Goal: Task Accomplishment & Management: Complete application form

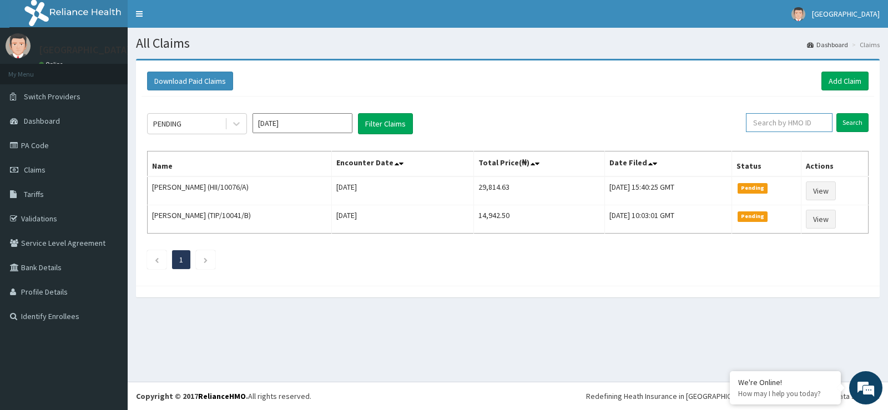
click at [782, 121] on input "text" at bounding box center [789, 122] width 87 height 19
click at [860, 79] on link "Add Claim" at bounding box center [844, 81] width 47 height 19
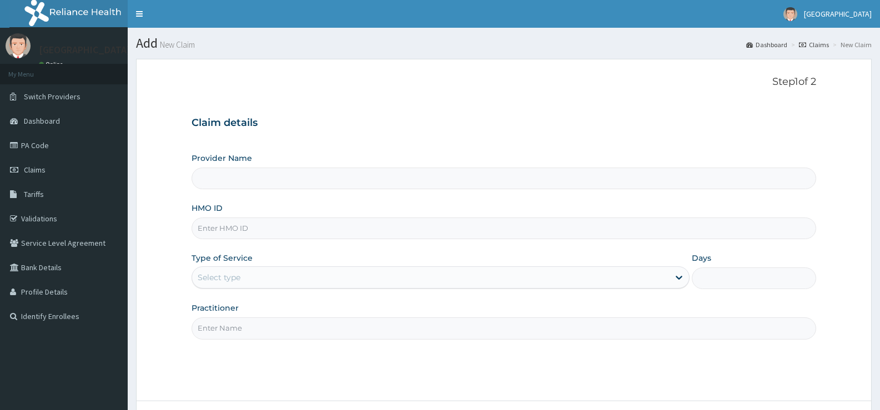
click at [216, 169] on input "Provider Name" at bounding box center [503, 179] width 624 height 22
type input "[GEOGRAPHIC_DATA]"
click at [215, 230] on input "HMO ID" at bounding box center [503, 229] width 624 height 22
type input "ERM/10248/B"
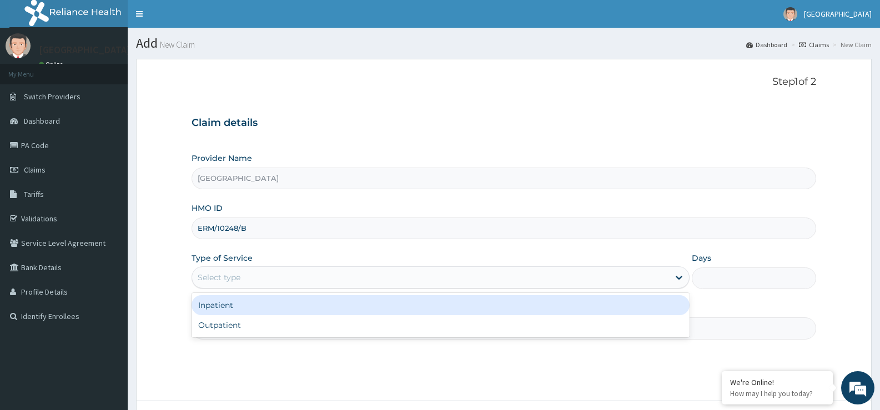
click at [207, 276] on div "Select type" at bounding box center [219, 277] width 43 height 11
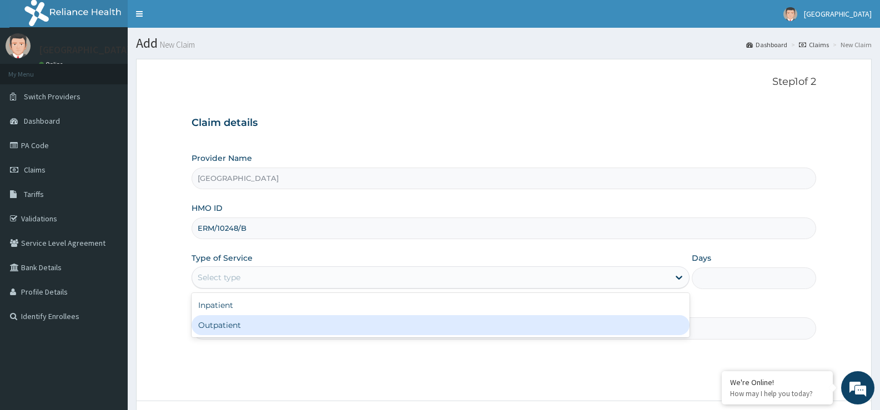
click at [217, 331] on div "Outpatient" at bounding box center [439, 325] width 497 height 20
type input "1"
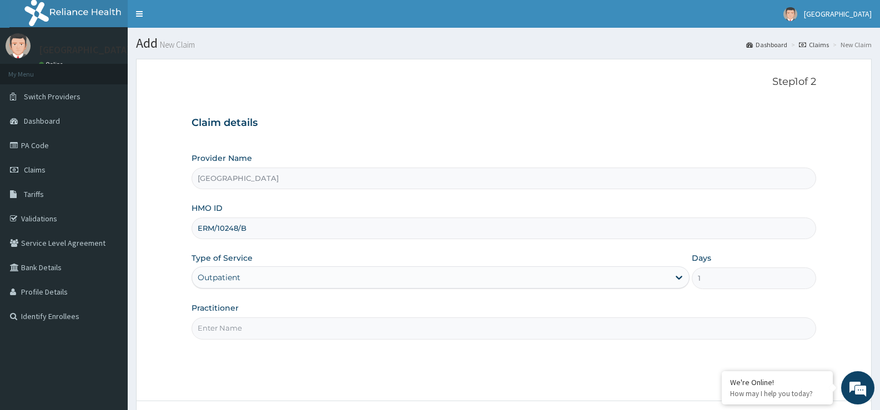
click at [218, 326] on input "Practitioner" at bounding box center [503, 328] width 624 height 22
type input "Dr Iyke"
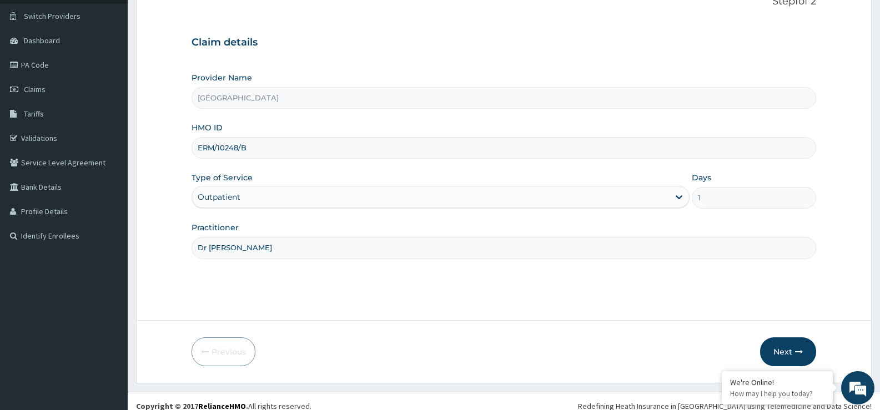
scroll to position [90, 0]
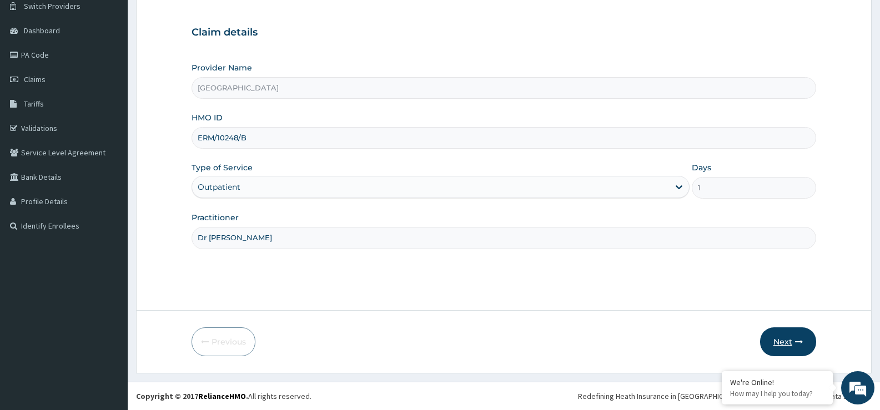
click at [790, 347] on button "Next" at bounding box center [788, 341] width 56 height 29
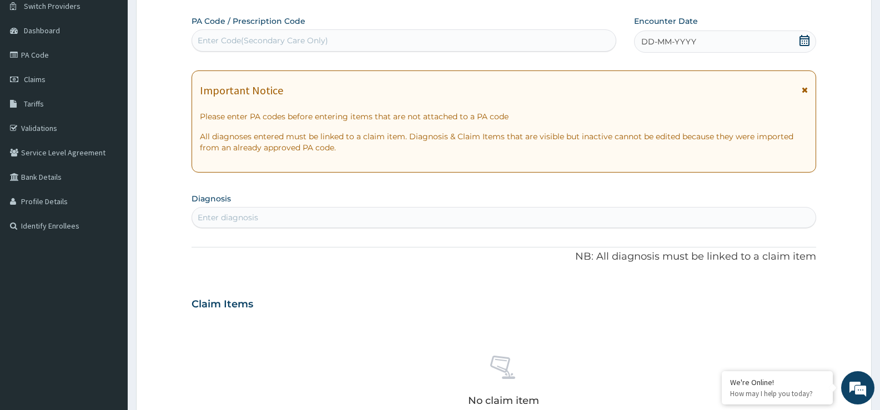
click at [806, 36] on icon at bounding box center [804, 40] width 11 height 11
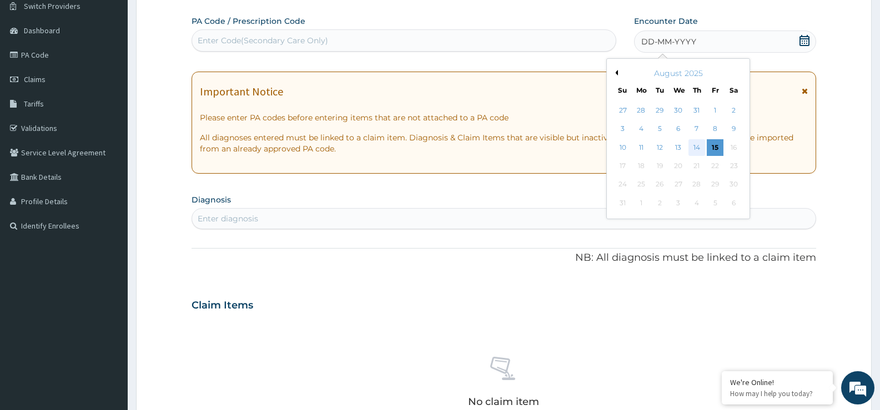
click at [696, 144] on div "14" at bounding box center [696, 147] width 17 height 17
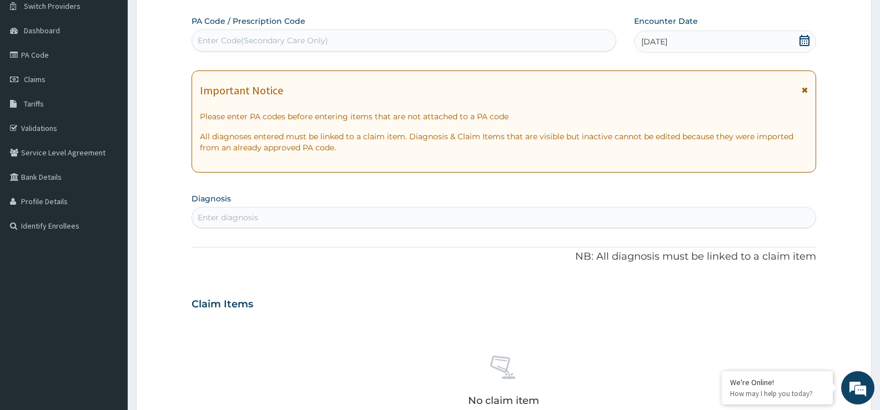
click at [224, 214] on div "Enter diagnosis" at bounding box center [228, 217] width 60 height 11
type input "HEADACHE"
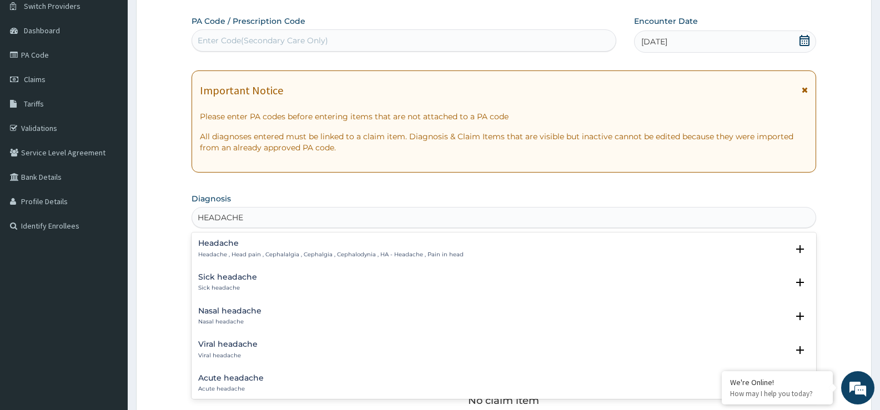
click at [254, 259] on div "Headache Headache , Head pain , Cephalalgia , Cephalgia , Cephalodynia , HA - H…" at bounding box center [503, 251] width 611 height 25
click at [223, 242] on h4 "Headache" at bounding box center [330, 243] width 265 height 8
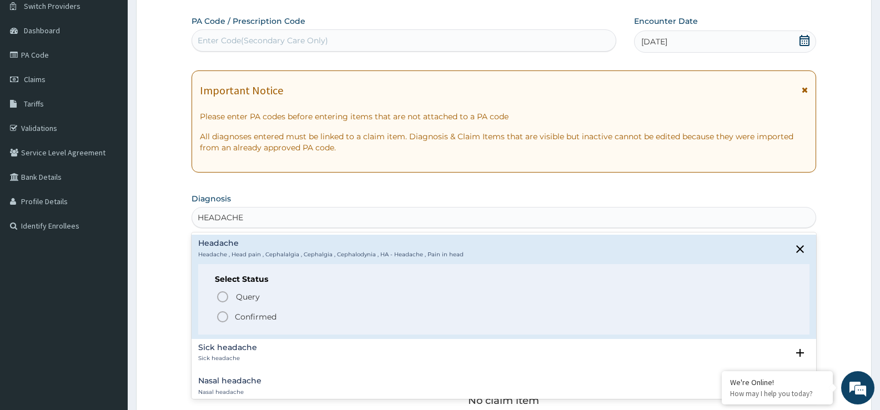
click at [224, 315] on icon "status option filled" at bounding box center [222, 316] width 13 height 13
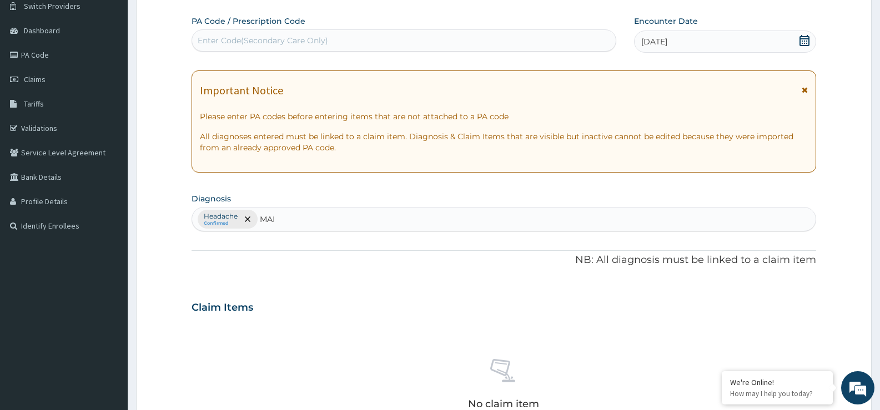
type input "MALA"
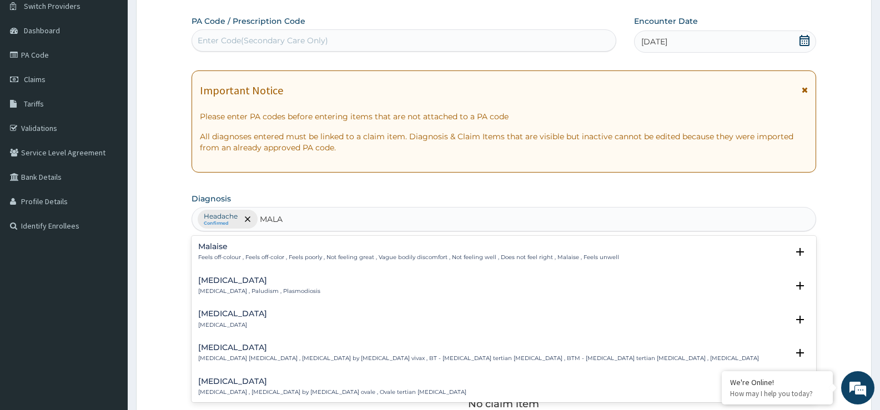
click at [229, 288] on p "Malaria , Paludism , Plasmodiosis" at bounding box center [259, 291] width 122 height 8
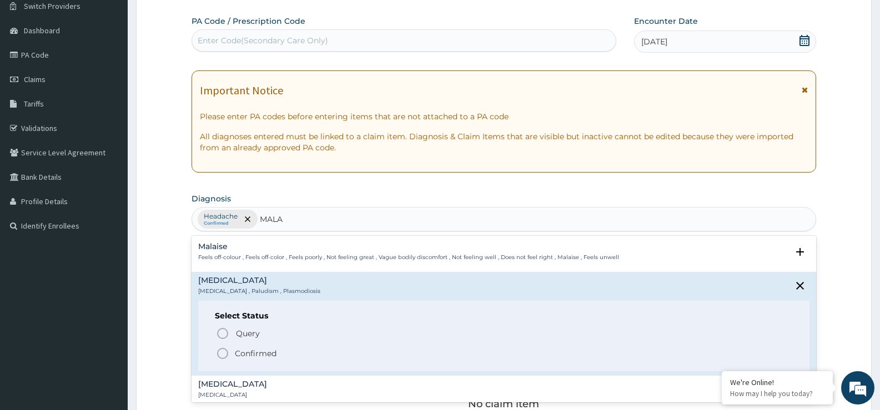
click at [249, 349] on p "Confirmed" at bounding box center [256, 353] width 42 height 11
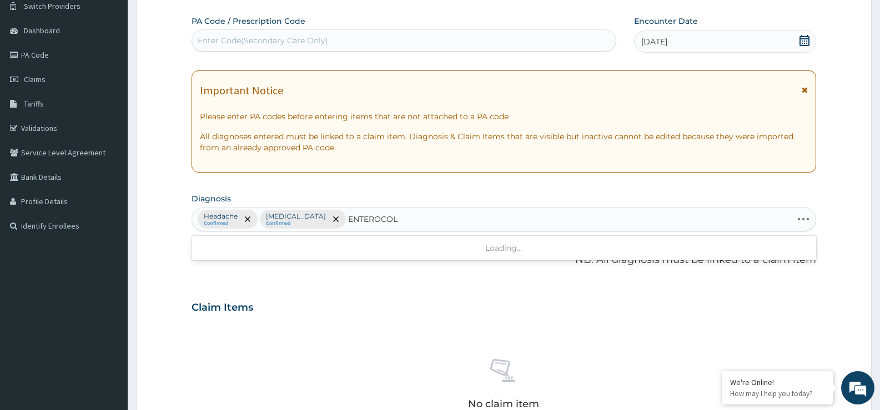
type input "ENTEROCOLI"
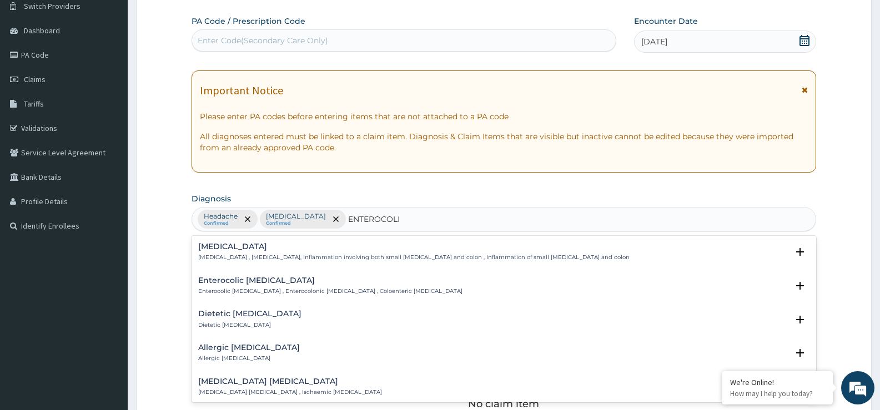
click at [235, 257] on p "Enterocolitis , Enterocolitis, inflammation involving both small intestine and …" at bounding box center [413, 258] width 431 height 8
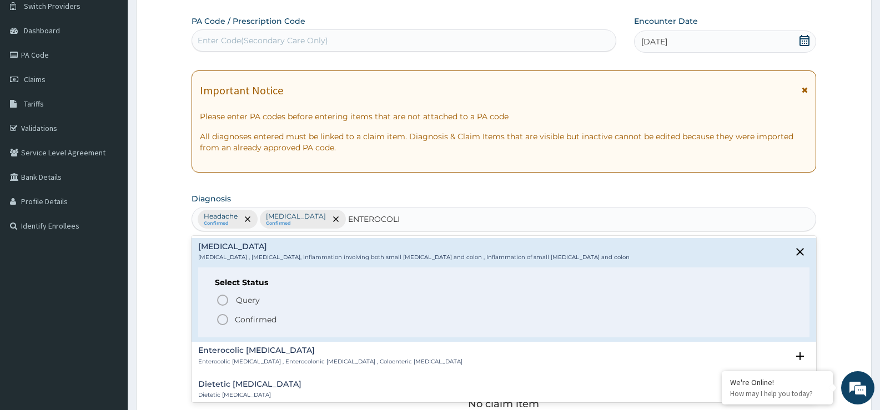
click at [241, 322] on p "Confirmed" at bounding box center [256, 319] width 42 height 11
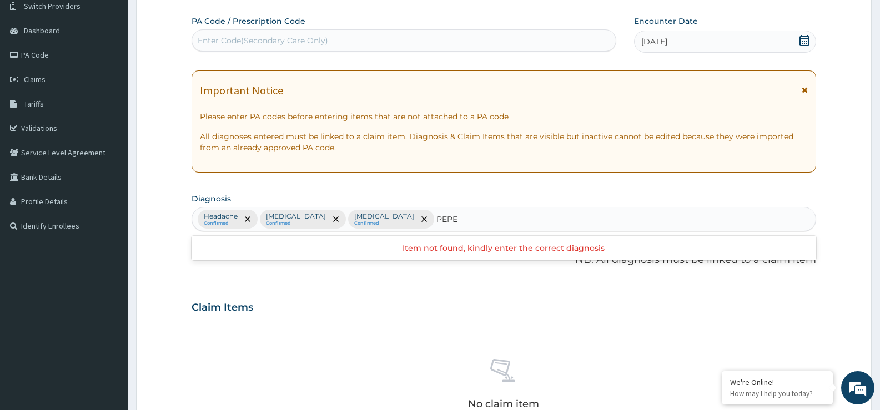
type input "PEP"
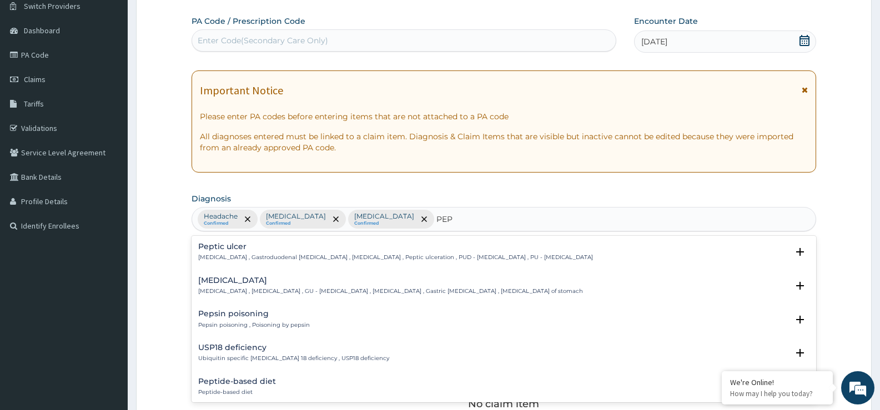
click at [216, 245] on h4 "Peptic ulcer" at bounding box center [395, 247] width 395 height 8
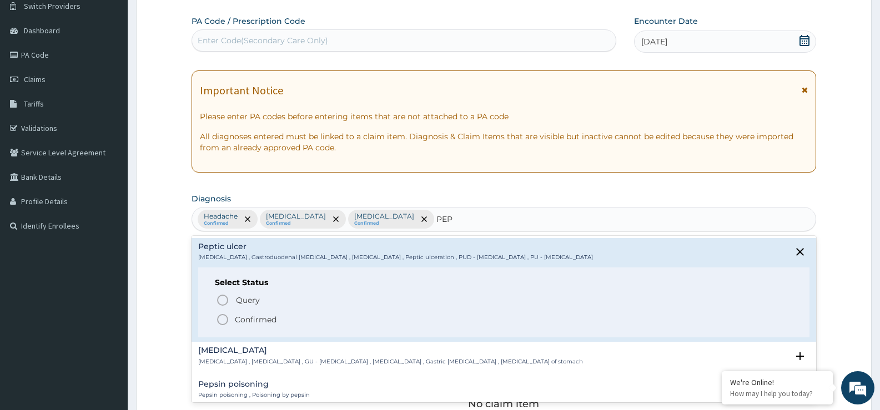
click at [236, 318] on span "Confirmed" at bounding box center [504, 319] width 577 height 13
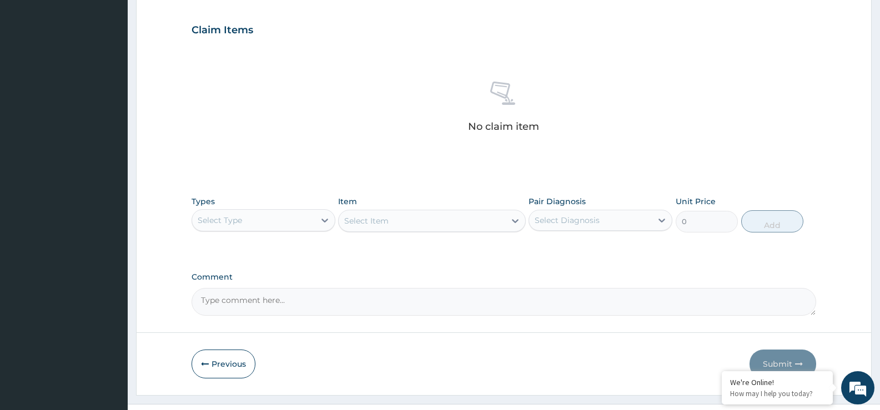
scroll to position [390, 0]
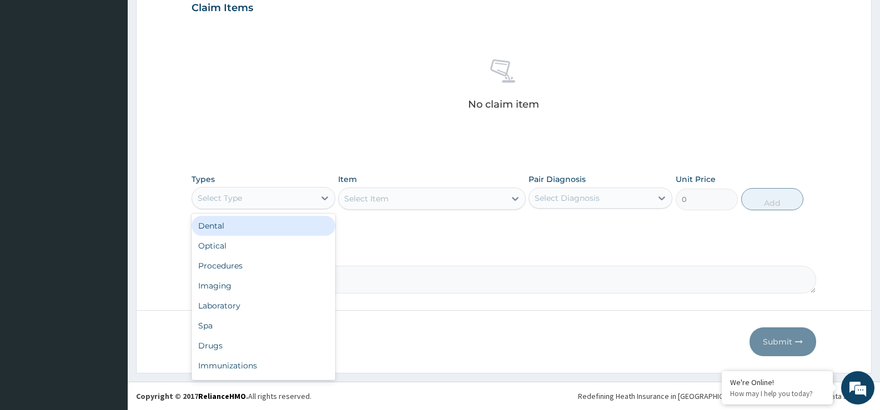
click at [294, 198] on div "Select Type" at bounding box center [253, 198] width 123 height 18
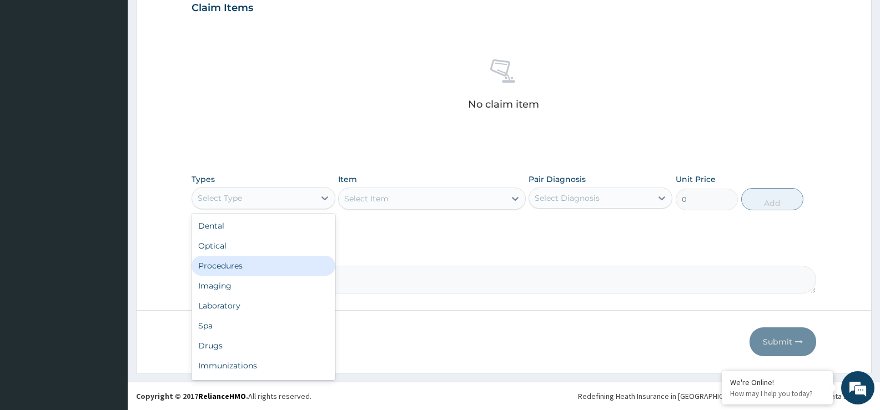
click at [218, 270] on div "Procedures" at bounding box center [263, 266] width 144 height 20
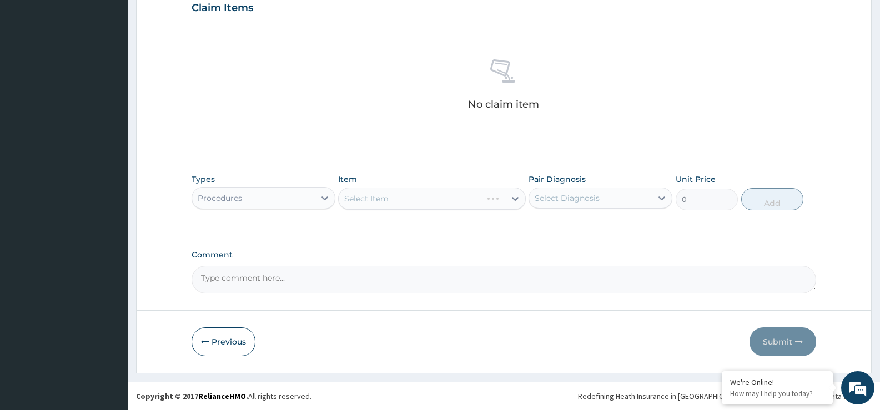
click at [381, 199] on div "Select Item" at bounding box center [431, 199] width 187 height 22
click at [367, 206] on div "Select Item" at bounding box center [422, 199] width 166 height 18
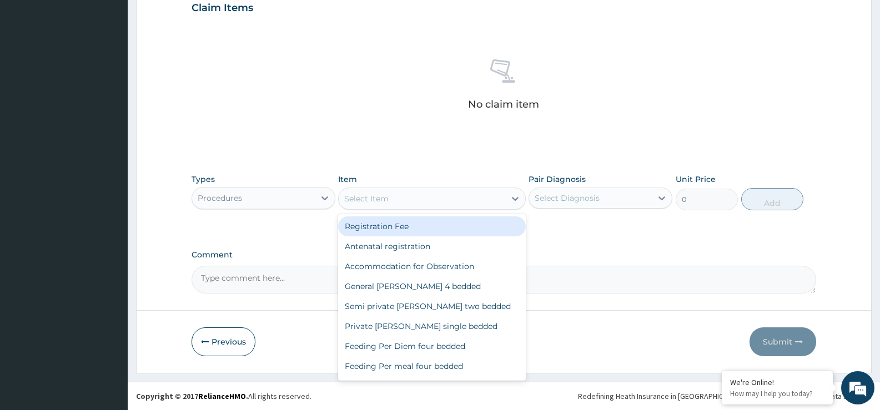
click at [371, 230] on div "Registration Fee" at bounding box center [431, 226] width 187 height 20
type input "2150"
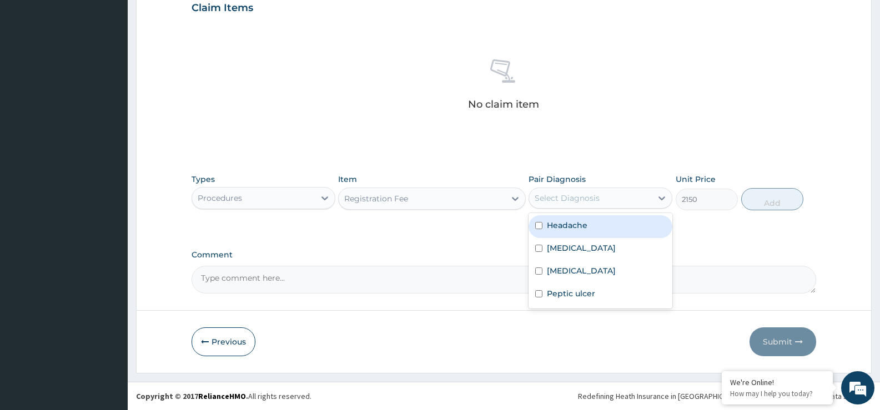
click at [634, 203] on div "Select Diagnosis" at bounding box center [590, 198] width 123 height 18
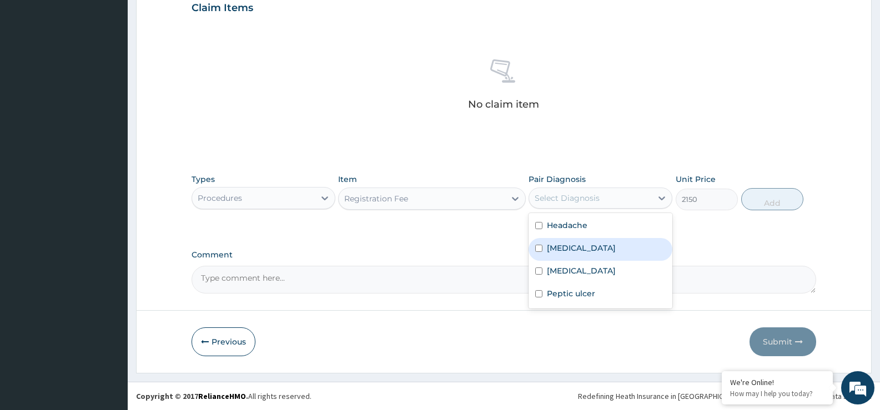
click at [612, 241] on div "Malaria" at bounding box center [600, 249] width 144 height 23
checkbox input "true"
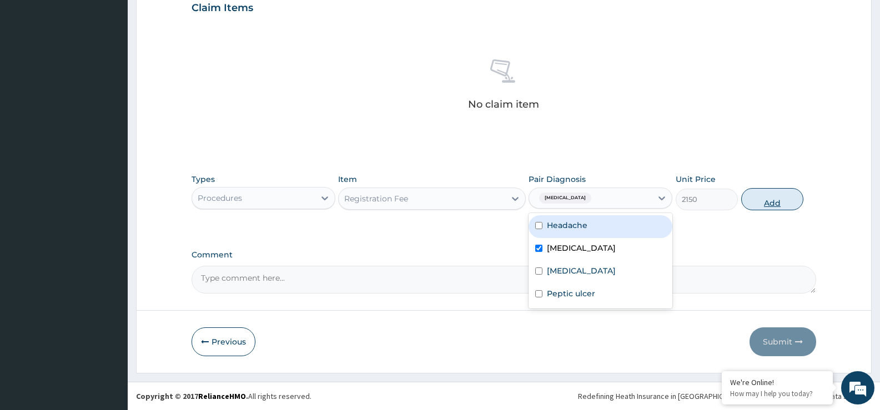
click at [763, 201] on button "Add" at bounding box center [772, 199] width 62 height 22
type input "0"
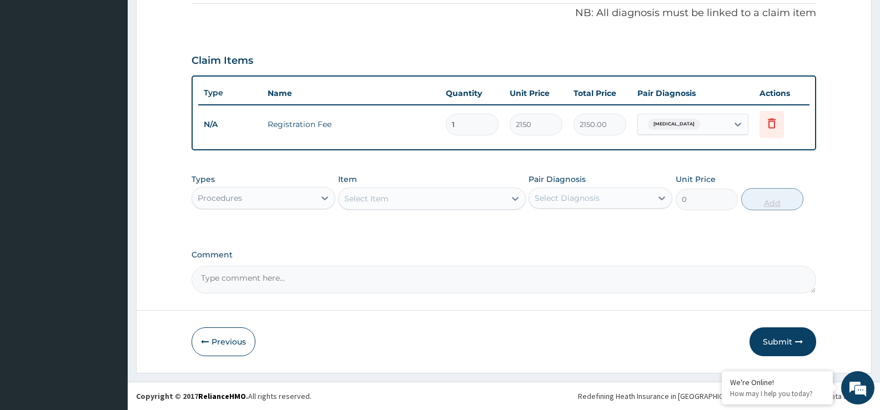
scroll to position [337, 0]
click at [477, 201] on div "Select Item" at bounding box center [422, 199] width 166 height 18
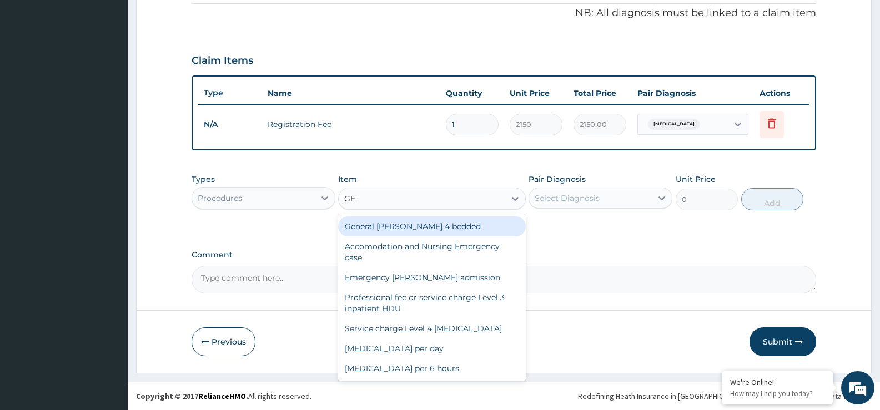
type input "GENE"
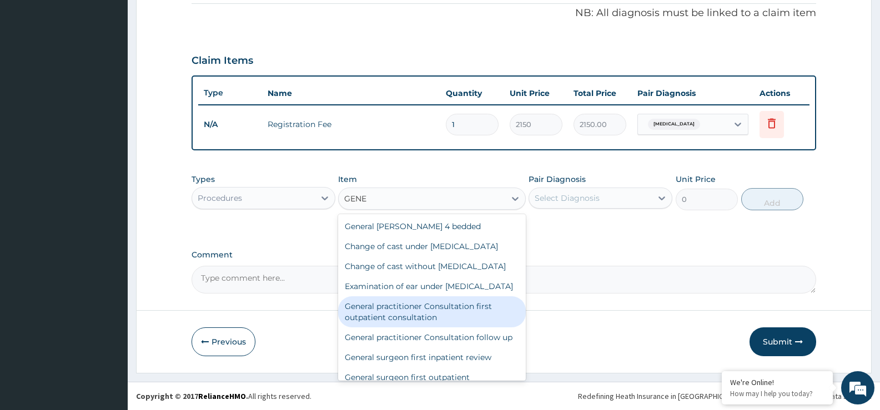
click at [446, 325] on div "General practitioner Consultation first outpatient consultation" at bounding box center [431, 311] width 187 height 31
type input "3547.5"
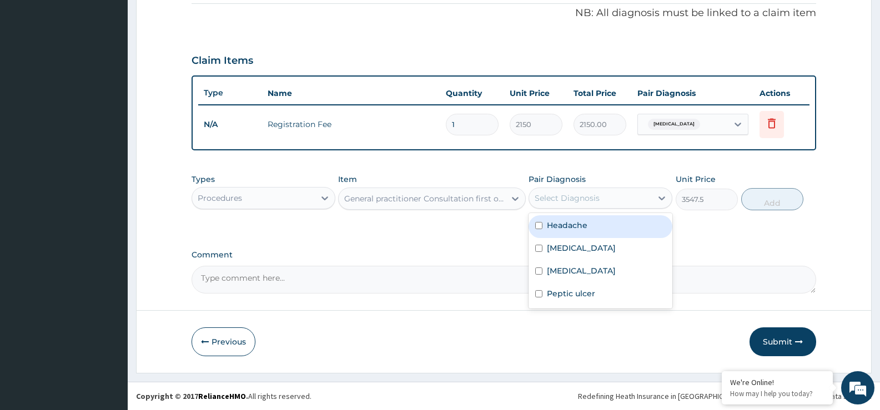
click at [642, 201] on div "Select Diagnosis" at bounding box center [590, 198] width 123 height 18
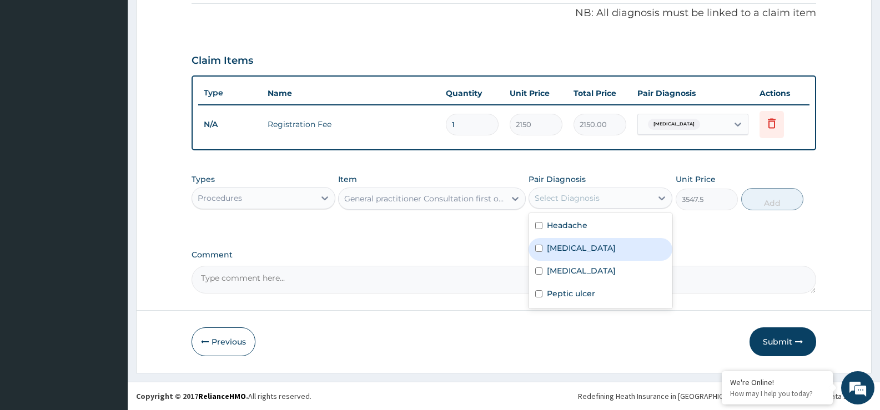
click at [628, 240] on div "Malaria" at bounding box center [600, 249] width 144 height 23
checkbox input "true"
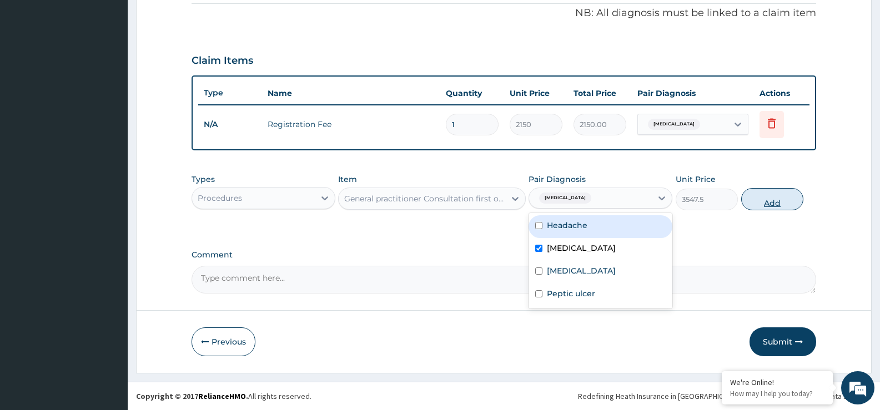
click at [765, 198] on button "Add" at bounding box center [772, 199] width 62 height 22
type input "0"
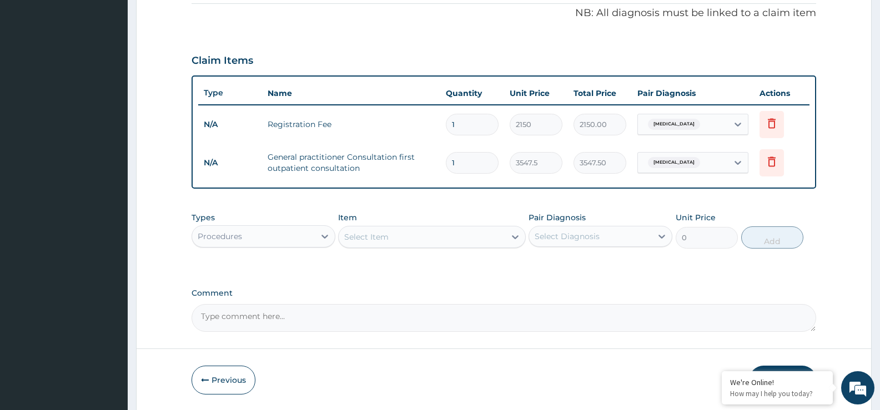
click at [267, 234] on div "Procedures" at bounding box center [253, 237] width 123 height 18
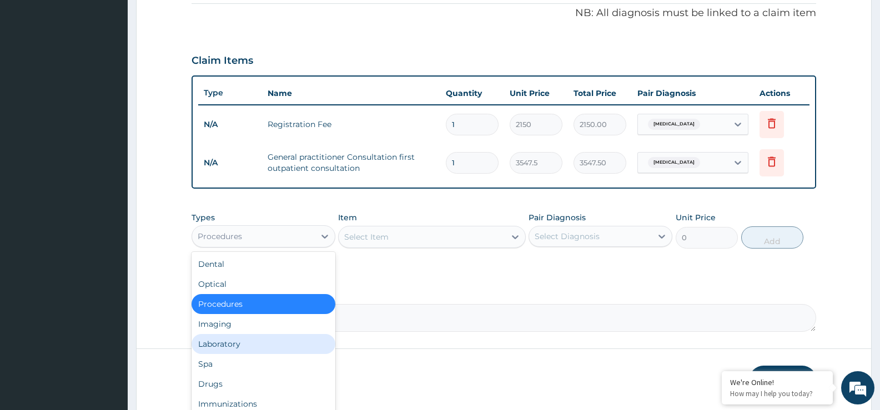
click at [246, 343] on div "Laboratory" at bounding box center [263, 344] width 144 height 20
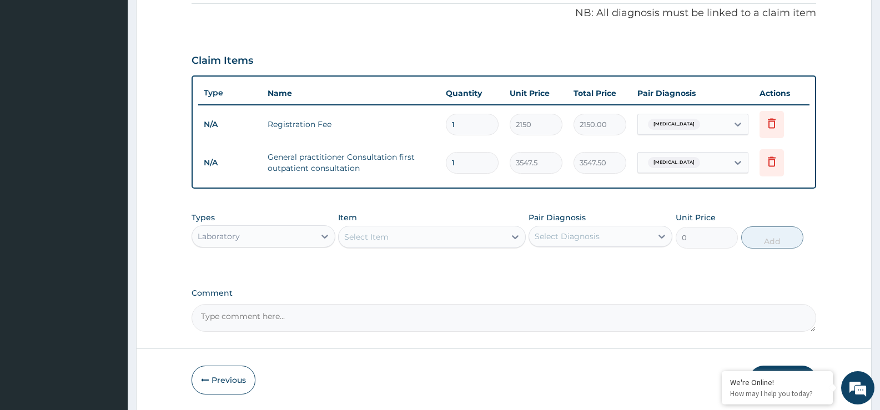
click at [362, 234] on div "Select Item" at bounding box center [366, 236] width 44 height 11
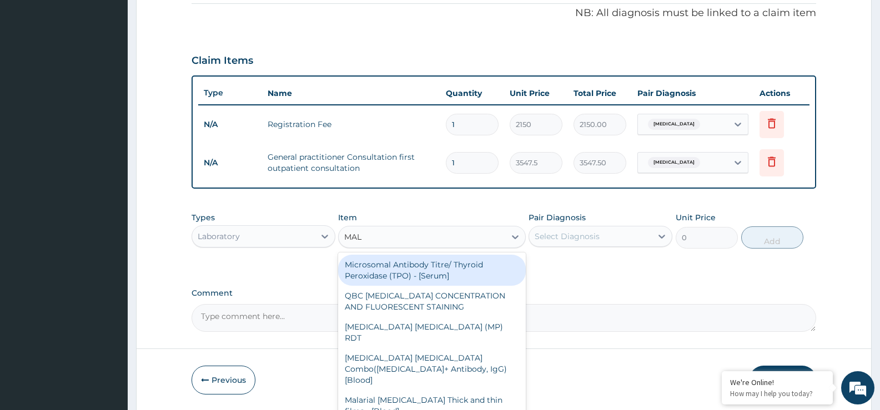
type input "MALA"
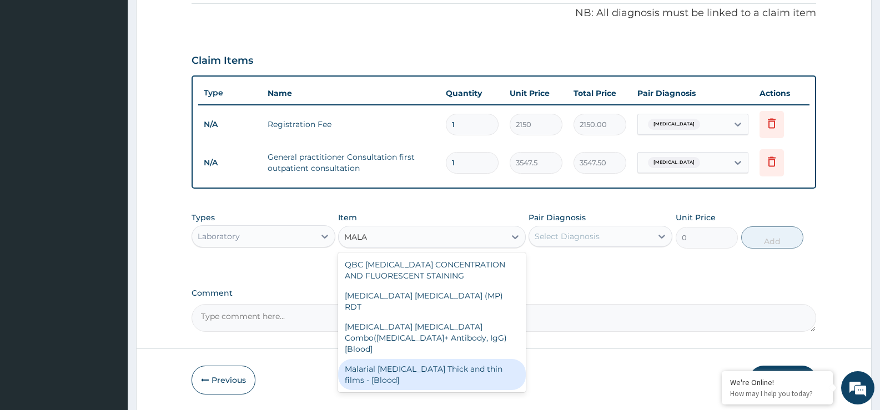
click at [470, 359] on div "Malarial Parasite Thick and thin films - [Blood]" at bounding box center [431, 374] width 187 height 31
type input "1612.5"
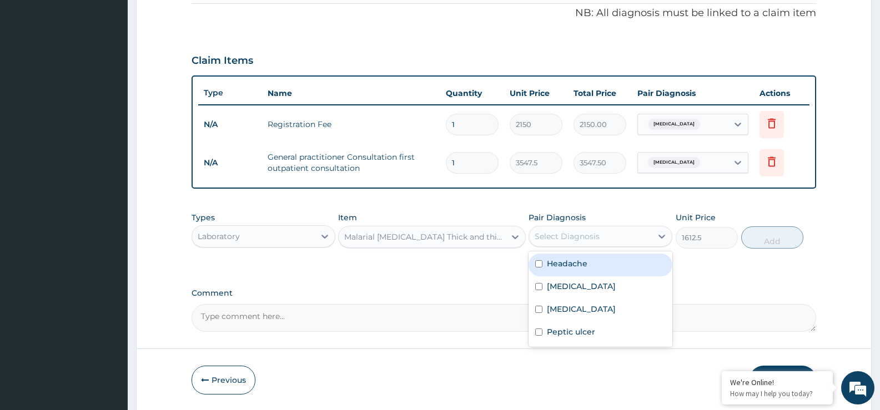
click at [575, 235] on div "Select Diagnosis" at bounding box center [566, 236] width 65 height 11
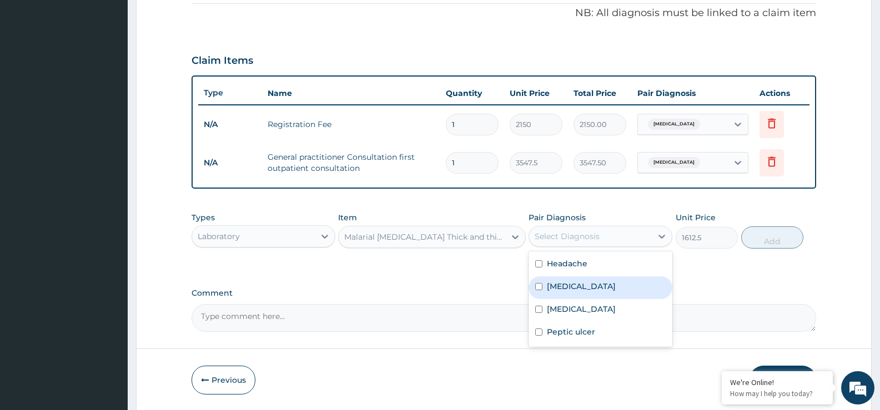
click at [577, 282] on div "Malaria" at bounding box center [600, 287] width 144 height 23
checkbox input "true"
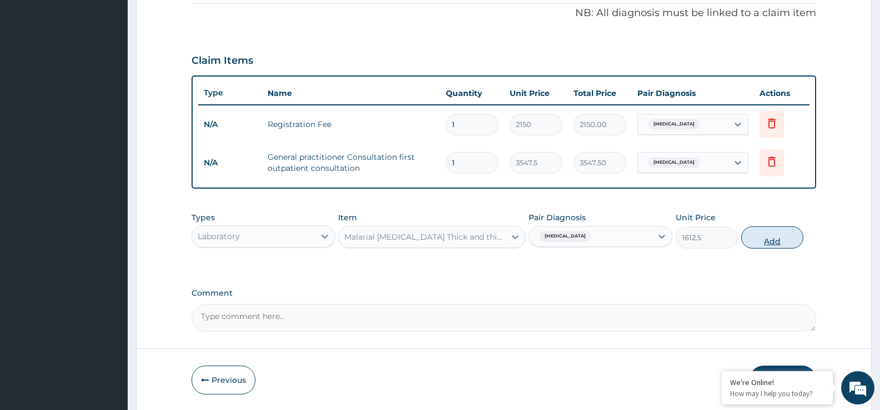
click at [787, 241] on button "Add" at bounding box center [772, 237] width 62 height 22
type input "0"
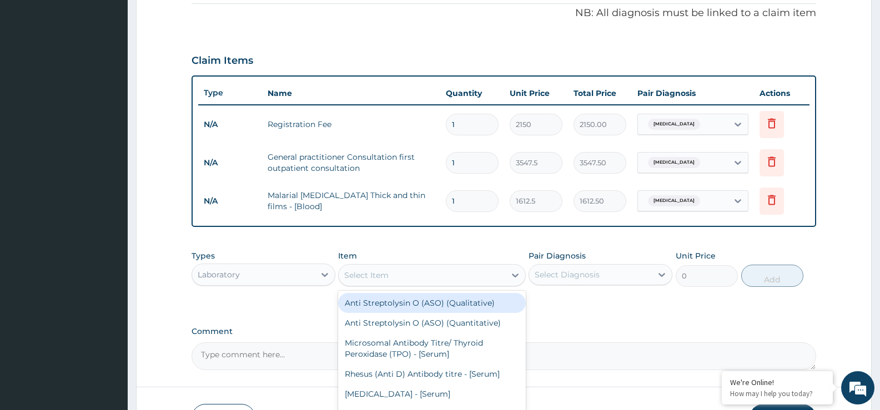
click at [463, 280] on div "Select Item" at bounding box center [422, 275] width 166 height 18
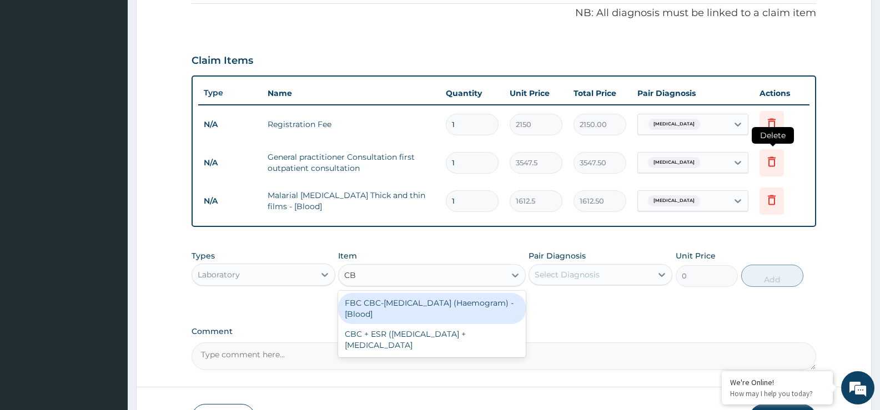
type input "CBC"
click at [497, 309] on div "FBC CBC-Complete Blood Count (Haemogram) - [Blood]" at bounding box center [431, 308] width 187 height 31
type input "4300"
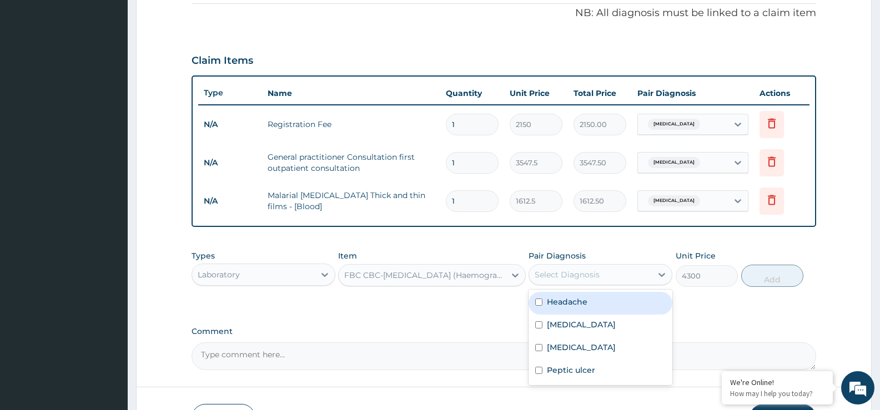
click at [593, 266] on div "Select Diagnosis" at bounding box center [590, 275] width 123 height 18
click at [592, 324] on div "Malaria" at bounding box center [600, 326] width 144 height 23
checkbox input "true"
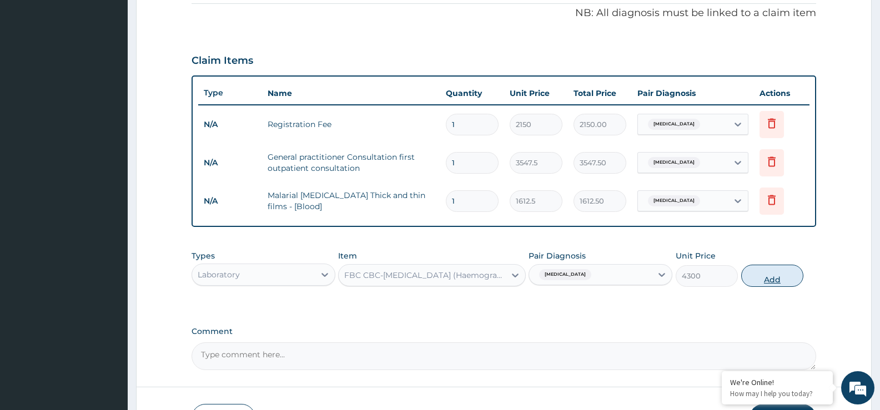
click at [761, 280] on button "Add" at bounding box center [772, 276] width 62 height 22
type input "0"
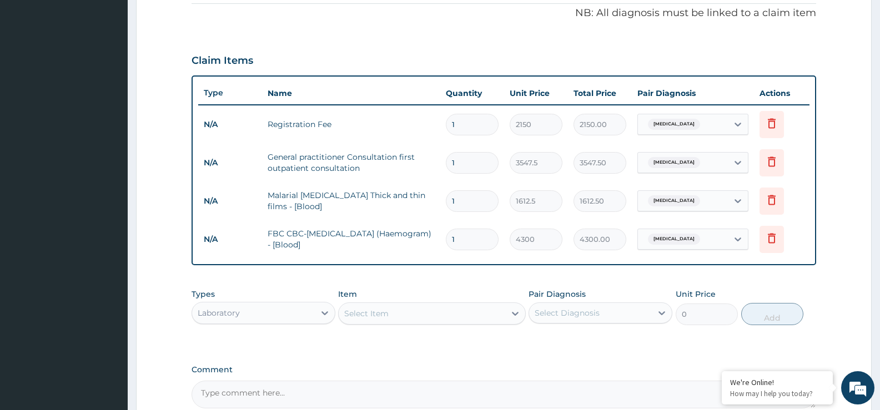
click at [398, 313] on div "Select Item" at bounding box center [422, 314] width 166 height 18
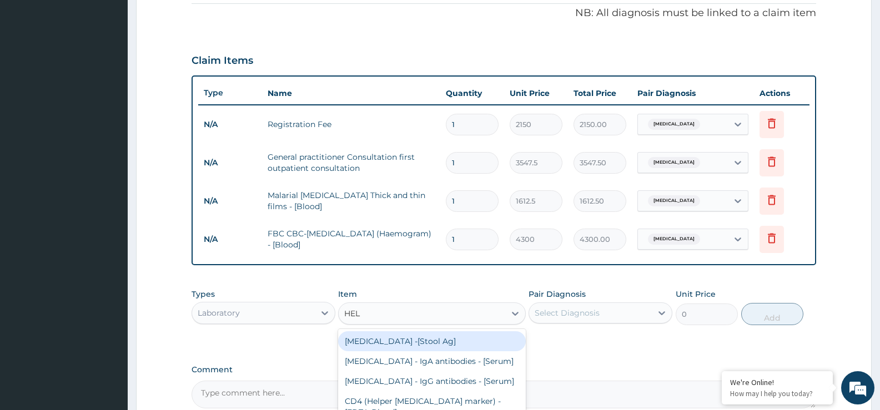
type input "HELI"
click at [433, 341] on div "Helicobacter pylori -[Stool Ag]" at bounding box center [431, 341] width 187 height 20
type input "7525"
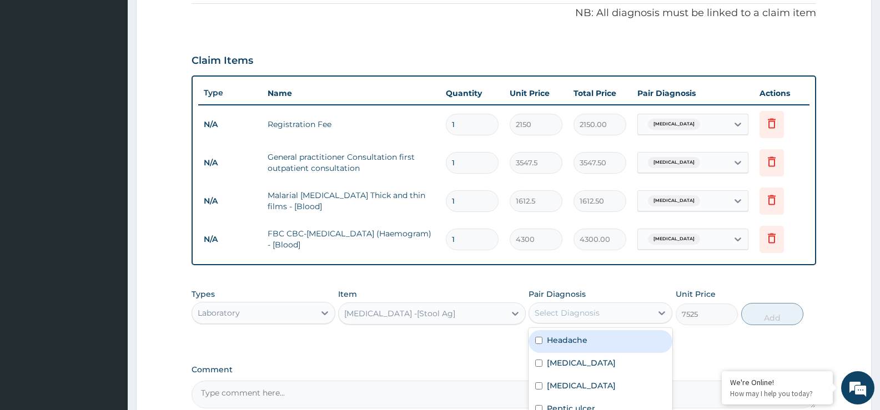
click at [577, 318] on div "Select Diagnosis" at bounding box center [590, 313] width 123 height 18
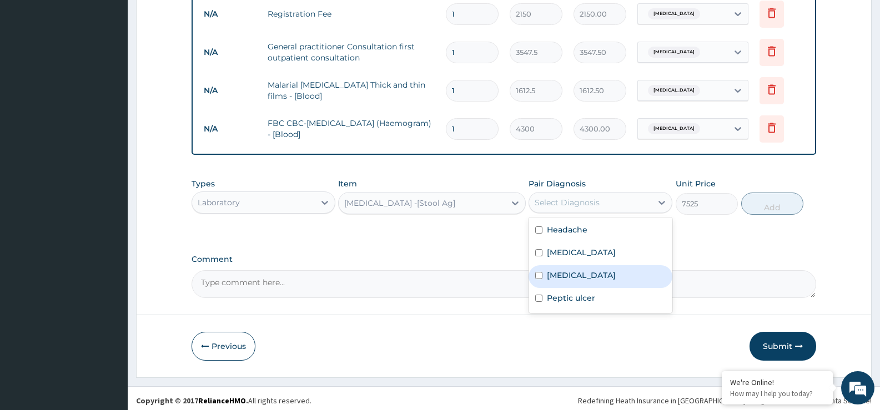
scroll to position [448, 0]
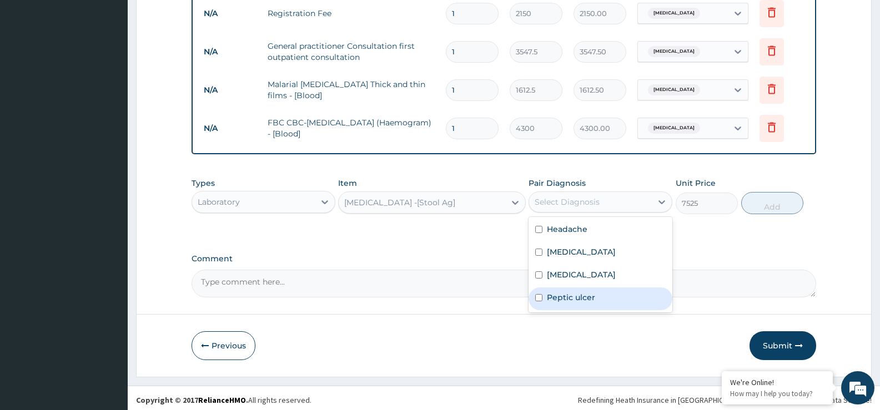
click at [602, 295] on div "Peptic ulcer" at bounding box center [600, 298] width 144 height 23
checkbox input "true"
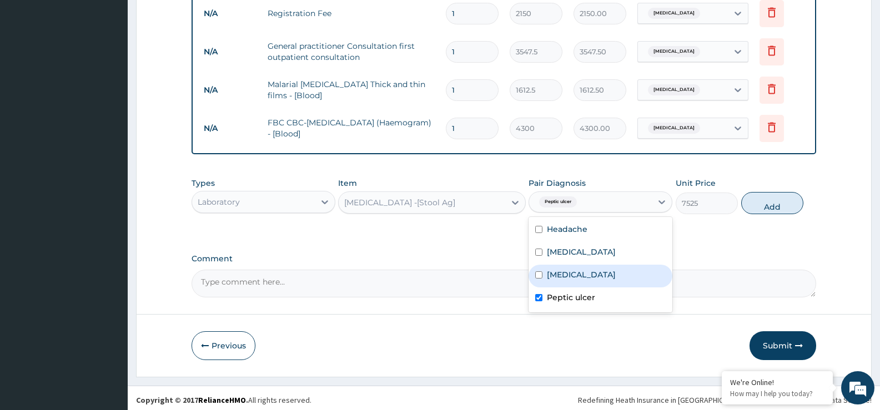
click at [780, 206] on button "Add" at bounding box center [772, 203] width 62 height 22
type input "0"
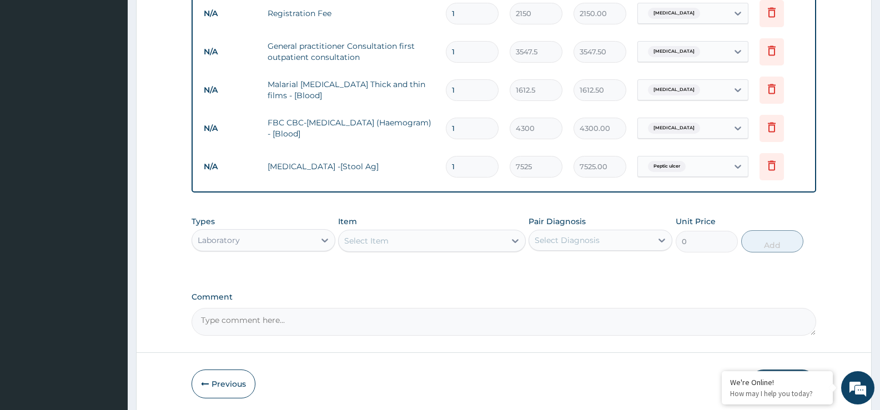
click at [276, 240] on div "Laboratory" at bounding box center [253, 240] width 123 height 18
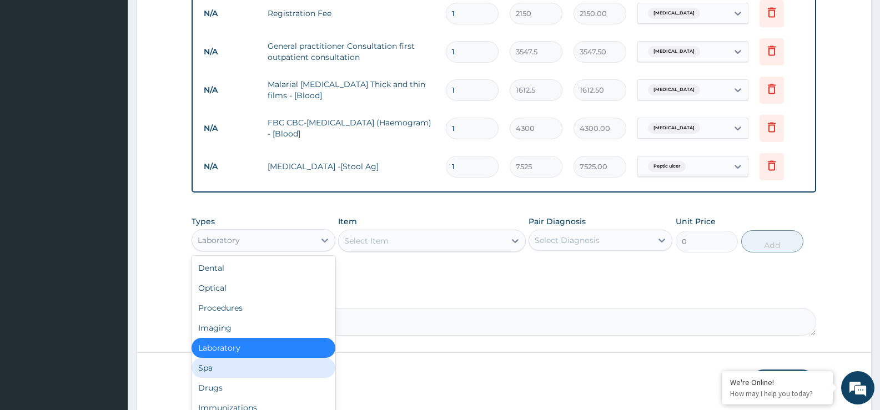
scroll to position [38, 0]
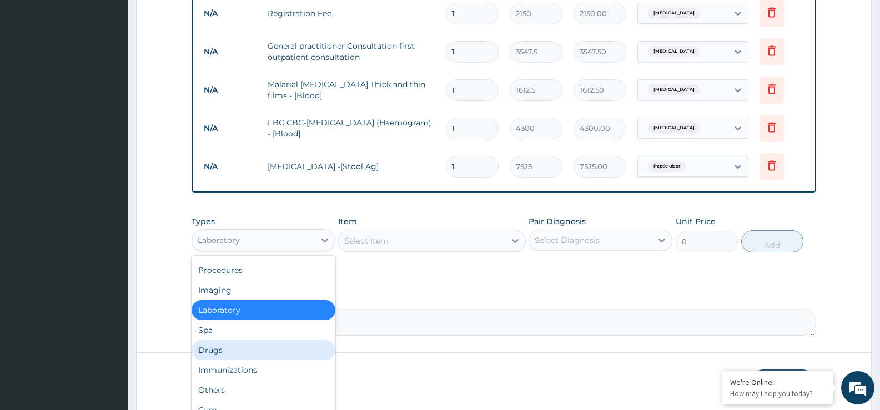
click at [235, 356] on div "Drugs" at bounding box center [263, 350] width 144 height 20
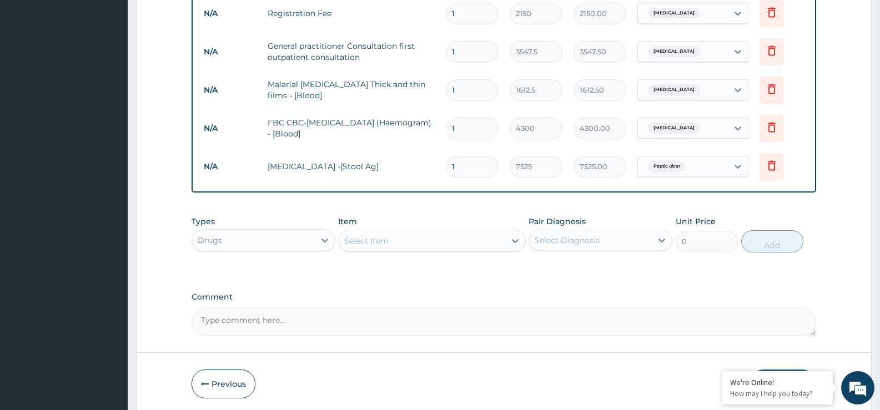
click at [398, 241] on div "Select Item" at bounding box center [422, 241] width 166 height 18
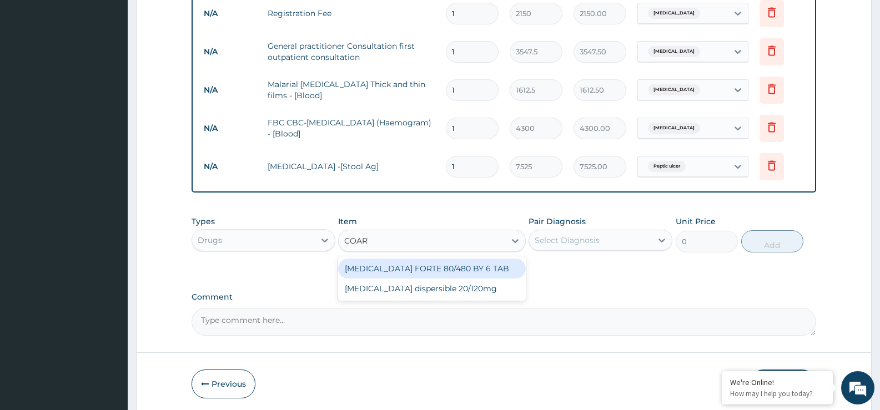
type input "COARTE"
click at [504, 263] on div "COARTEM FORTE 80/480 BY 6 TAB" at bounding box center [431, 269] width 187 height 20
type input "408.5"
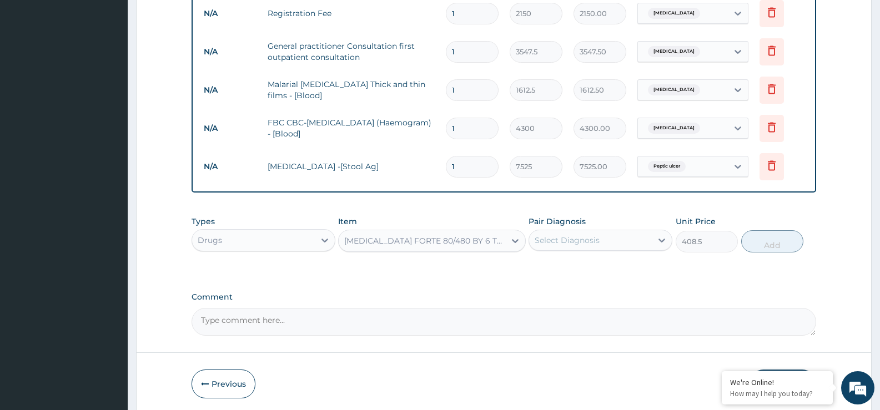
click at [575, 237] on div "Select Diagnosis" at bounding box center [566, 240] width 65 height 11
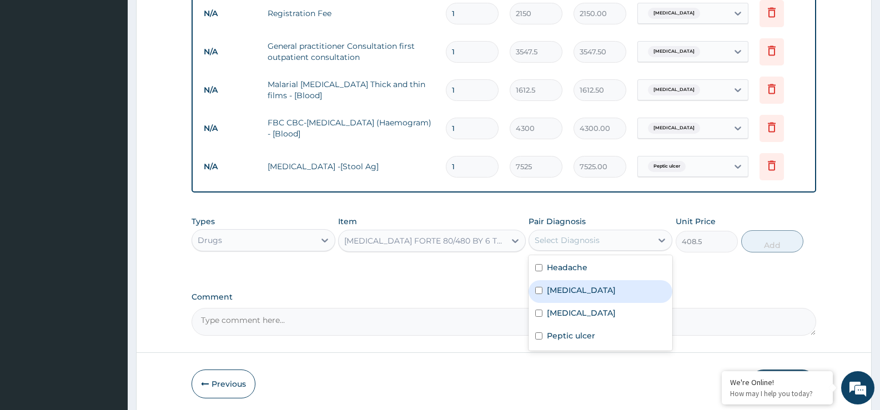
click at [571, 286] on label "Malaria" at bounding box center [581, 290] width 69 height 11
checkbox input "true"
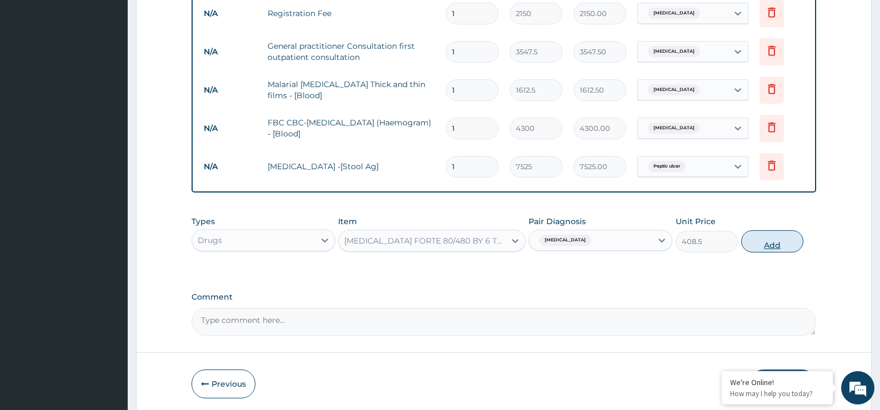
click at [765, 245] on button "Add" at bounding box center [772, 241] width 62 height 22
type input "0"
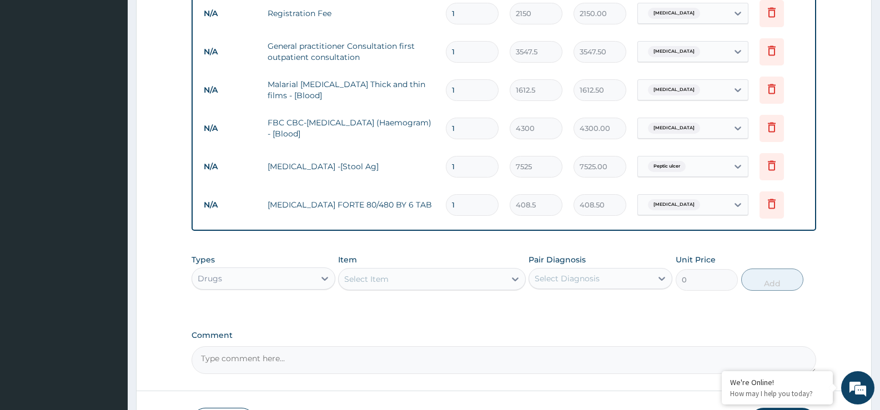
click at [375, 275] on div "Select Item" at bounding box center [366, 279] width 44 height 11
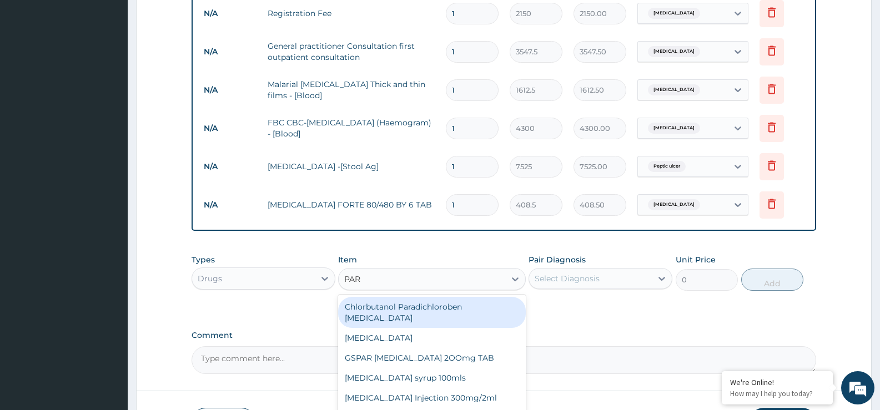
type input "PARA"
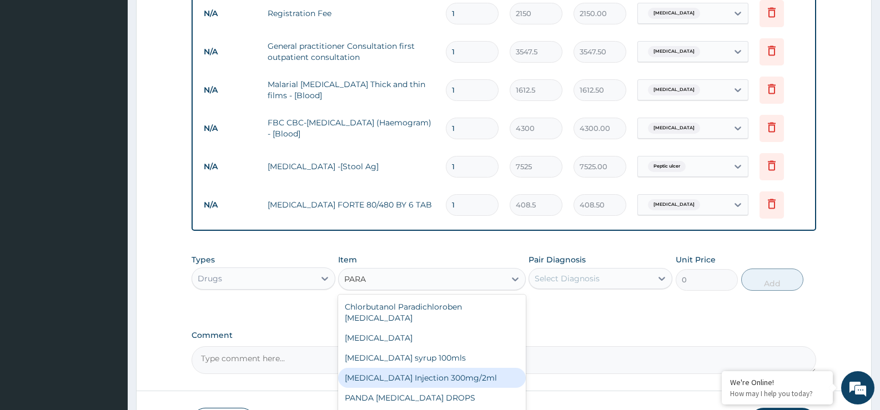
scroll to position [504, 0]
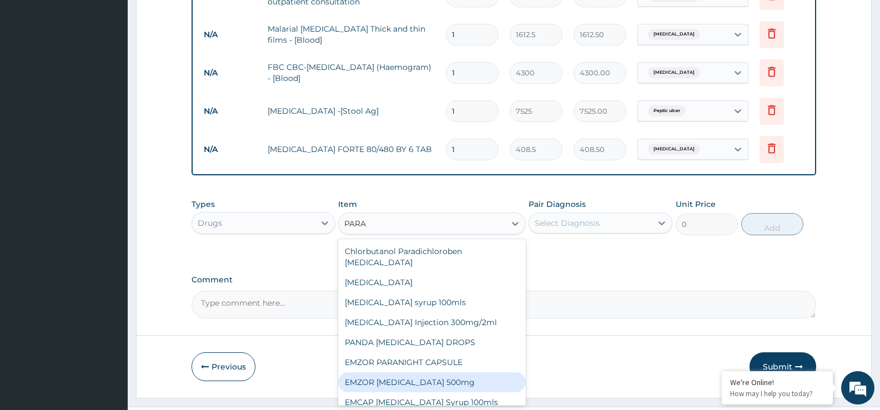
click at [444, 372] on div "EMZOR PARACETAMOL 500mg" at bounding box center [431, 382] width 187 height 20
type input "21.5"
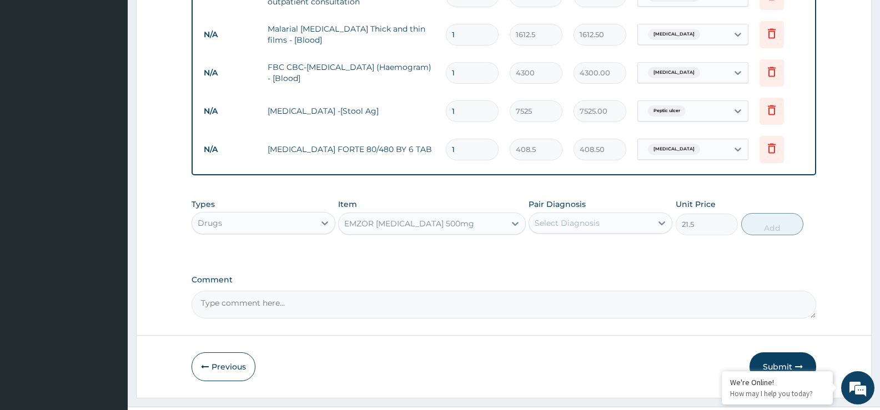
click at [591, 221] on div "Select Diagnosis" at bounding box center [566, 223] width 65 height 11
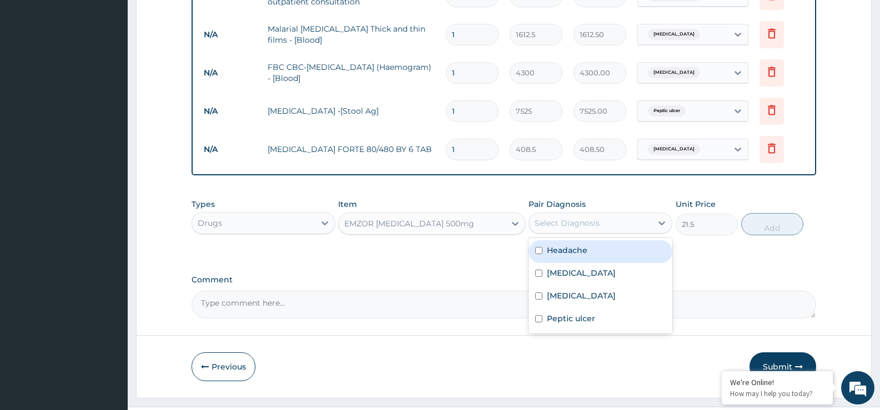
click at [584, 254] on label "Headache" at bounding box center [567, 250] width 41 height 11
checkbox input "true"
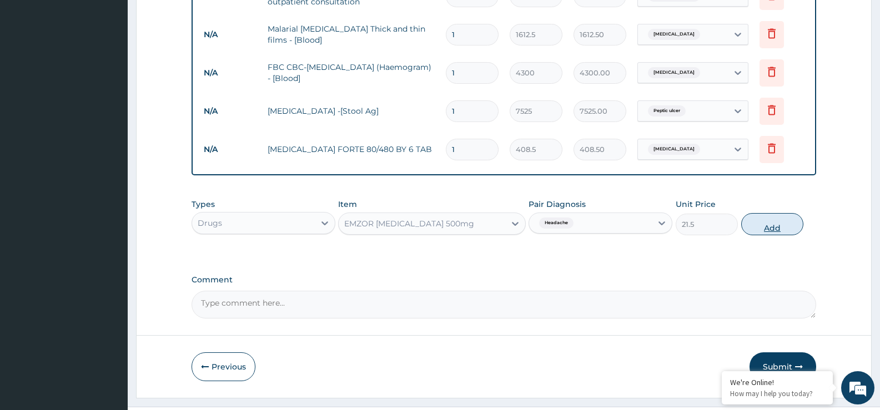
click at [758, 222] on button "Add" at bounding box center [772, 224] width 62 height 22
type input "0"
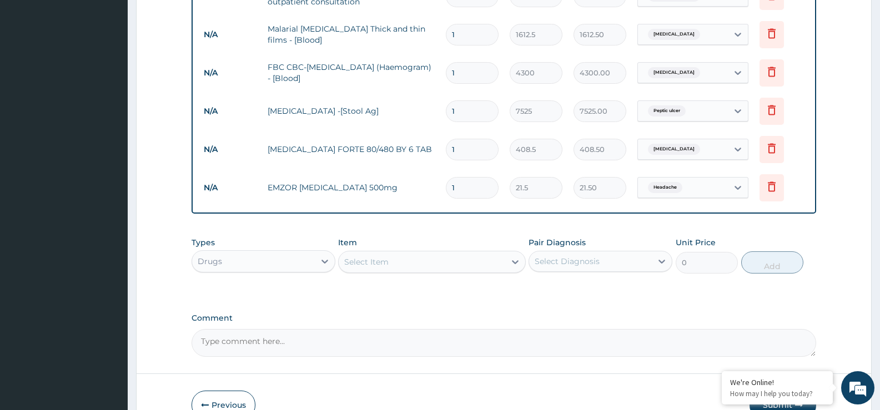
click at [449, 265] on div "Select Item" at bounding box center [422, 262] width 166 height 18
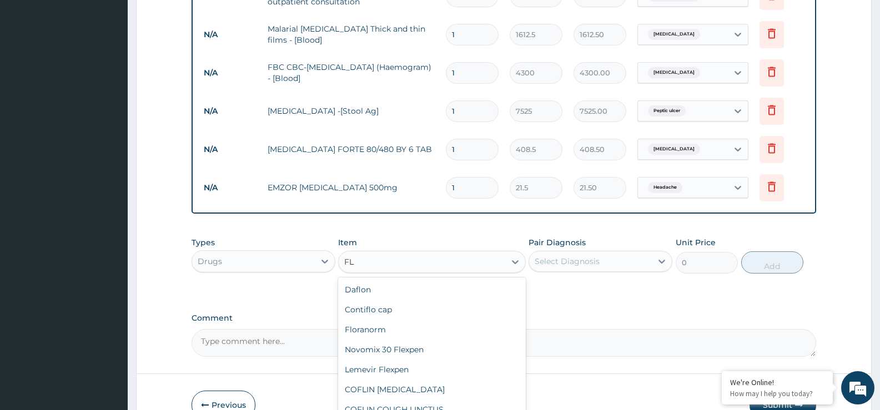
type input "F"
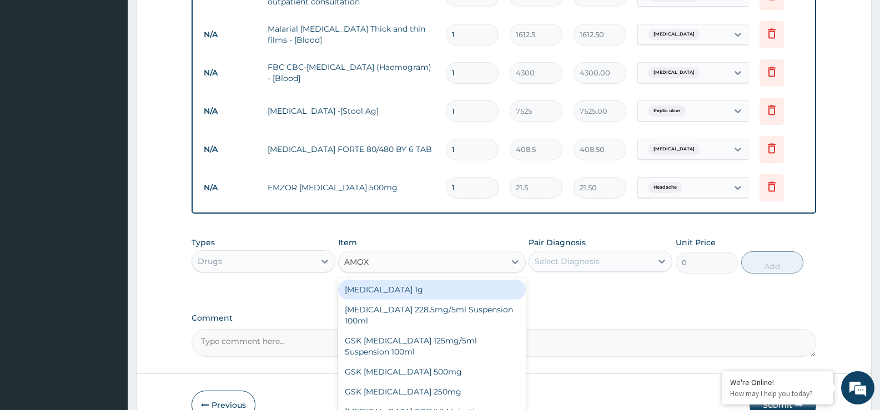
type input "AMOXI"
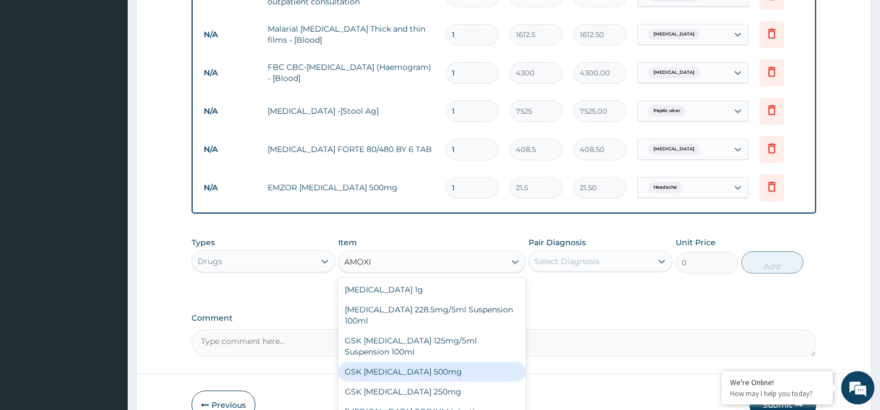
click at [390, 374] on div "GSK AMOXIL 500mg" at bounding box center [431, 372] width 187 height 20
type input "53.75"
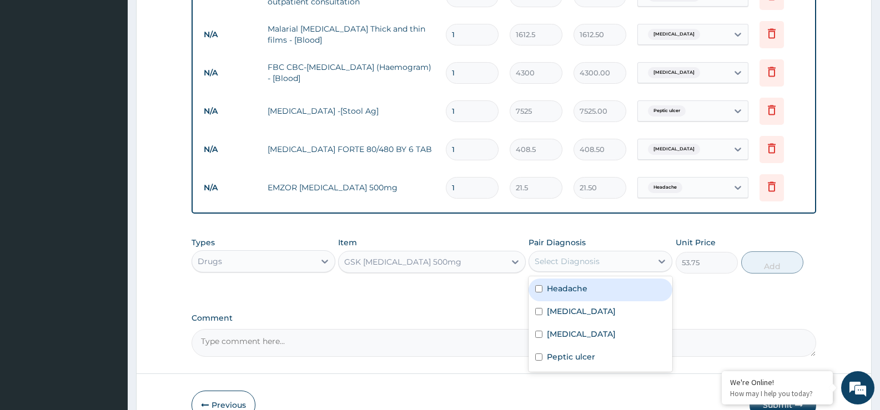
click at [544, 261] on div "Select Diagnosis" at bounding box center [566, 261] width 65 height 11
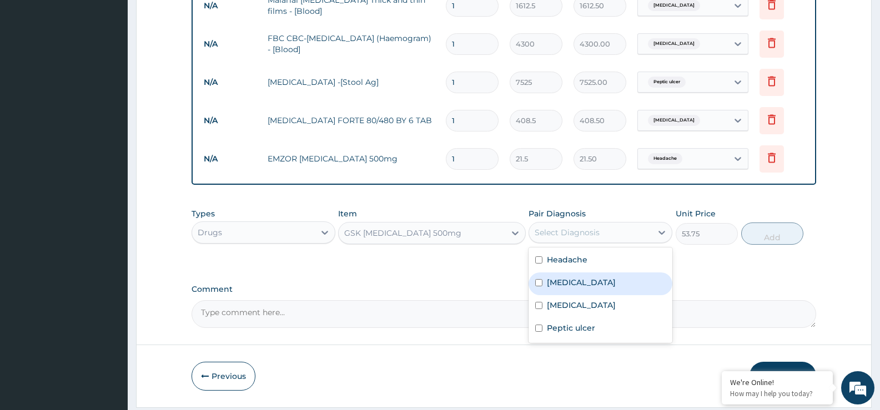
scroll to position [559, 0]
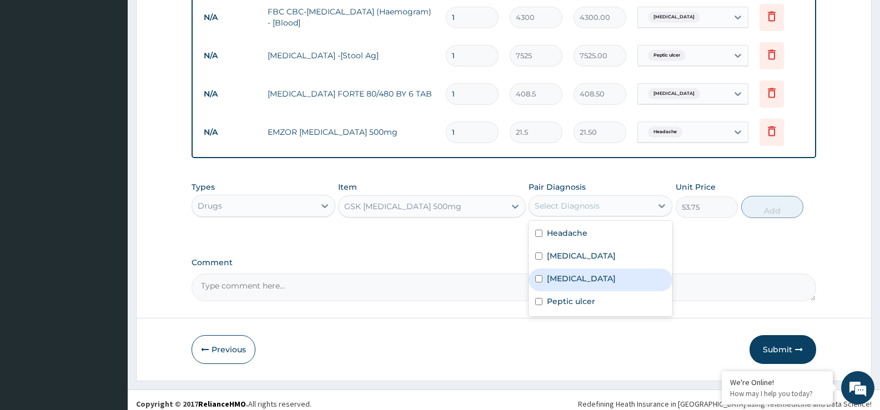
click at [560, 278] on label "Enterocolitis" at bounding box center [581, 278] width 69 height 11
checkbox input "true"
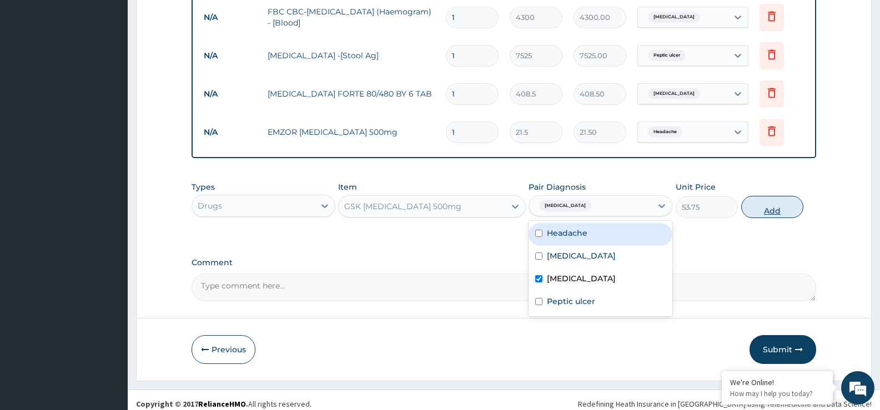
click at [778, 208] on button "Add" at bounding box center [772, 207] width 62 height 22
type input "0"
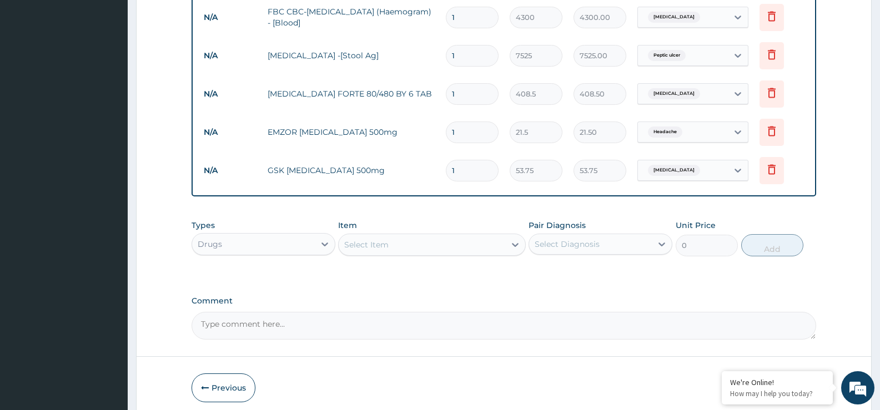
click at [362, 246] on div "Select Item" at bounding box center [366, 244] width 44 height 11
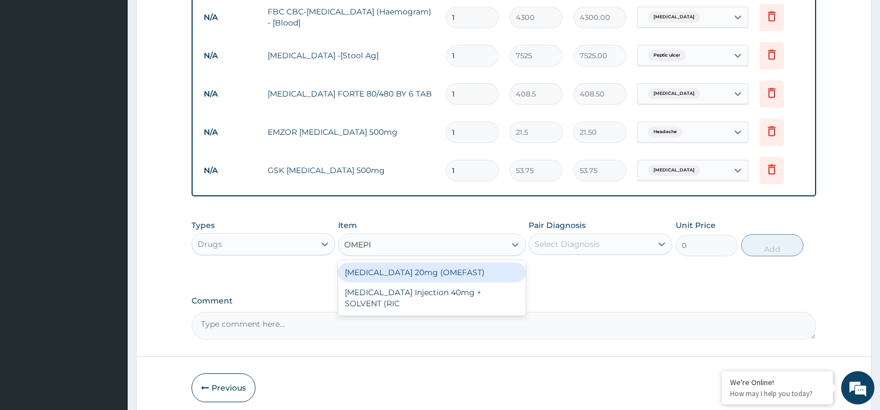
type input "OMEPRA"
click at [396, 275] on div "OMEPRAZOLE 20mg (OMEFAST)" at bounding box center [431, 272] width 187 height 20
type input "75.25"
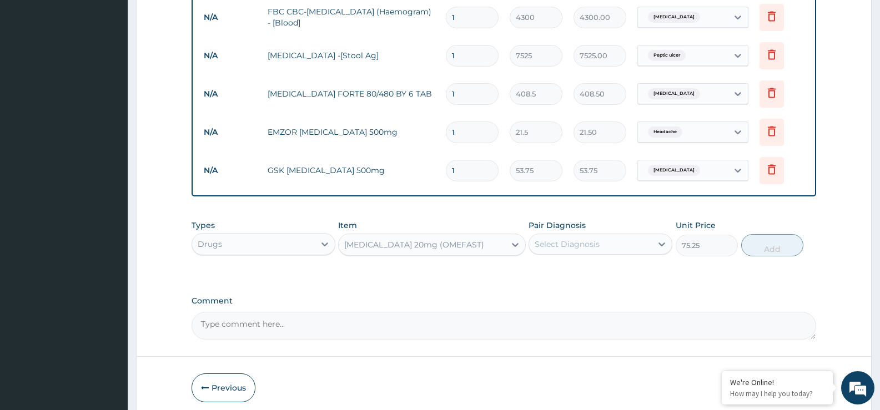
click at [578, 250] on div "Select Diagnosis" at bounding box center [590, 244] width 123 height 18
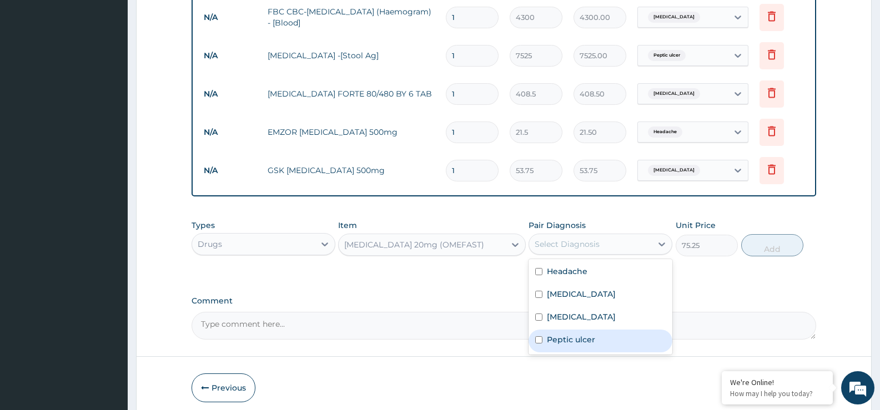
click at [575, 335] on label "Peptic ulcer" at bounding box center [571, 339] width 48 height 11
checkbox input "true"
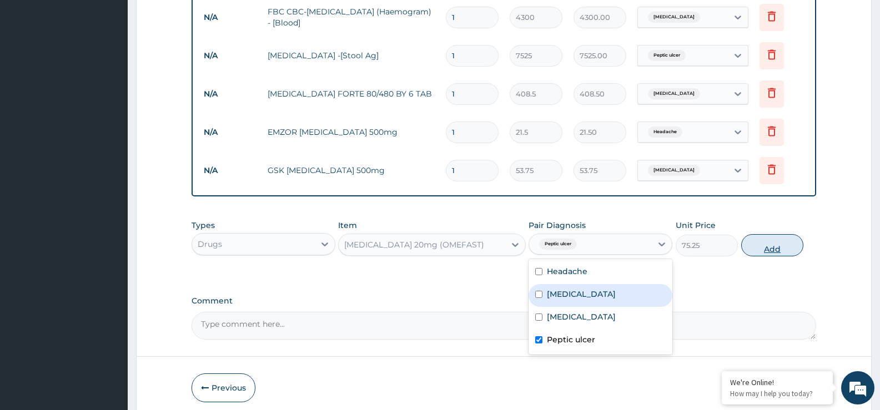
click at [771, 241] on button "Add" at bounding box center [772, 245] width 62 height 22
type input "0"
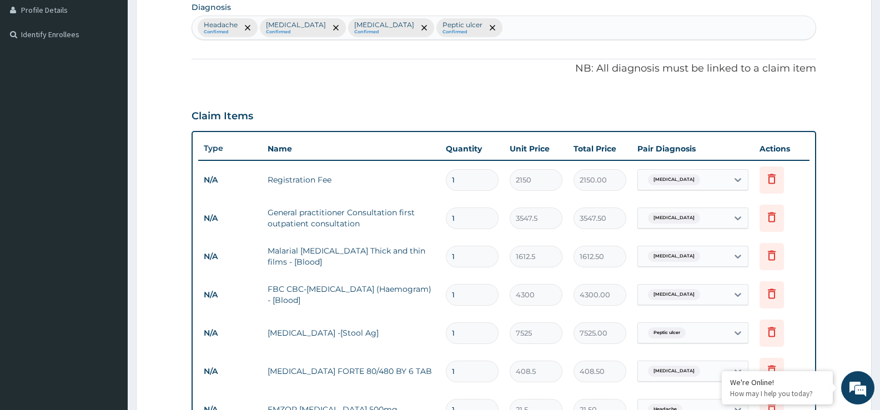
scroll to position [0, 0]
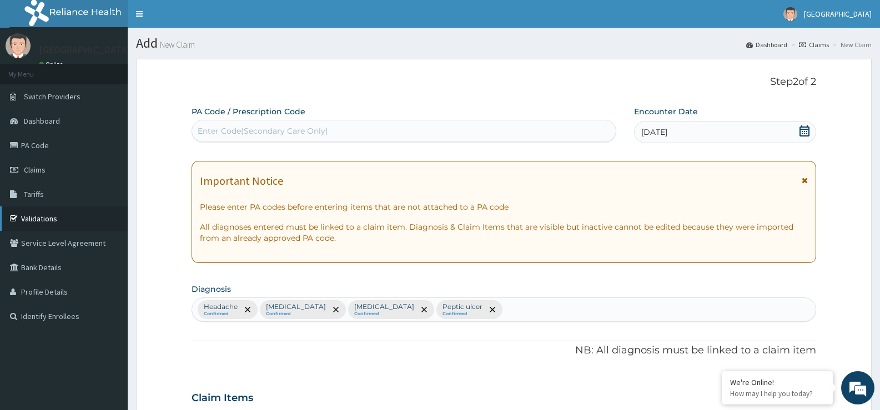
click at [39, 215] on link "Validations" at bounding box center [64, 218] width 128 height 24
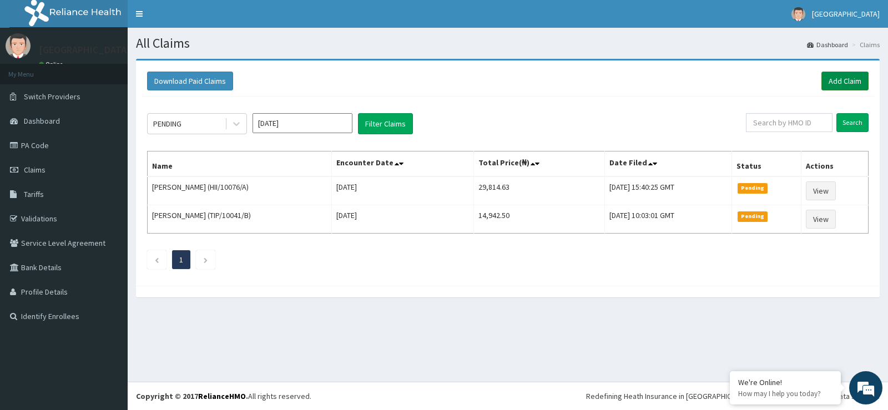
click at [834, 79] on link "Add Claim" at bounding box center [844, 81] width 47 height 19
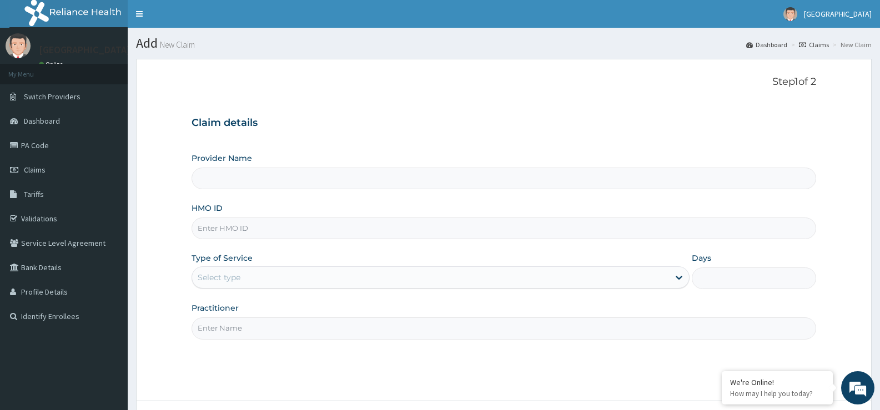
type input "[GEOGRAPHIC_DATA]"
click at [218, 227] on input "HMO ID" at bounding box center [503, 229] width 624 height 22
type input "ERM/10248/B"
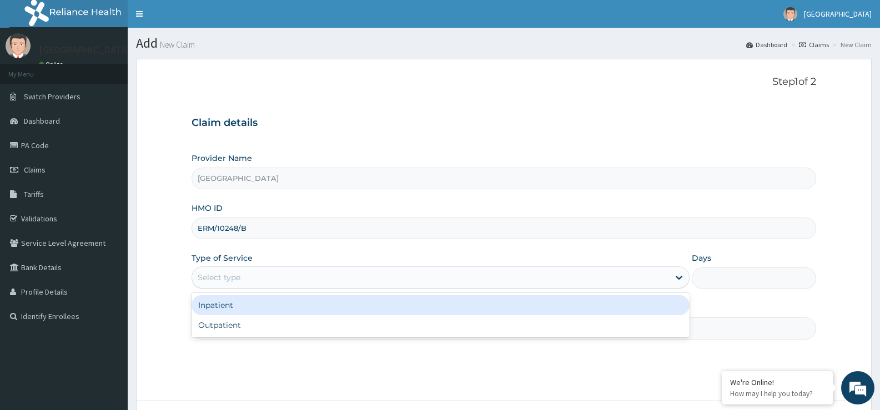
click at [225, 270] on div "Select type" at bounding box center [430, 278] width 476 height 18
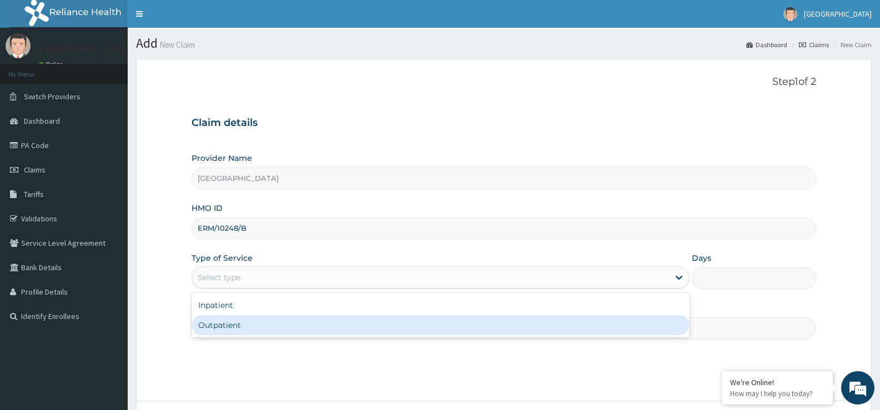
click at [227, 336] on div "Inpatient Outpatient" at bounding box center [439, 315] width 497 height 44
click at [232, 332] on div "Outpatient" at bounding box center [439, 325] width 497 height 20
type input "1"
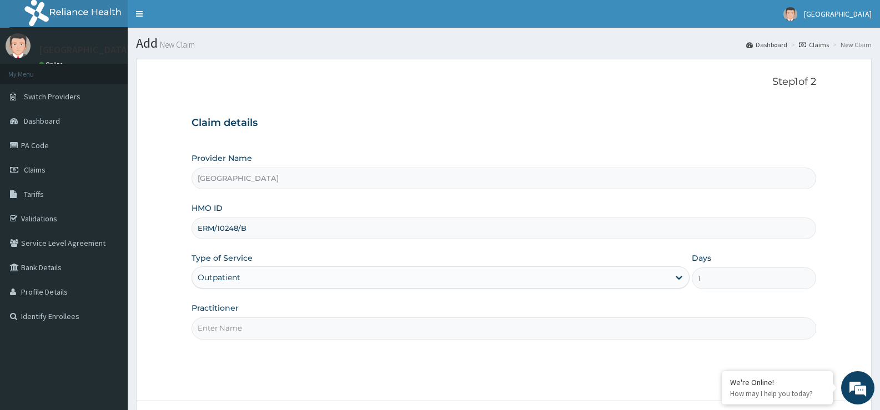
click at [230, 325] on input "Practitioner" at bounding box center [503, 328] width 624 height 22
type input "Dr Iyke"
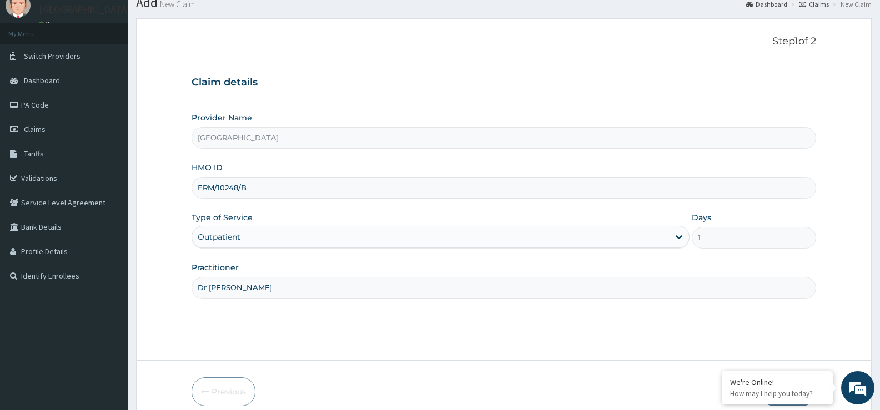
scroll to position [90, 0]
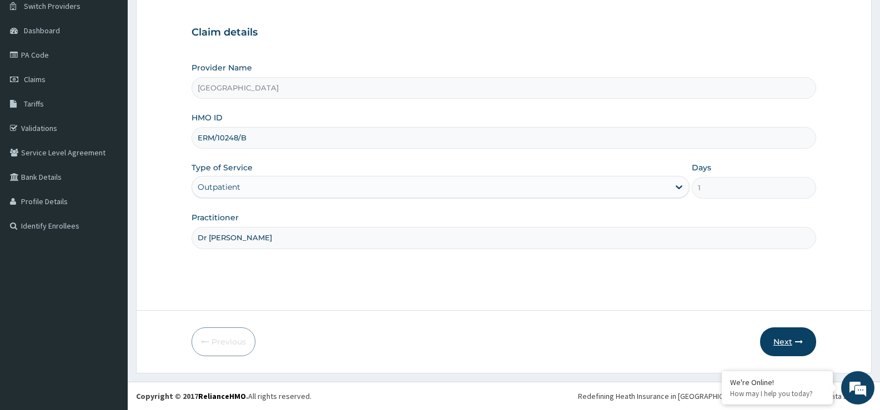
click at [783, 333] on button "Next" at bounding box center [788, 341] width 56 height 29
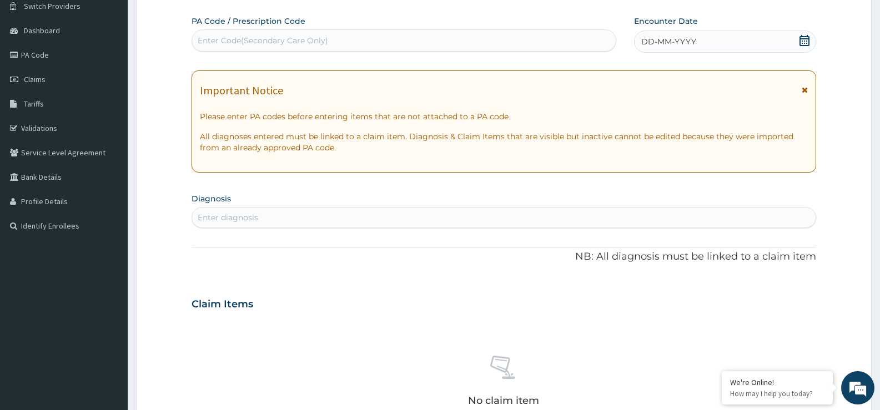
click at [806, 36] on icon at bounding box center [804, 40] width 10 height 11
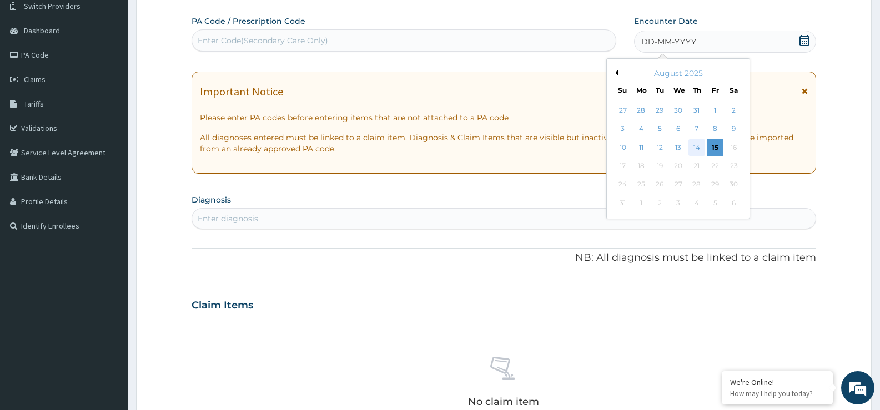
click at [693, 145] on div "14" at bounding box center [696, 147] width 17 height 17
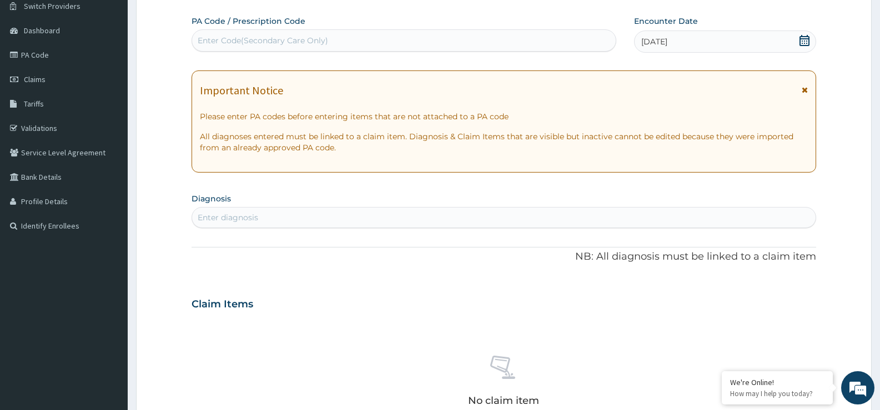
click at [219, 216] on div "Enter diagnosis" at bounding box center [228, 217] width 60 height 11
type input "HEADACHE"
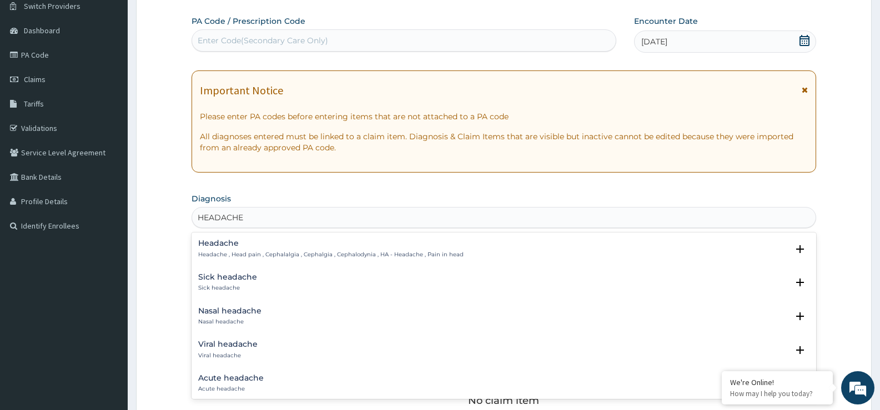
click at [225, 250] on div "Headache Headache , Head pain , Cephalalgia , Cephalgia , Cephalodynia , HA - H…" at bounding box center [330, 248] width 265 height 19
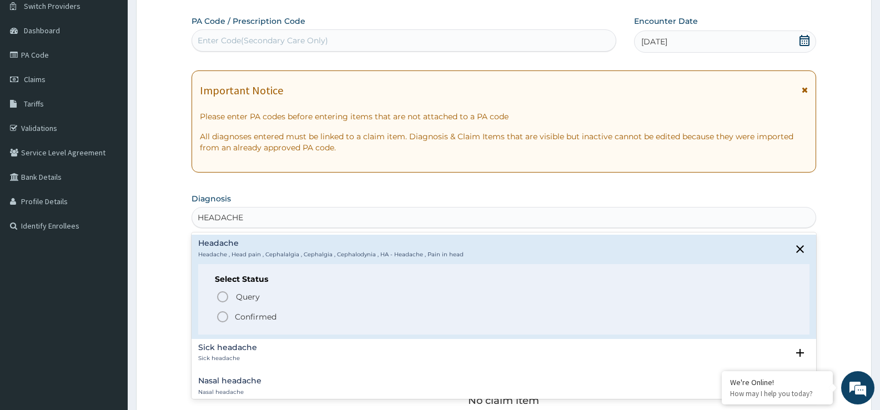
click at [225, 313] on icon "status option filled" at bounding box center [222, 316] width 13 height 13
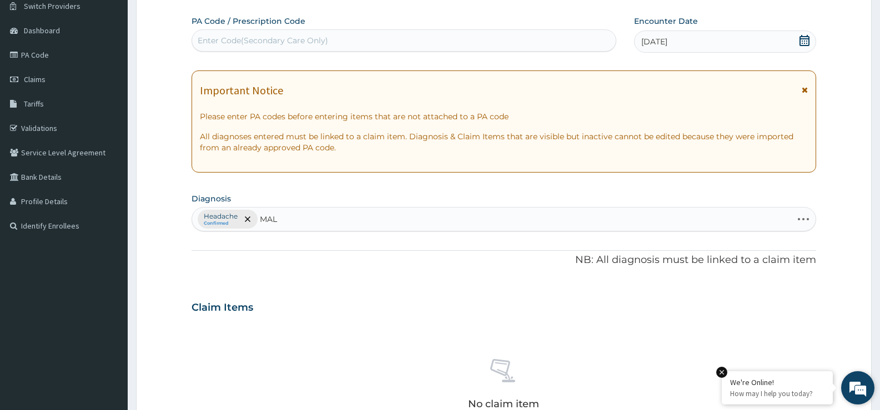
type input "MALA"
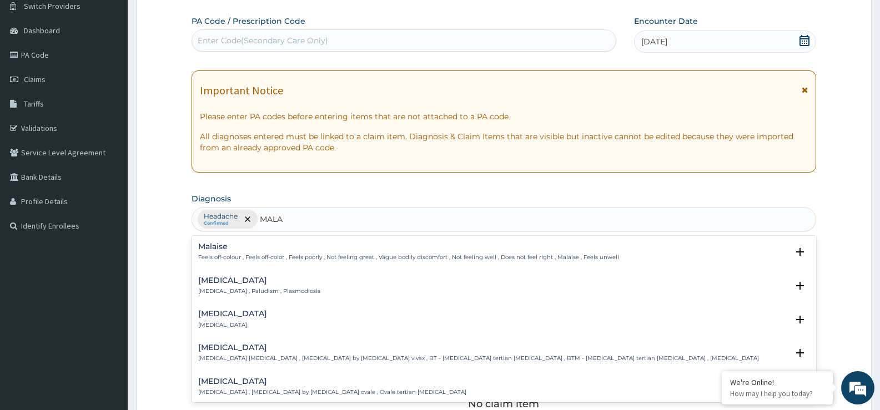
click at [223, 291] on p "Malaria , Paludism , Plasmodiosis" at bounding box center [259, 291] width 122 height 8
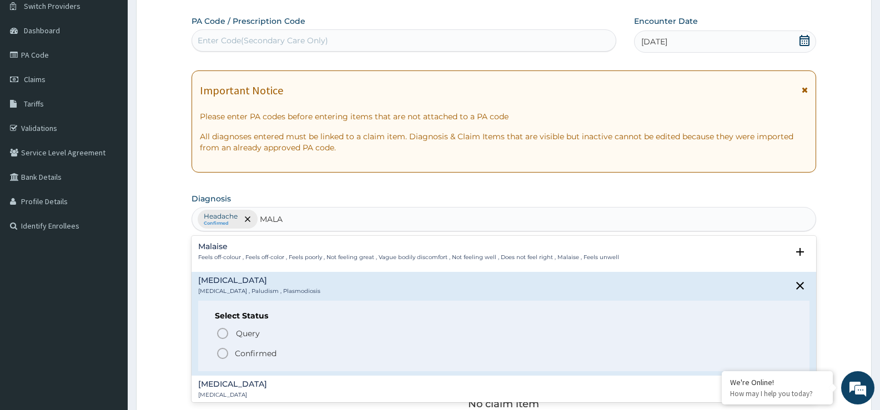
click at [258, 352] on p "Confirmed" at bounding box center [256, 353] width 42 height 11
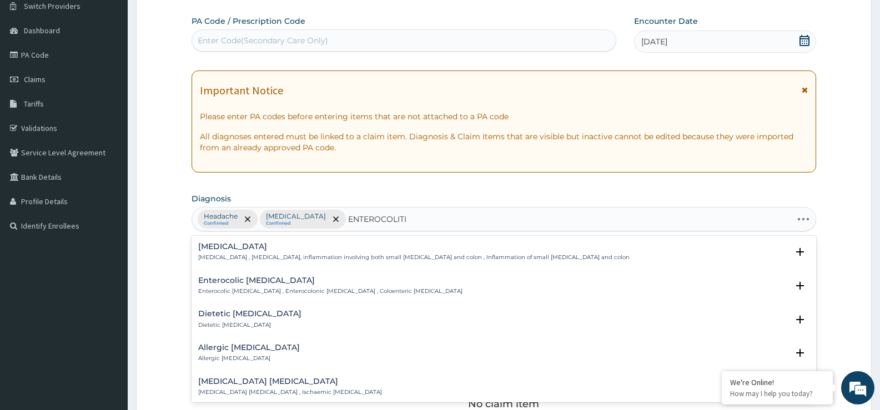
type input "ENTEROCOLITIS"
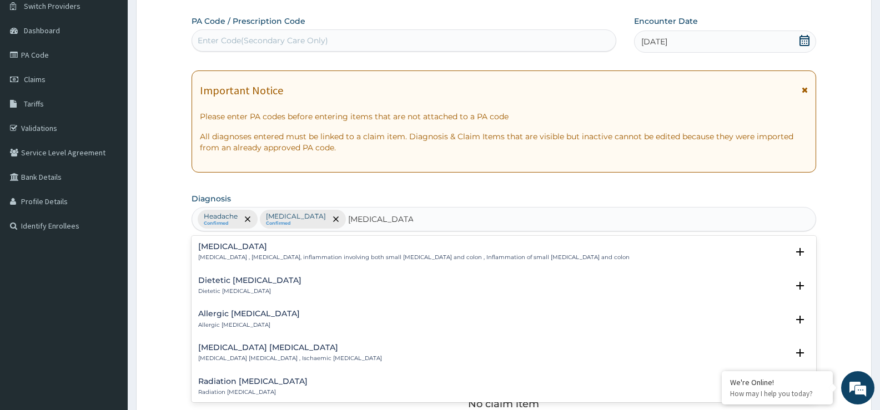
click at [269, 246] on h4 "Enterocolitis" at bounding box center [413, 247] width 431 height 8
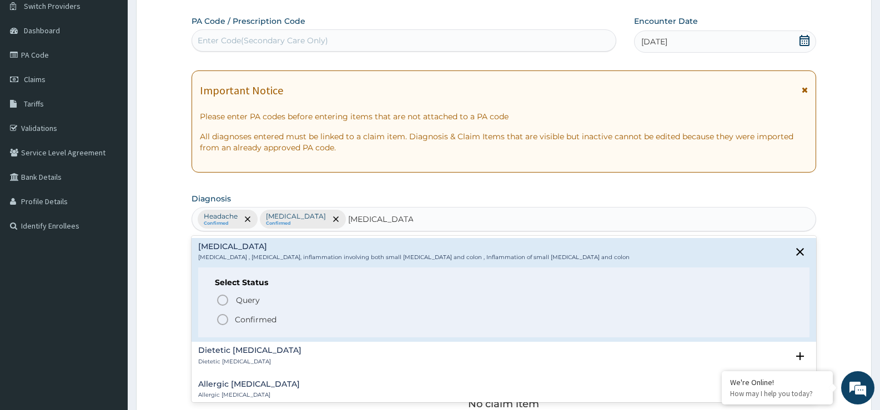
click at [235, 316] on p "Confirmed" at bounding box center [256, 319] width 42 height 11
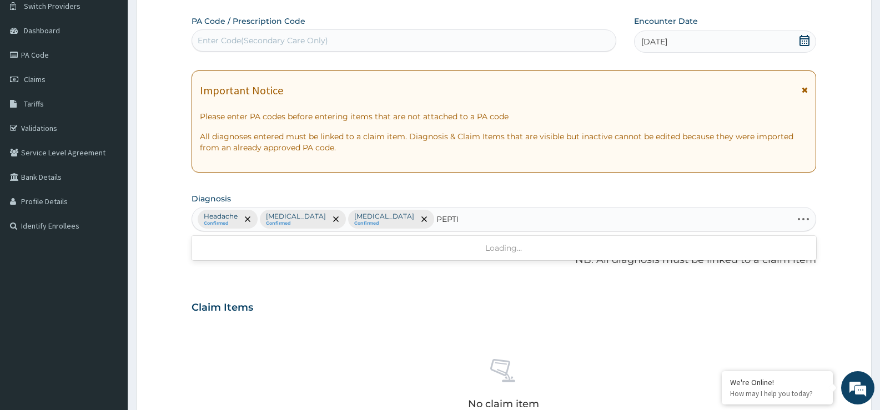
type input "PEPTIC"
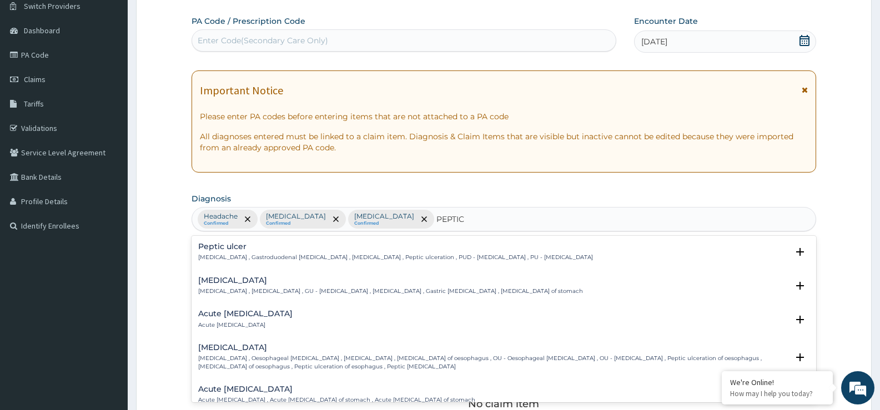
click at [224, 255] on p "Peptic ulcer , Gastroduodenal ulcer , Peptic ulcer disease , Peptic ulceration …" at bounding box center [395, 258] width 395 height 8
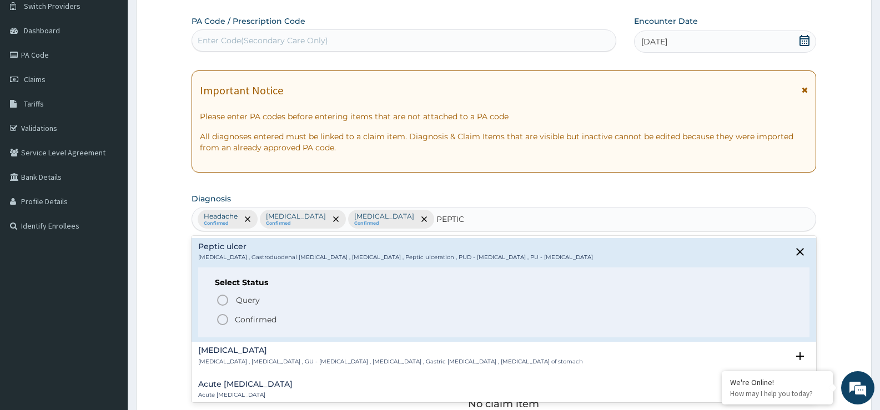
click at [224, 320] on icon "status option filled" at bounding box center [222, 319] width 13 height 13
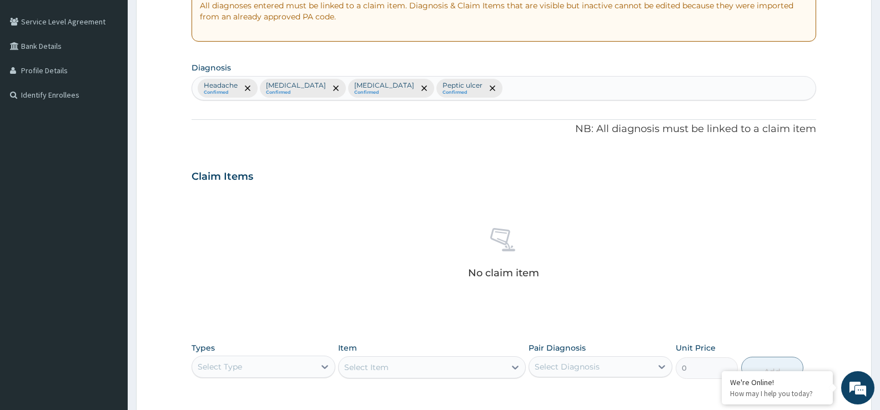
scroll to position [257, 0]
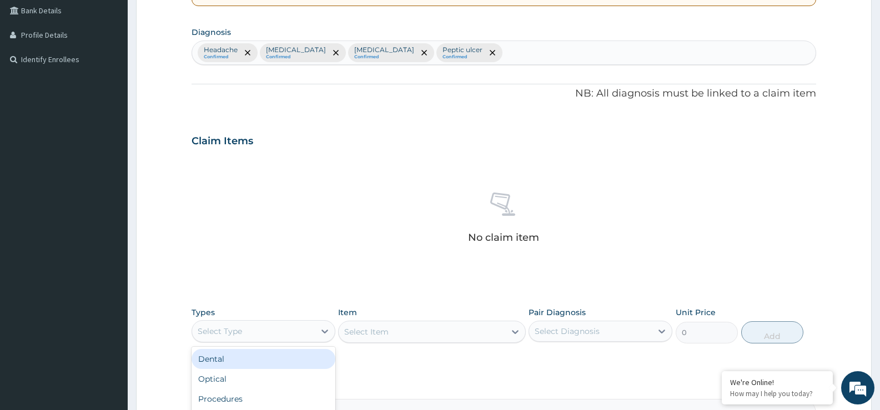
click at [226, 339] on div "Select Type" at bounding box center [253, 331] width 123 height 18
click at [238, 365] on div "Procedures" at bounding box center [263, 361] width 144 height 20
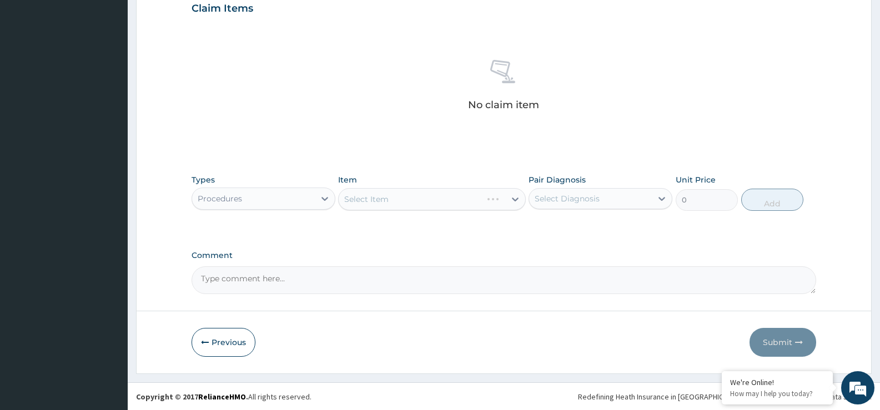
scroll to position [390, 0]
click at [487, 199] on div "Select Item" at bounding box center [422, 199] width 166 height 18
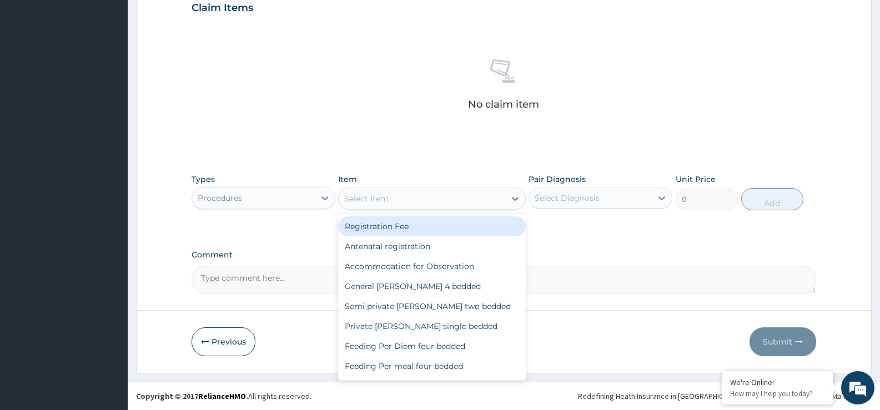
click at [455, 225] on div "Registration Fee" at bounding box center [431, 226] width 187 height 20
type input "2150"
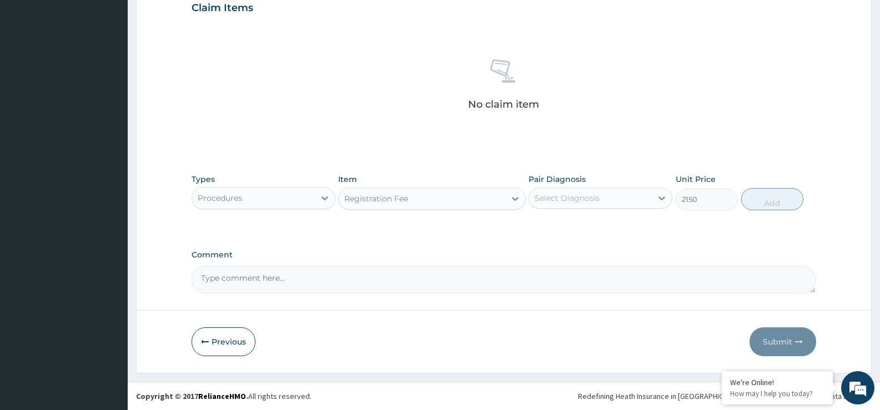
click at [612, 199] on div "Select Diagnosis" at bounding box center [590, 198] width 123 height 18
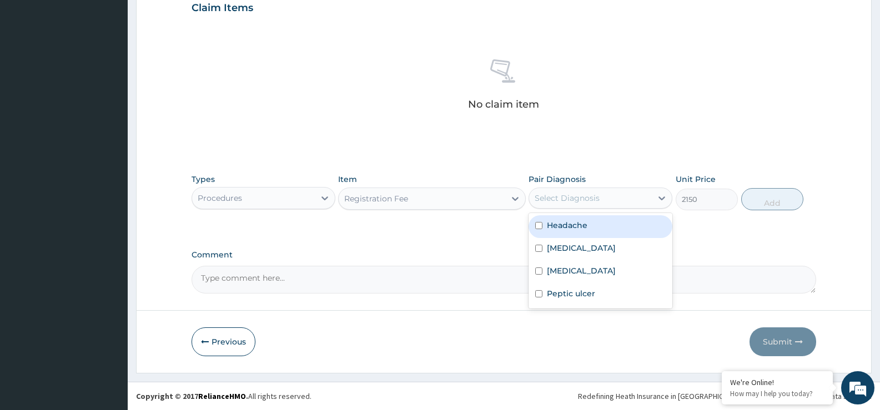
click at [597, 230] on div "Headache" at bounding box center [600, 226] width 144 height 23
checkbox input "true"
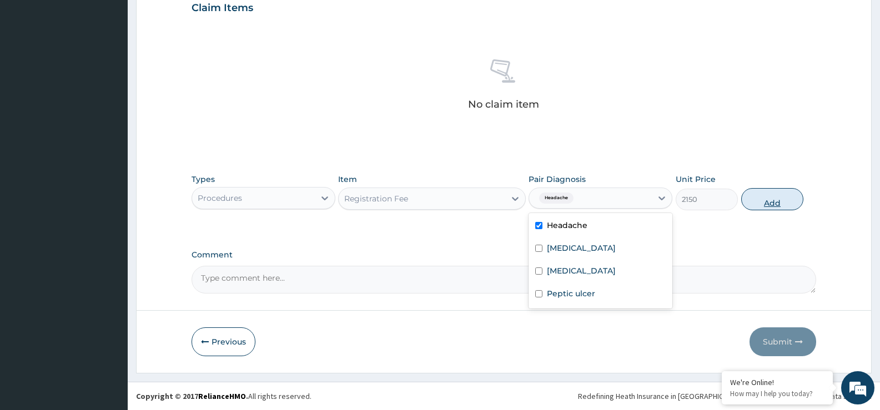
click at [754, 201] on button "Add" at bounding box center [772, 199] width 62 height 22
type input "0"
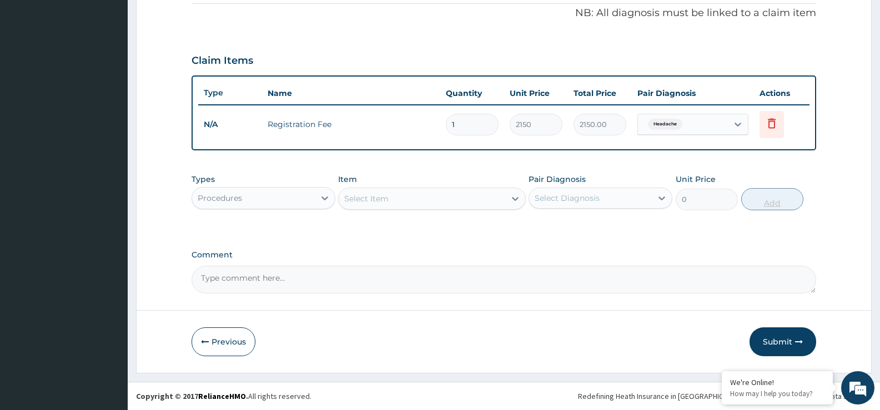
scroll to position [337, 0]
click at [368, 195] on div "Select Item" at bounding box center [366, 198] width 44 height 11
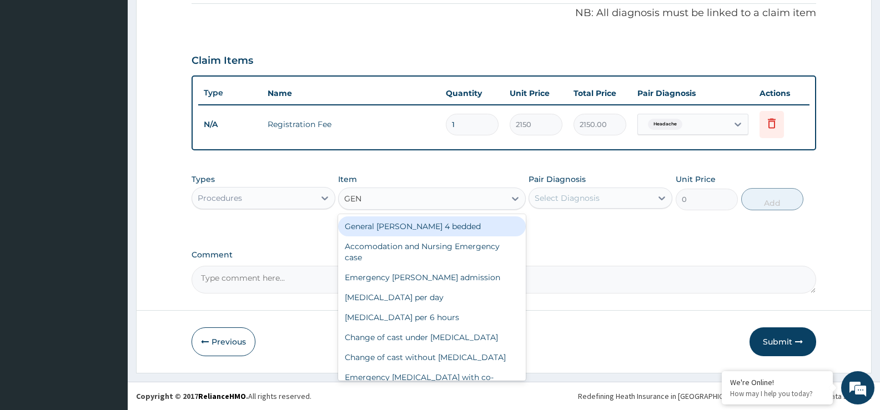
type input "GENE"
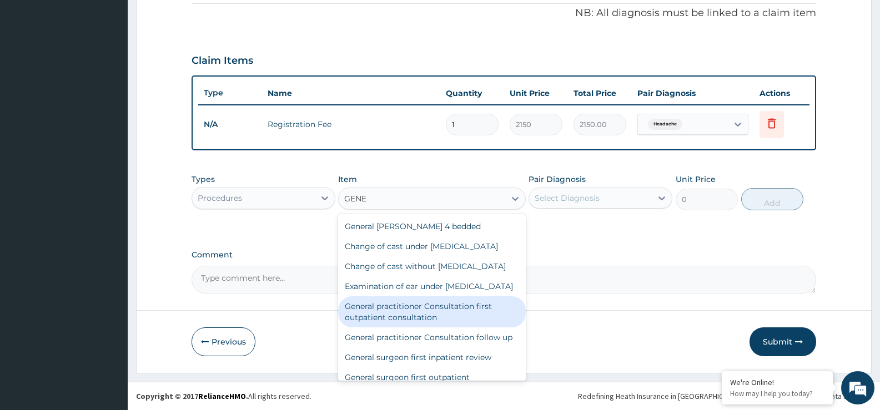
click at [388, 327] on div "General practitioner Consultation first outpatient consultation" at bounding box center [431, 311] width 187 height 31
type input "3547.5"
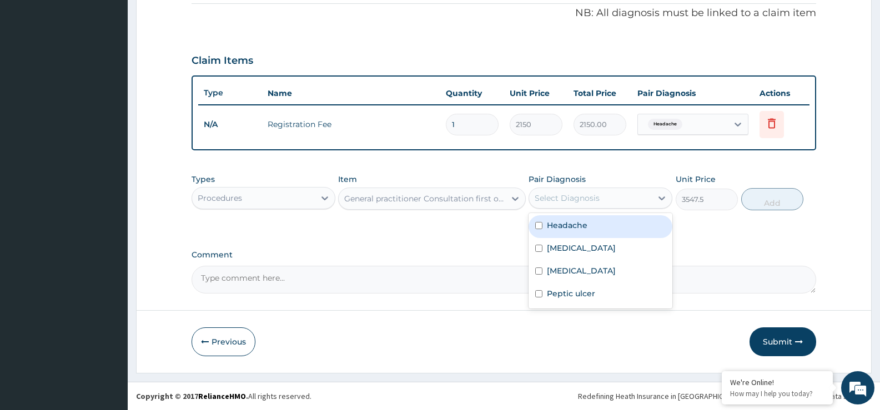
click at [562, 206] on div "Select Diagnosis" at bounding box center [600, 198] width 144 height 21
drag, startPoint x: 562, startPoint y: 225, endPoint x: 684, endPoint y: 251, distance: 124.2
click at [562, 226] on label "Headache" at bounding box center [567, 225] width 41 height 11
checkbox input "true"
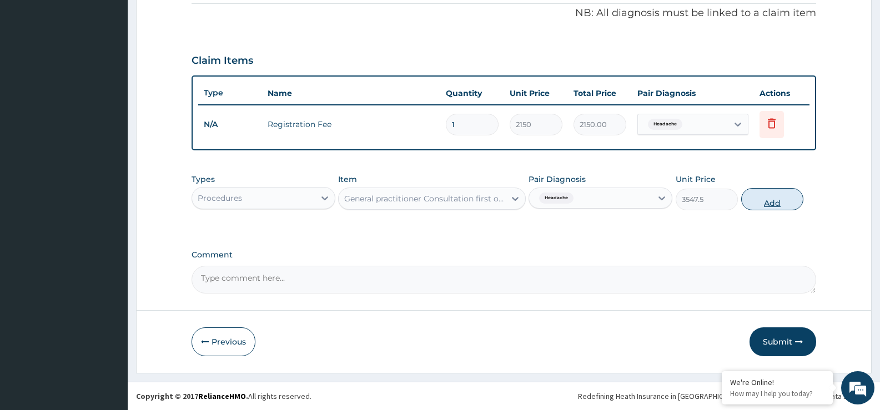
click at [765, 199] on button "Add" at bounding box center [772, 199] width 62 height 22
type input "0"
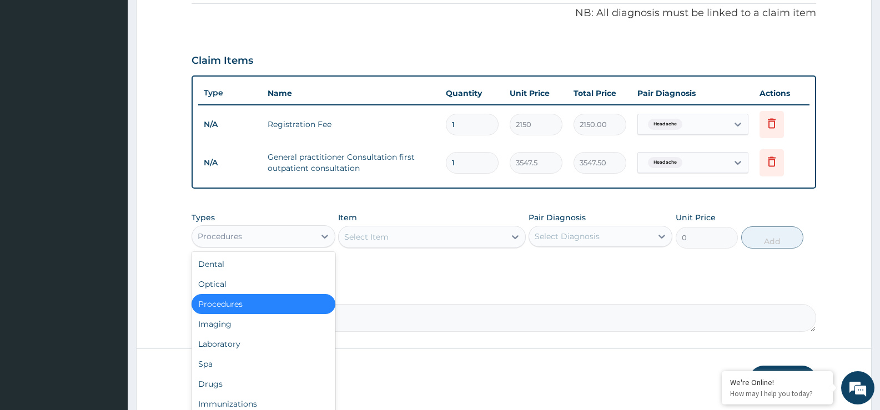
click at [268, 244] on div "Procedures" at bounding box center [253, 237] width 123 height 18
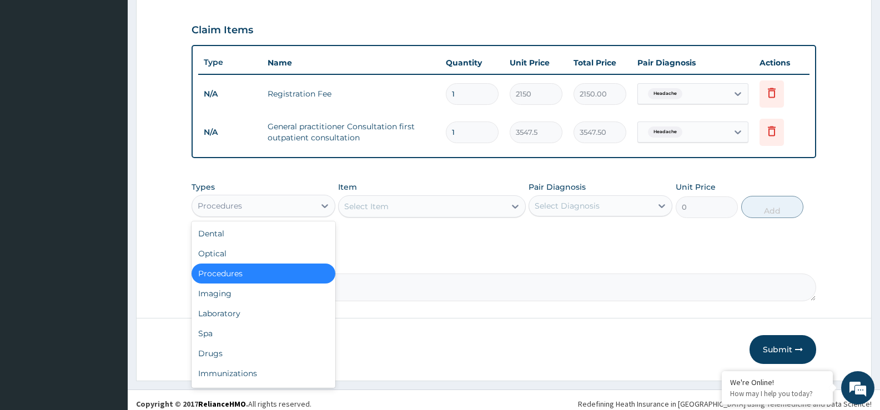
scroll to position [376, 0]
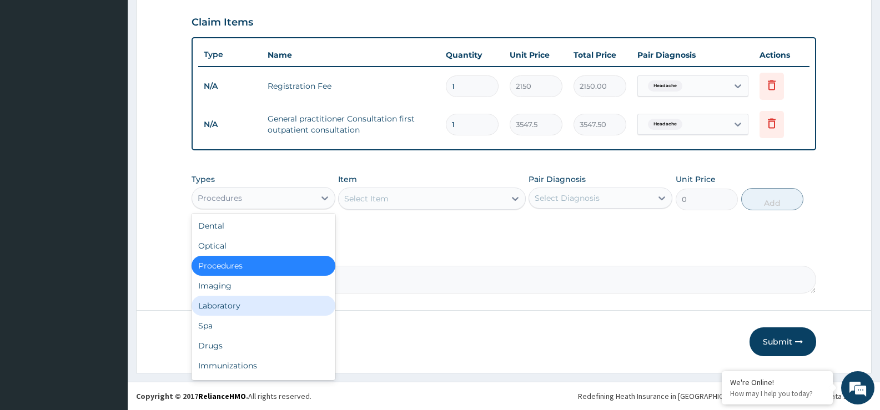
click at [232, 306] on div "Laboratory" at bounding box center [263, 306] width 144 height 20
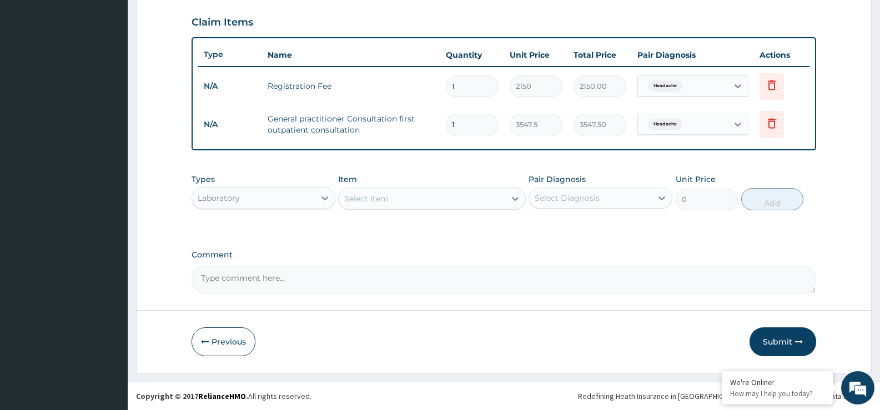
click at [382, 199] on div "Select Item" at bounding box center [366, 198] width 44 height 11
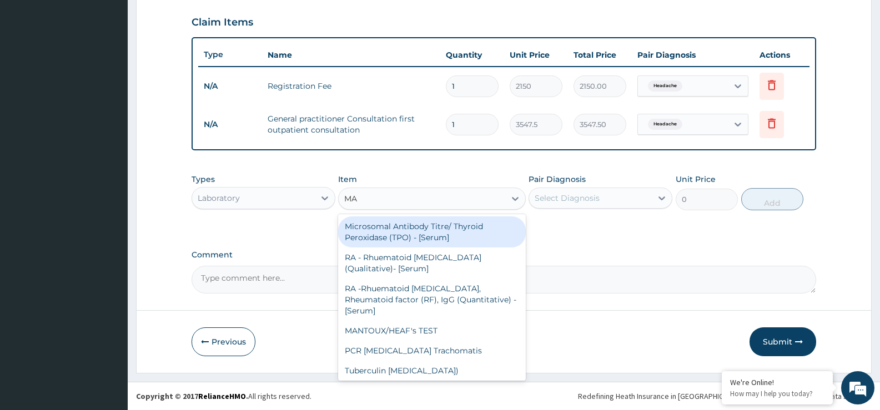
type input "MAL"
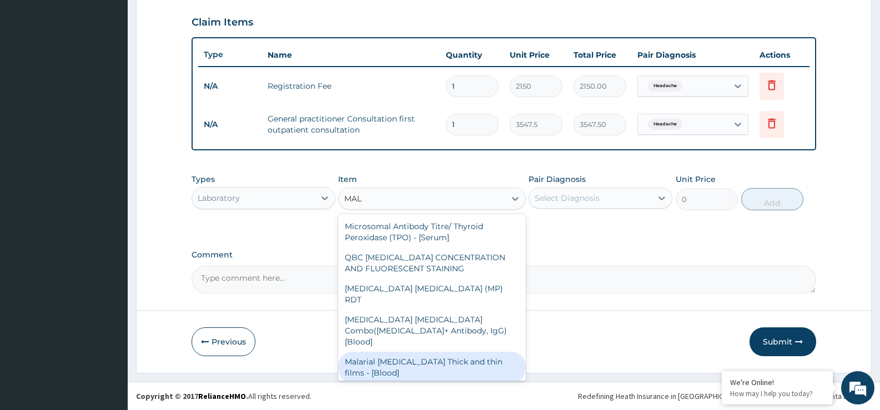
click at [423, 352] on div "Malarial Parasite Thick and thin films - [Blood]" at bounding box center [431, 367] width 187 height 31
type input "1612.5"
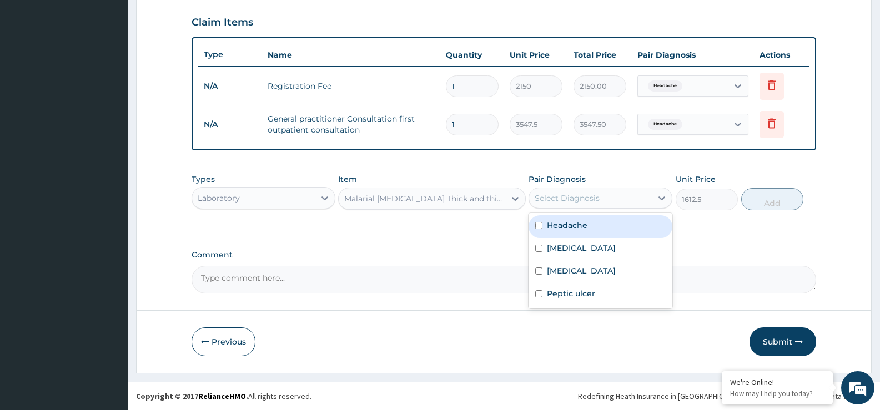
click at [619, 202] on div "Select Diagnosis" at bounding box center [590, 198] width 123 height 18
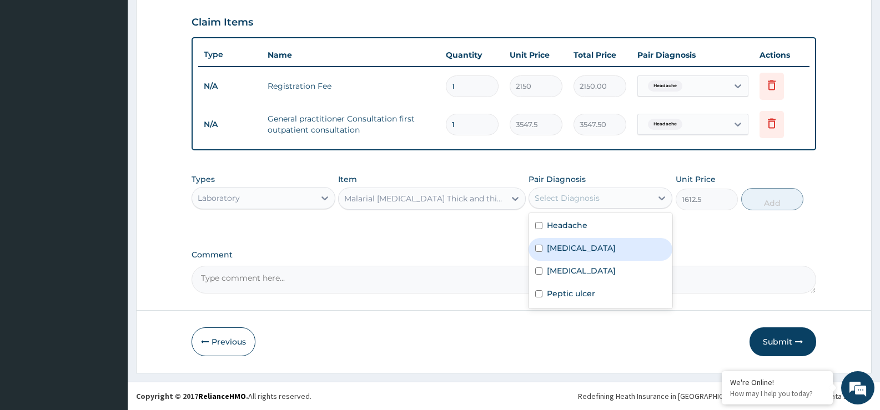
click at [592, 250] on div "Malaria" at bounding box center [600, 249] width 144 height 23
checkbox input "true"
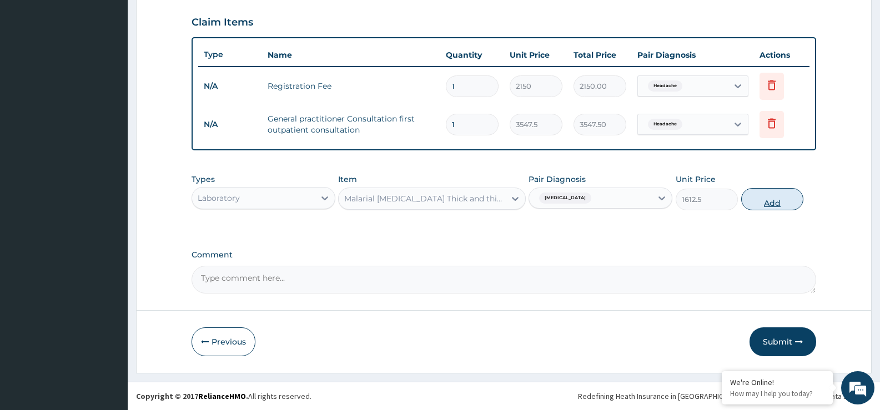
click at [779, 195] on button "Add" at bounding box center [772, 199] width 62 height 22
type input "0"
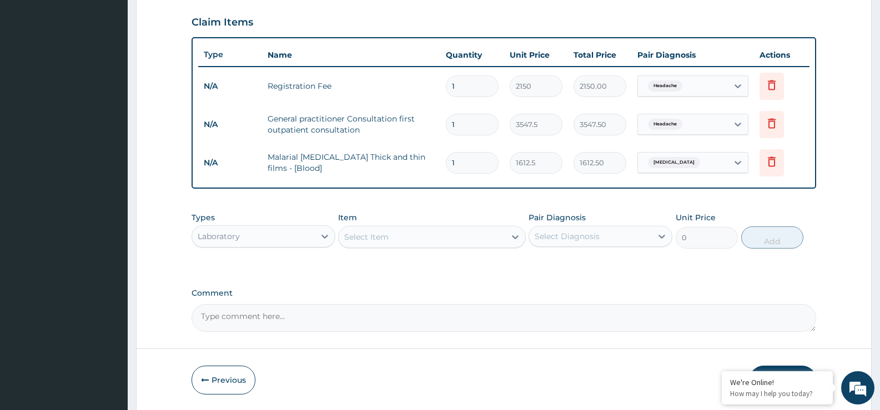
click at [401, 238] on div "Select Item" at bounding box center [422, 237] width 166 height 18
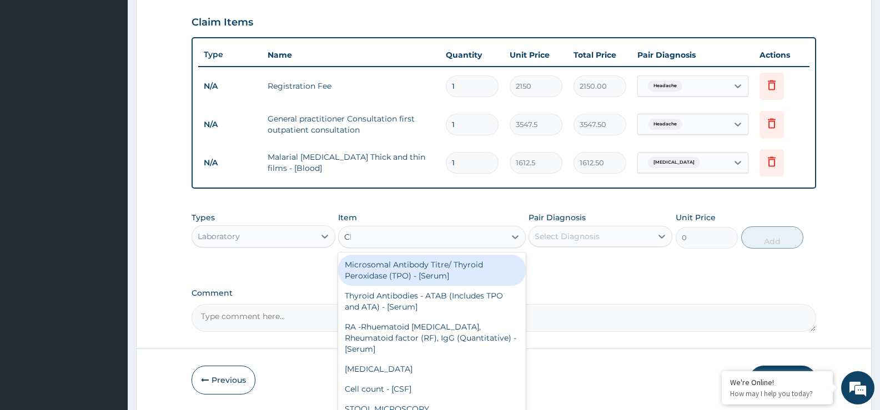
type input "CBC"
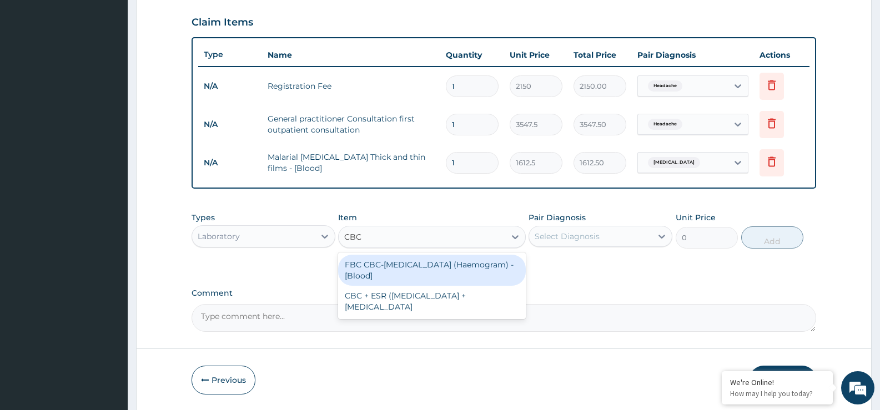
click at [370, 272] on div "FBC CBC-Complete Blood Count (Haemogram) - [Blood]" at bounding box center [431, 270] width 187 height 31
type input "4300"
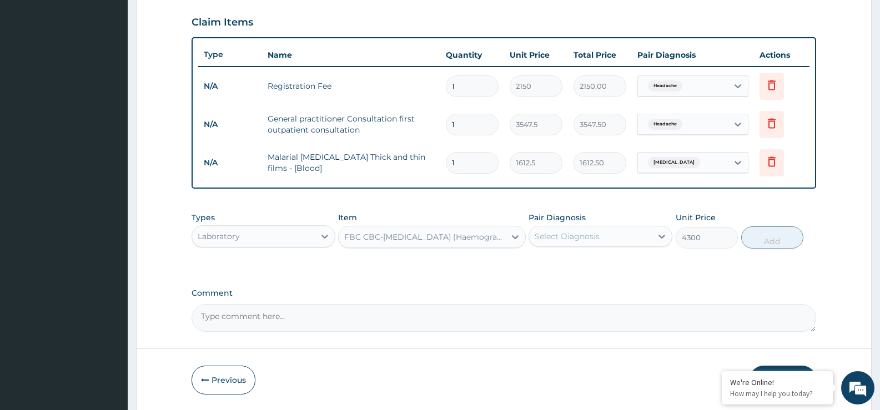
click at [636, 244] on div "Select Diagnosis" at bounding box center [590, 237] width 123 height 18
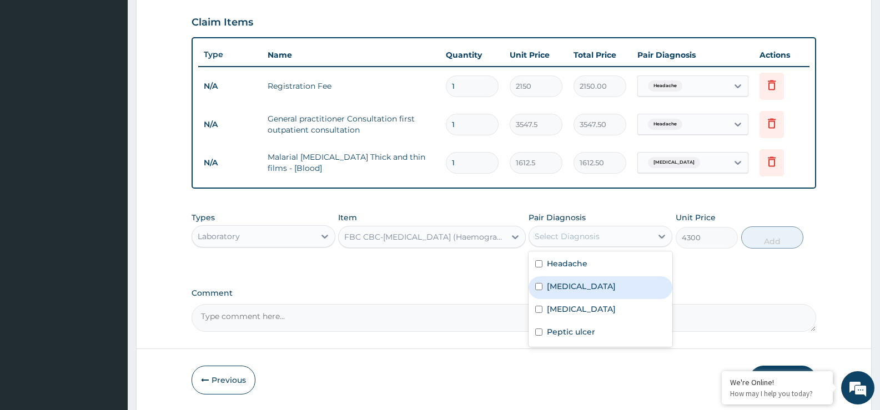
click at [617, 291] on div "Malaria" at bounding box center [600, 287] width 144 height 23
checkbox input "true"
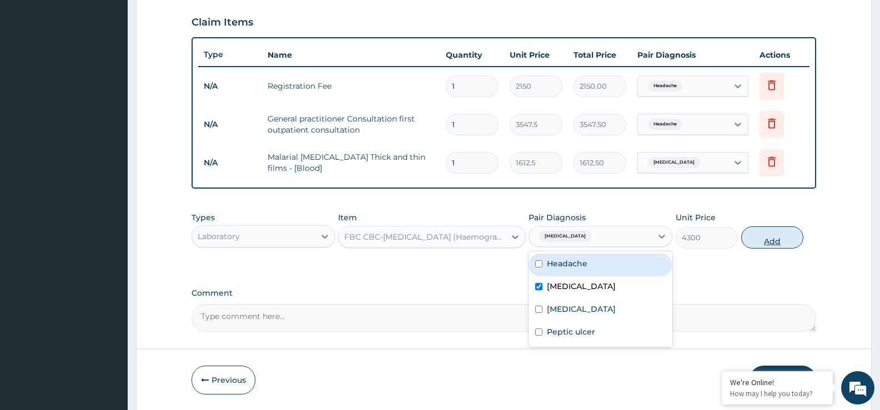
click at [765, 241] on button "Add" at bounding box center [772, 237] width 62 height 22
type input "0"
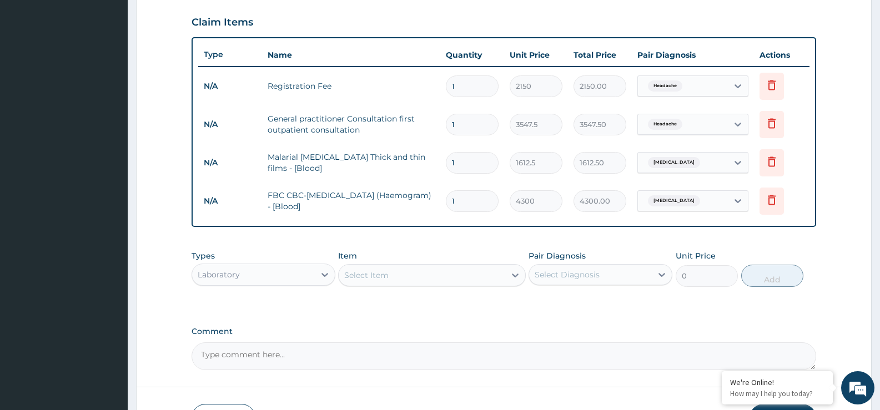
click at [408, 276] on div "Select Item" at bounding box center [422, 275] width 166 height 18
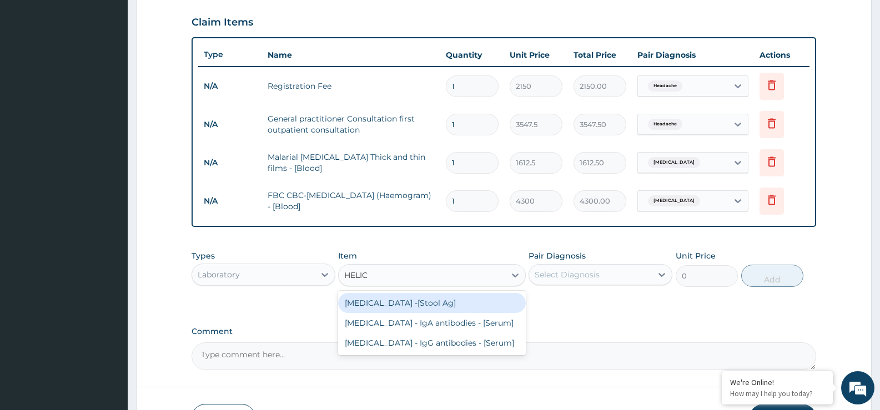
type input "HELICO"
click at [469, 306] on div "Helicobacter pylori -[Stool Ag]" at bounding box center [431, 303] width 187 height 20
type input "7525"
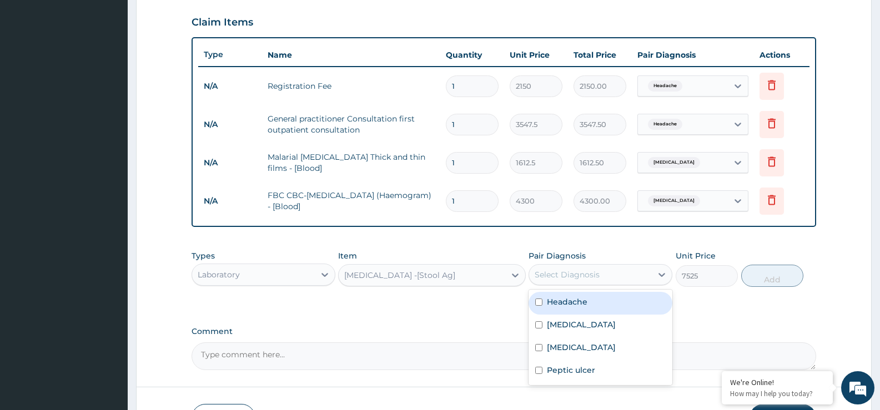
click at [575, 271] on div "Select Diagnosis" at bounding box center [566, 274] width 65 height 11
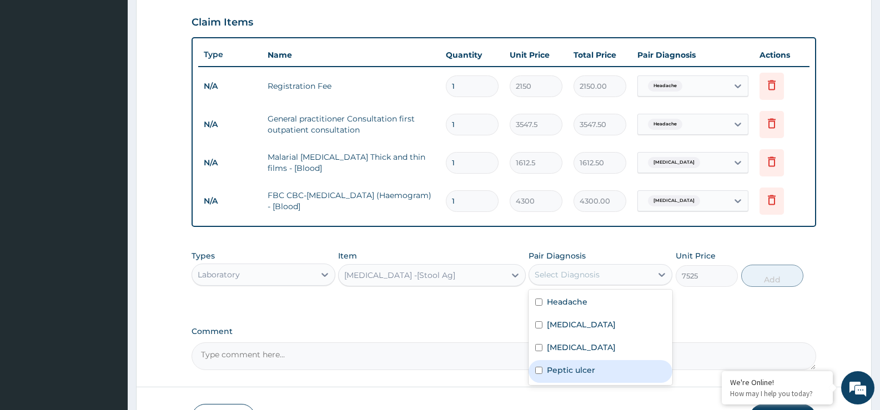
click at [569, 372] on label "Peptic ulcer" at bounding box center [571, 370] width 48 height 11
checkbox input "true"
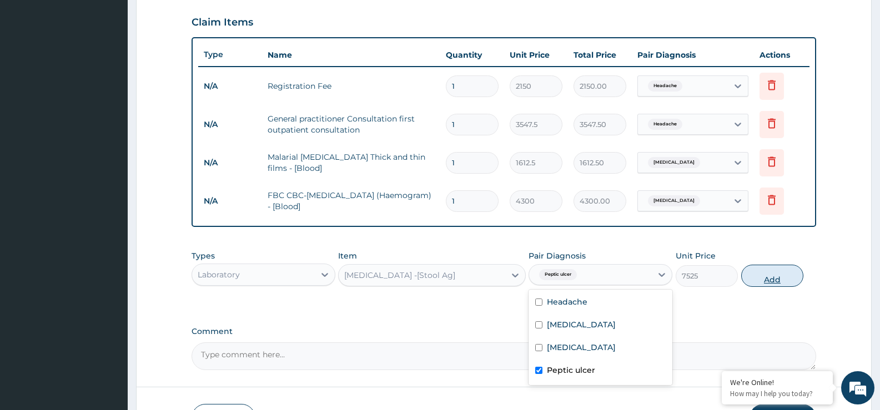
click at [781, 280] on button "Add" at bounding box center [772, 276] width 62 height 22
type input "0"
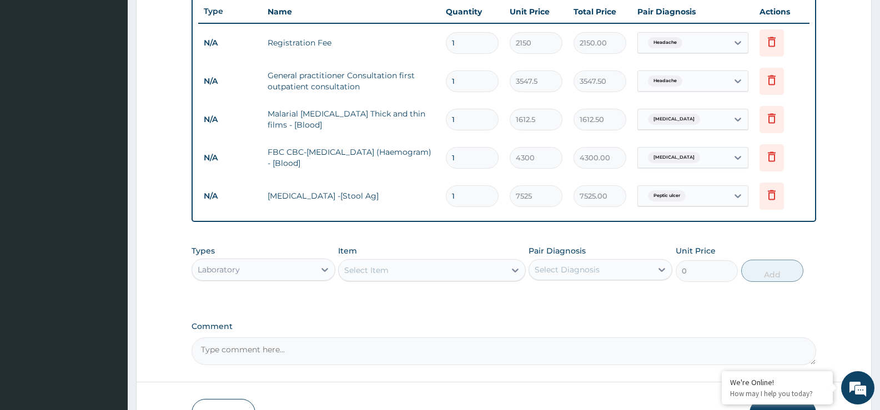
scroll to position [431, 0]
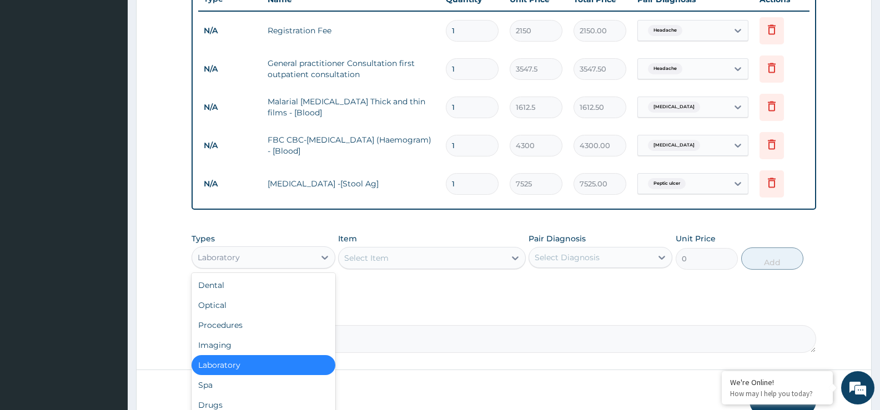
click at [311, 261] on div "Laboratory" at bounding box center [253, 258] width 123 height 18
click at [251, 404] on div "Drugs" at bounding box center [263, 405] width 144 height 20
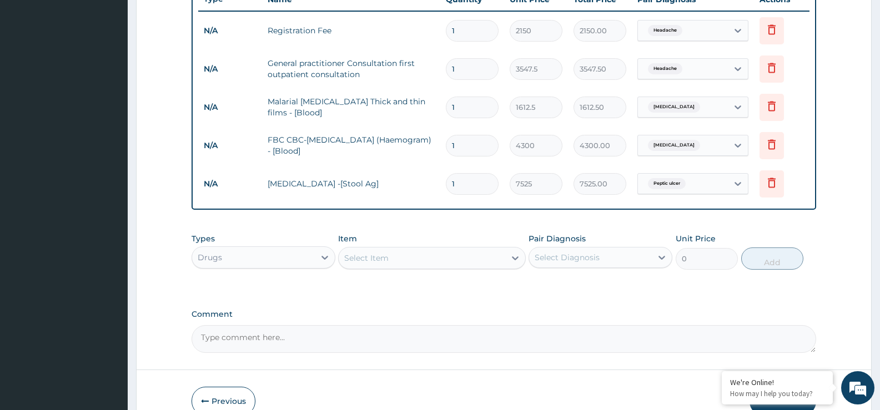
click at [395, 260] on div "Select Item" at bounding box center [422, 258] width 166 height 18
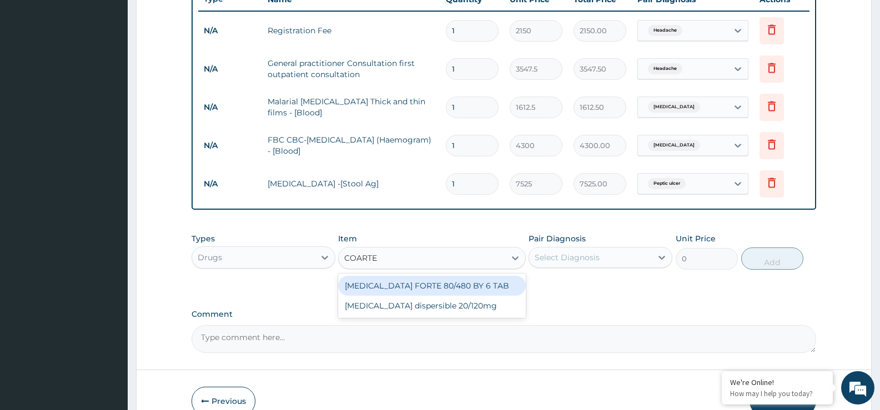
type input "COARTEM"
click at [410, 287] on div "COARTEM FORTE 80/480 BY 6 TAB" at bounding box center [431, 286] width 187 height 20
type input "408.5"
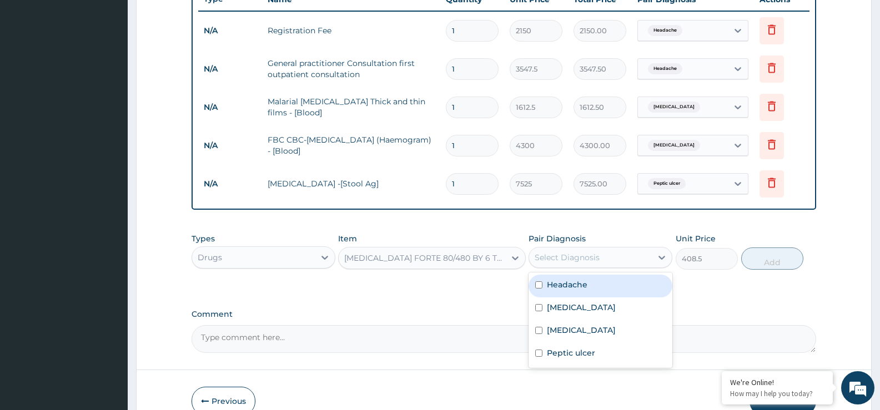
click at [573, 262] on div "Select Diagnosis" at bounding box center [566, 257] width 65 height 11
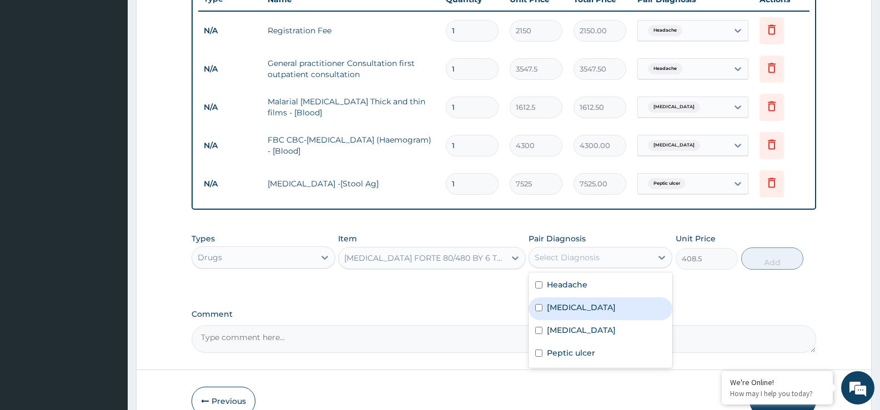
click at [569, 299] on div "Malaria" at bounding box center [600, 308] width 144 height 23
checkbox input "true"
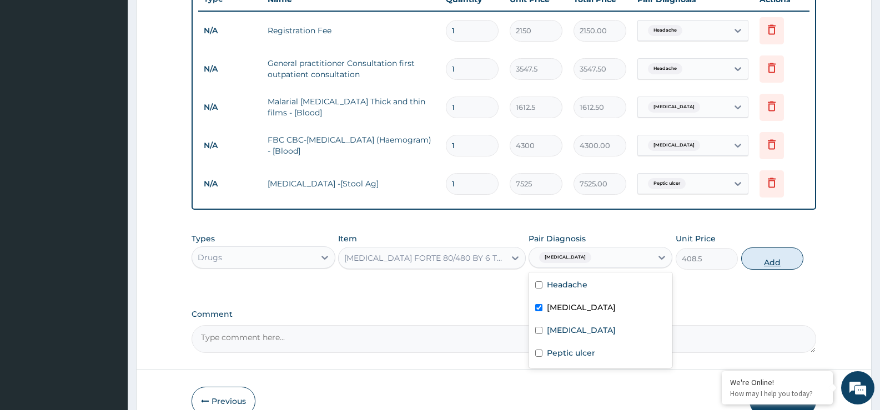
click at [774, 257] on button "Add" at bounding box center [772, 258] width 62 height 22
type input "0"
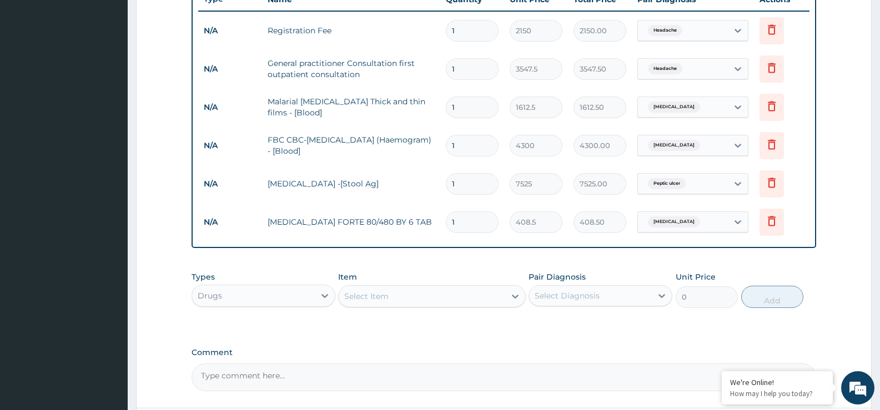
click at [405, 291] on div "Select Item" at bounding box center [422, 296] width 166 height 18
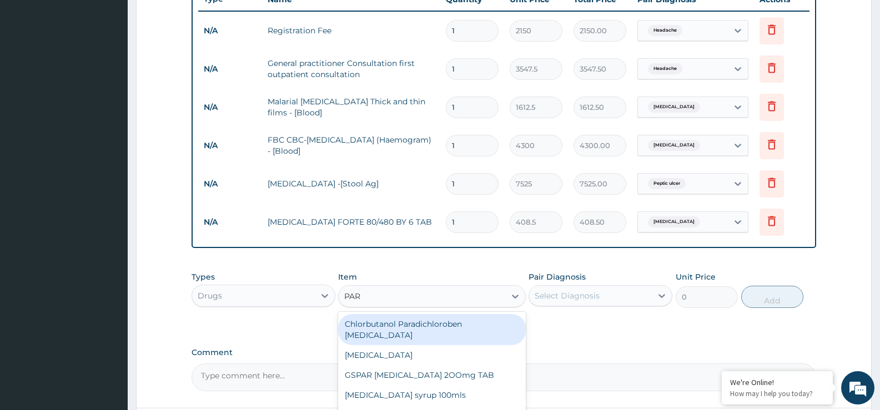
type input "PARA"
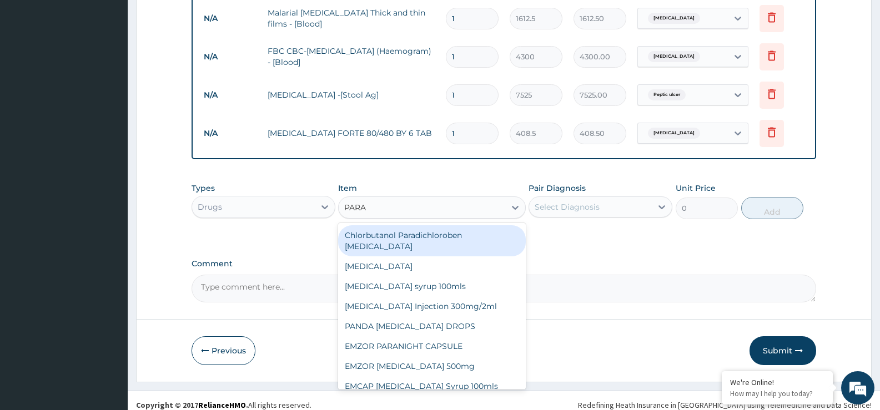
scroll to position [529, 0]
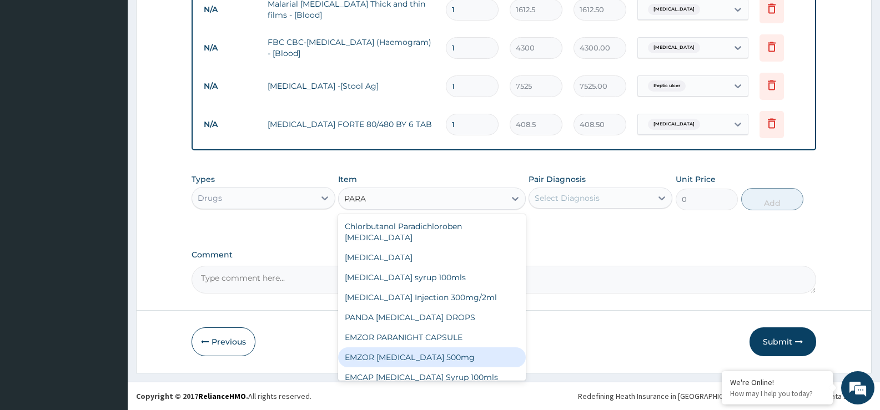
click at [426, 347] on div "EMZOR PARACETAMOL 500mg" at bounding box center [431, 357] width 187 height 20
type input "21.5"
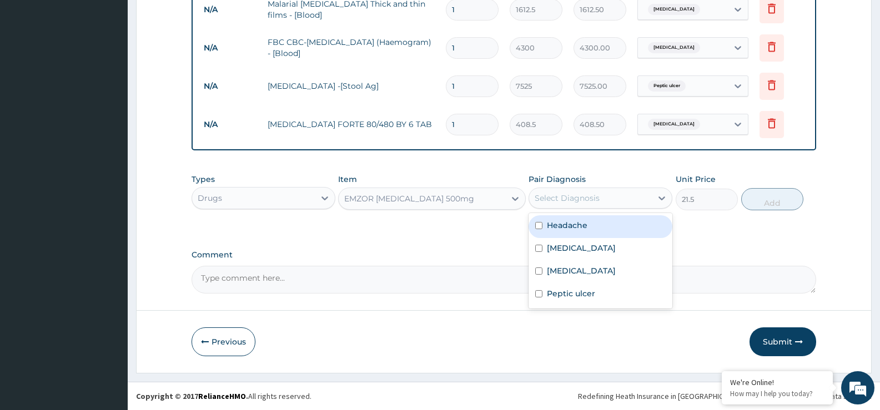
click at [579, 199] on div "Select Diagnosis" at bounding box center [566, 198] width 65 height 11
click at [568, 225] on label "Headache" at bounding box center [567, 225] width 41 height 11
checkbox input "true"
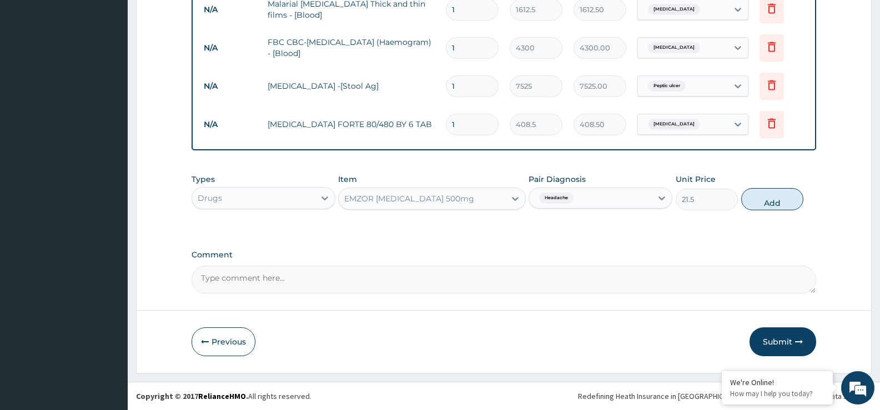
drag, startPoint x: 772, startPoint y: 203, endPoint x: 734, endPoint y: 203, distance: 37.7
click at [772, 203] on button "Add" at bounding box center [772, 199] width 62 height 22
type input "0"
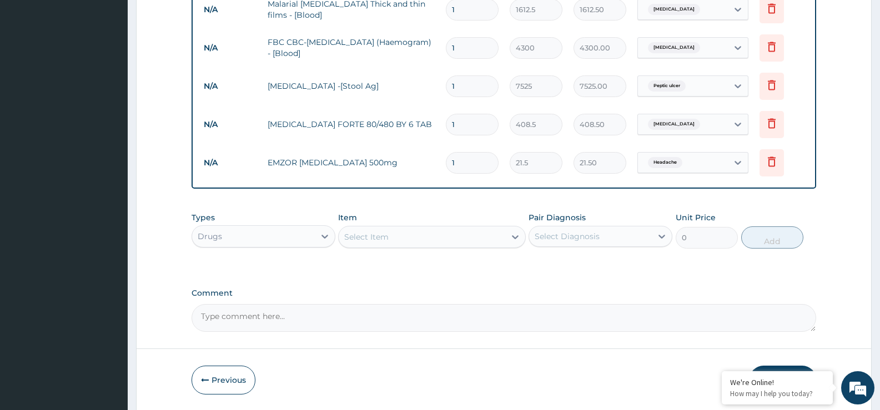
click at [365, 240] on div "Select Item" at bounding box center [366, 236] width 44 height 11
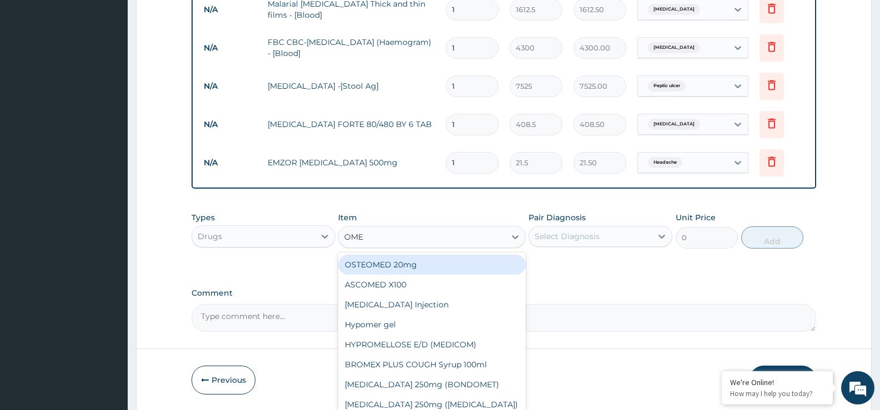
type input "OMEP"
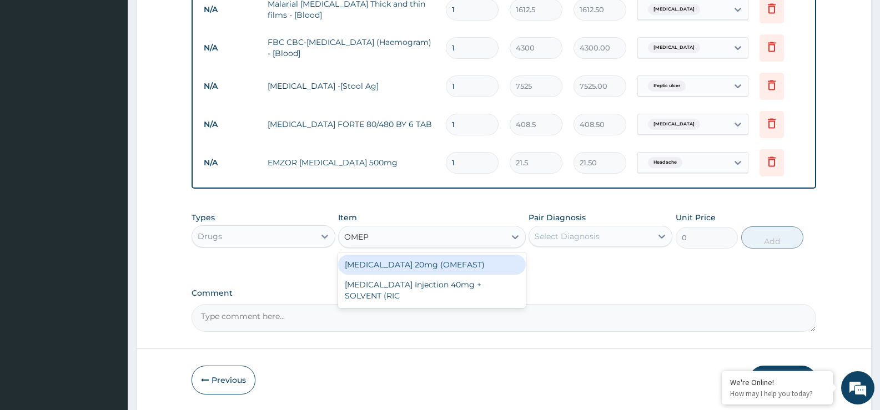
click at [372, 262] on div "OMEPRAZOLE 20mg (OMEFAST)" at bounding box center [431, 265] width 187 height 20
type input "75.25"
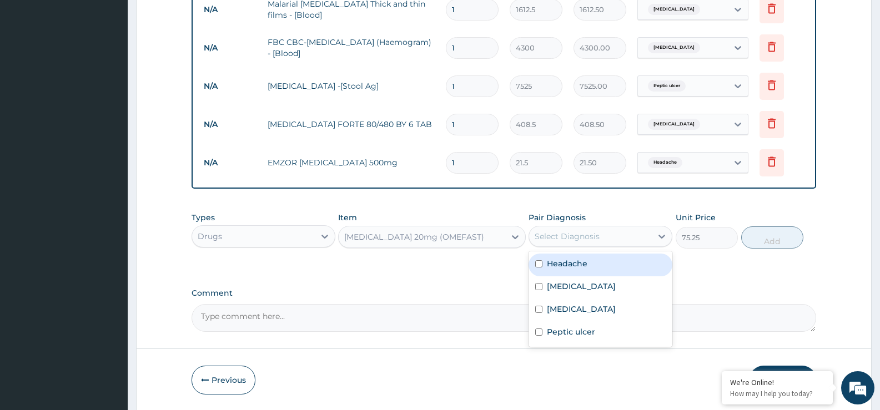
click at [630, 244] on div "Select Diagnosis" at bounding box center [590, 237] width 123 height 18
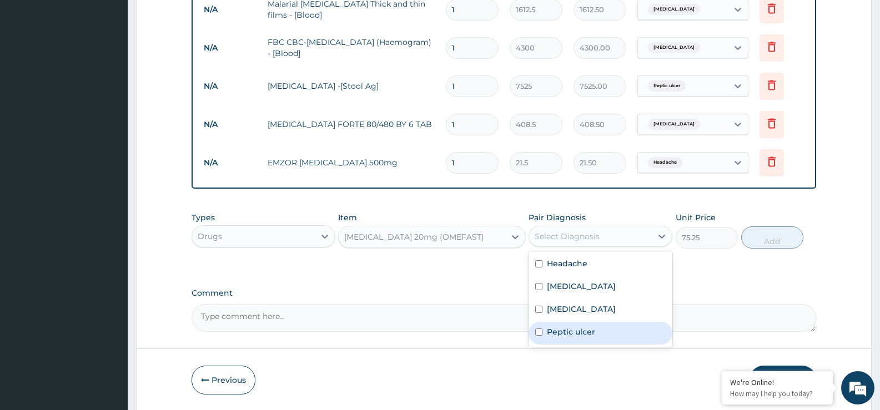
click at [590, 325] on div "Peptic ulcer" at bounding box center [600, 333] width 144 height 23
checkbox input "true"
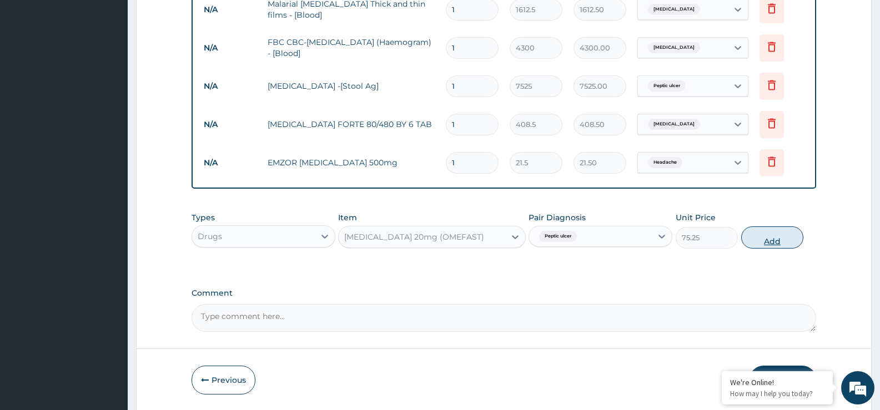
click at [786, 239] on button "Add" at bounding box center [772, 237] width 62 height 22
type input "0"
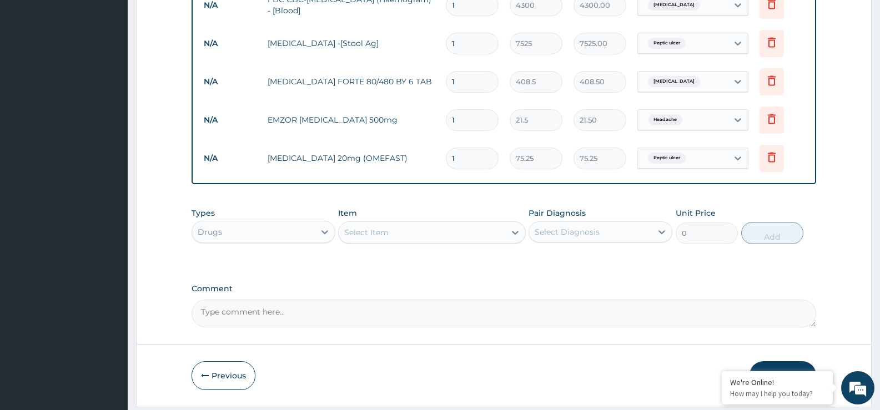
scroll to position [605, 0]
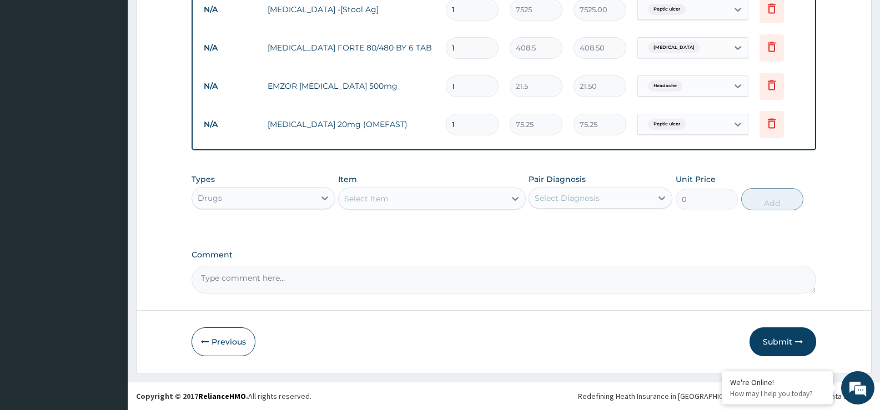
click at [414, 198] on div "Select Item" at bounding box center [422, 199] width 166 height 18
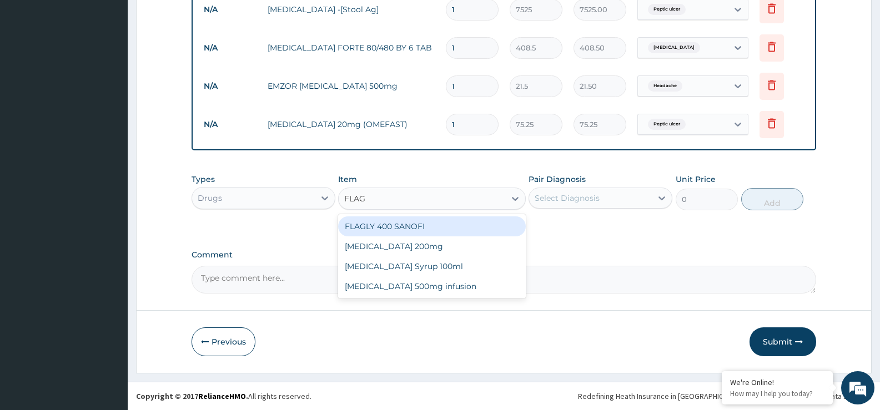
type input "FLAGY"
click at [430, 229] on div "Flagyl 200mg" at bounding box center [431, 226] width 187 height 20
type input "43"
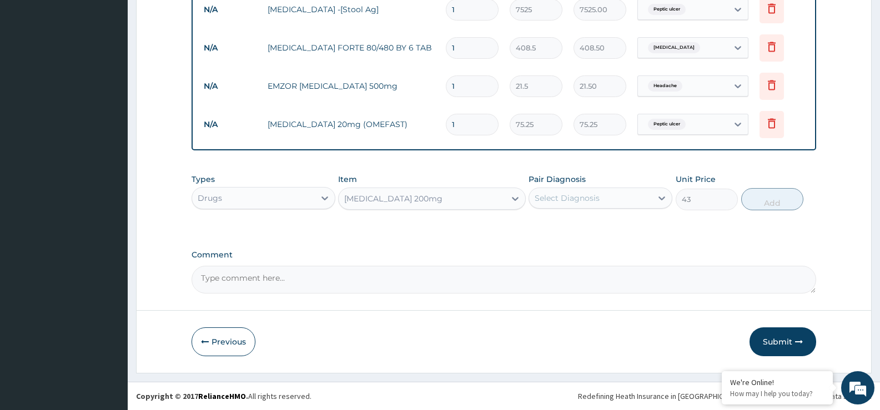
click at [574, 201] on div "Select Diagnosis" at bounding box center [566, 198] width 65 height 11
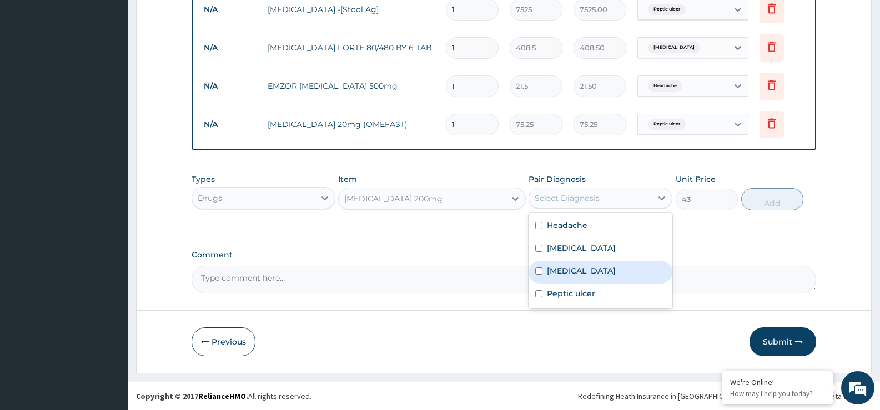
click at [575, 273] on label "Enterocolitis" at bounding box center [581, 270] width 69 height 11
checkbox input "true"
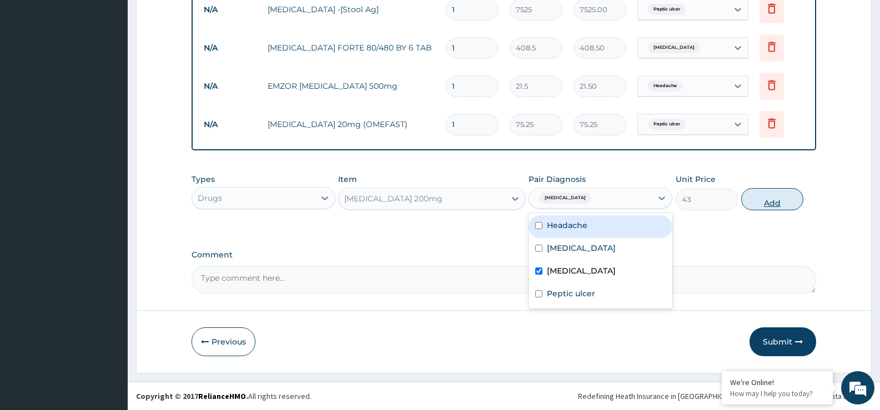
click at [760, 200] on button "Add" at bounding box center [772, 199] width 62 height 22
type input "0"
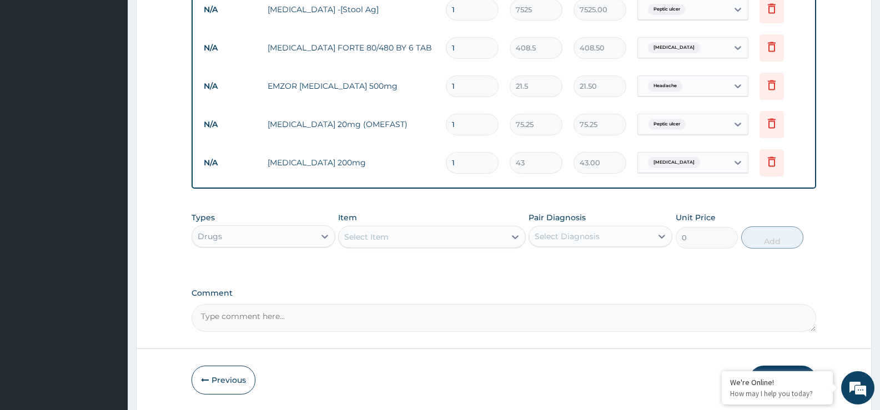
click at [462, 230] on div "Select Item" at bounding box center [422, 237] width 166 height 18
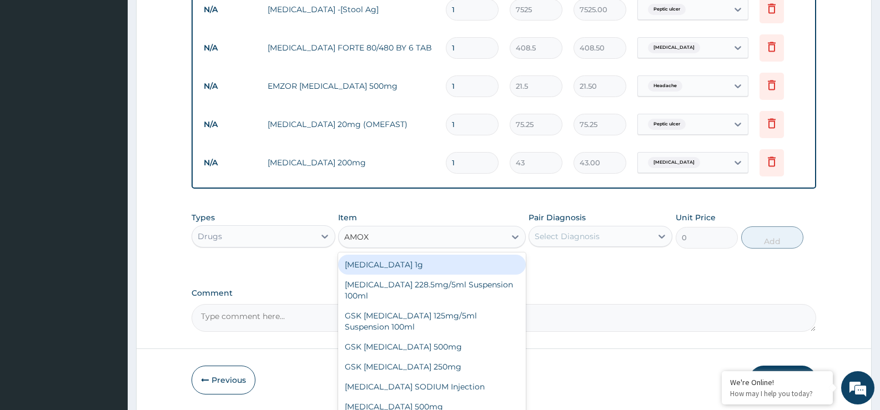
type input "AMOXI"
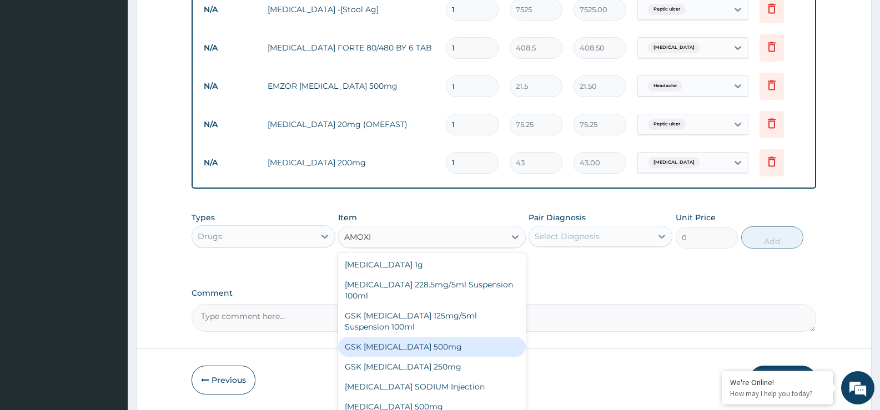
click at [438, 348] on div "GSK AMOXIL 500mg" at bounding box center [431, 347] width 187 height 20
type input "53.75"
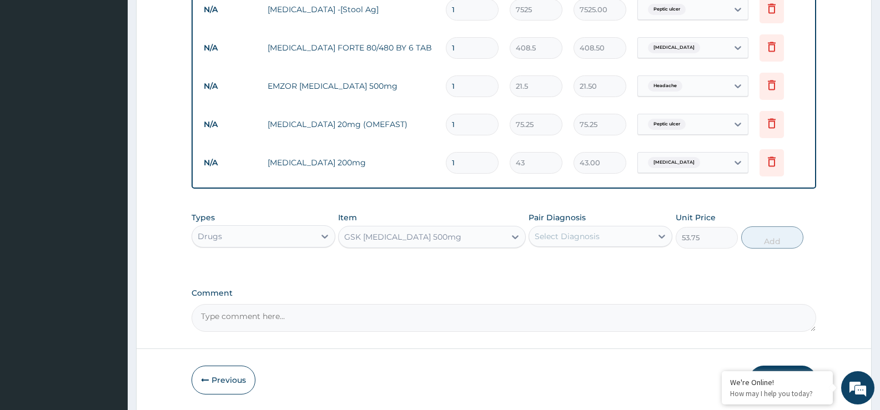
click at [565, 230] on div "Select Diagnosis" at bounding box center [590, 237] width 123 height 18
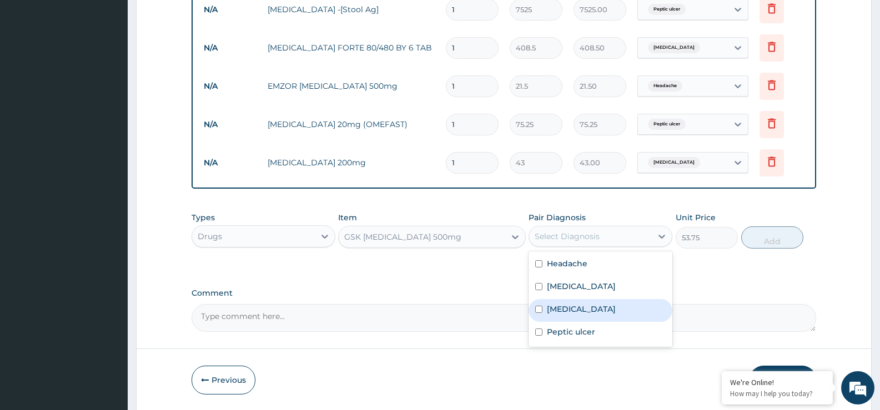
click at [572, 311] on label "Enterocolitis" at bounding box center [581, 309] width 69 height 11
checkbox input "true"
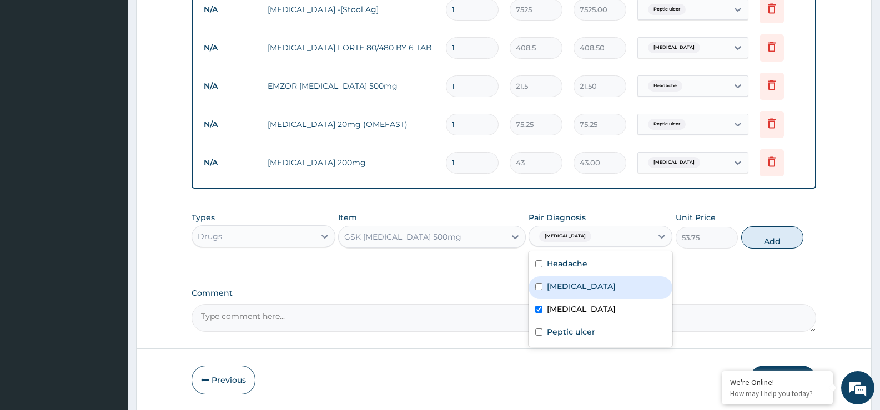
click at [754, 243] on button "Add" at bounding box center [772, 237] width 62 height 22
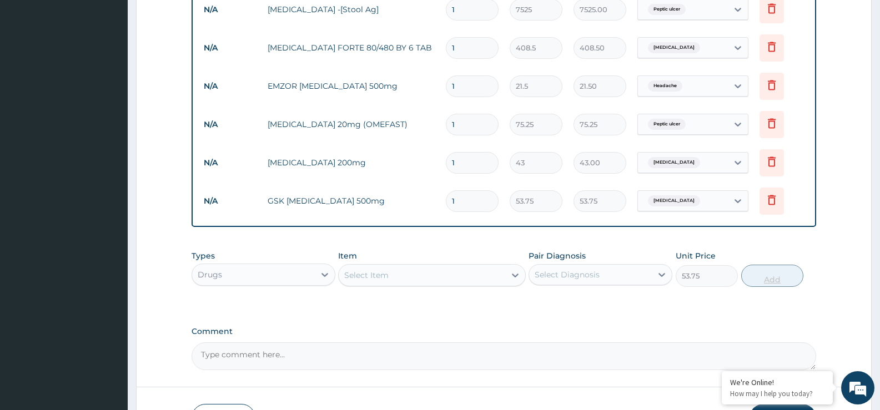
type input "0"
type input "10"
type input "537.50"
type input "10"
click at [473, 166] on input "1" at bounding box center [472, 163] width 53 height 22
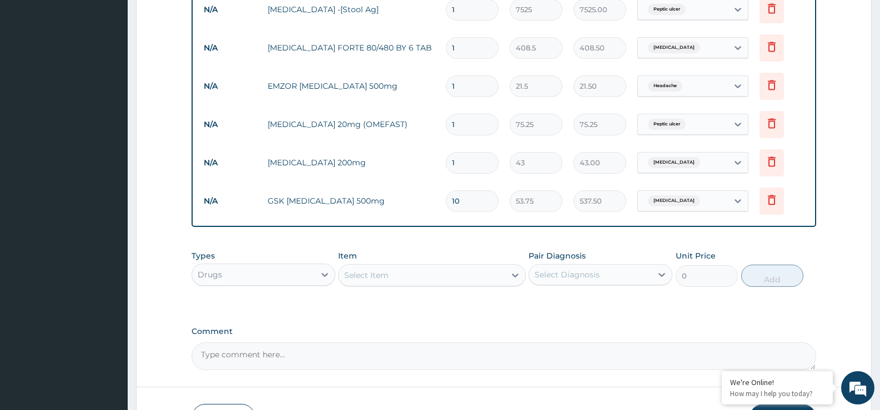
type input "0.00"
type input "2"
type input "86.00"
type input "20"
type input "860.00"
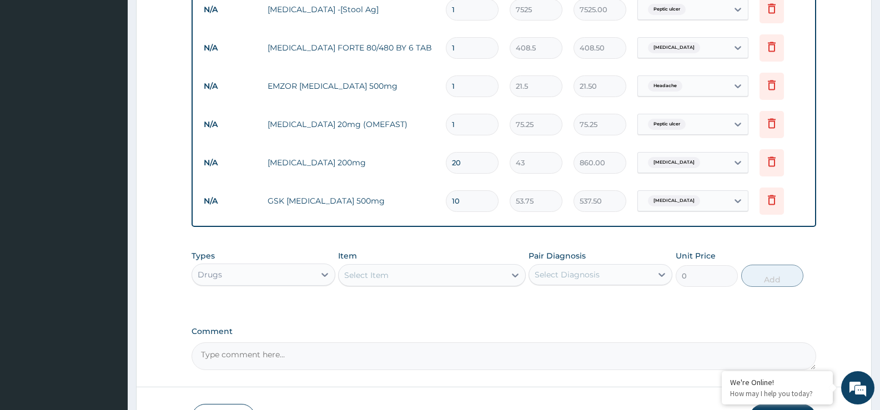
type input "20"
click at [467, 117] on input "1" at bounding box center [472, 125] width 53 height 22
type input "14"
type input "1053.50"
type input "14"
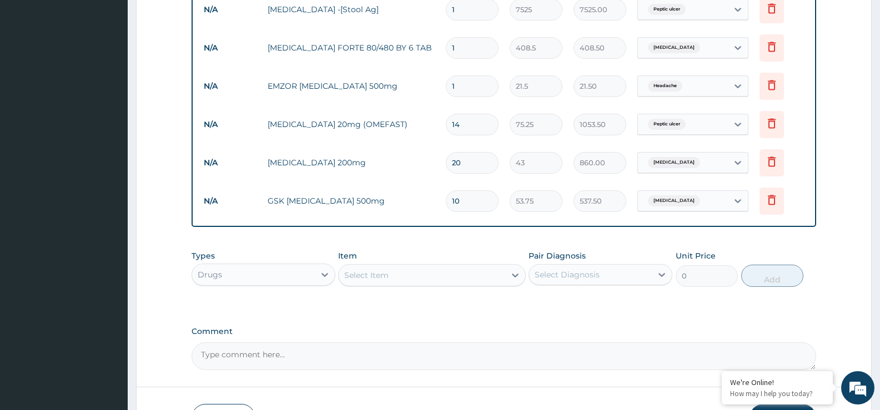
click at [461, 90] on input "1" at bounding box center [472, 86] width 53 height 22
type input "12"
type input "258.00"
type input "12"
click at [464, 49] on input "1" at bounding box center [472, 48] width 53 height 22
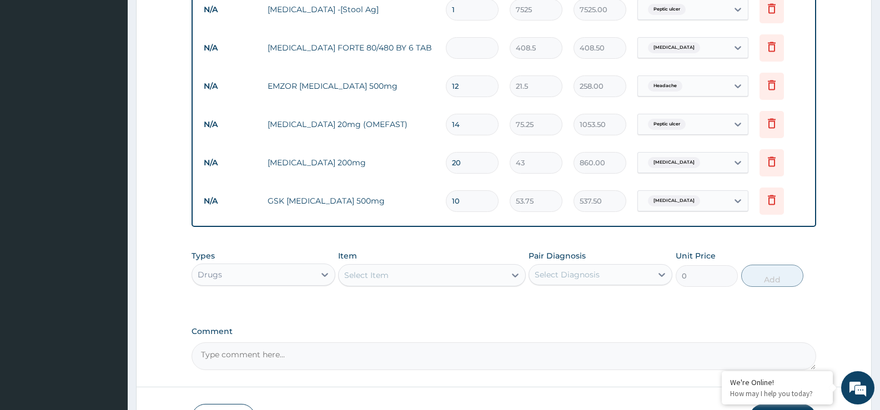
type input "0.00"
type input "6"
type input "2451.00"
type input "7"
type input "2859.50"
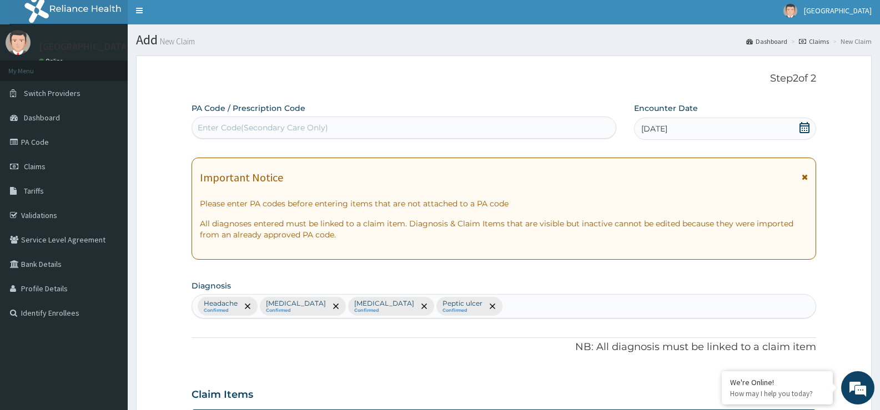
scroll to position [0, 0]
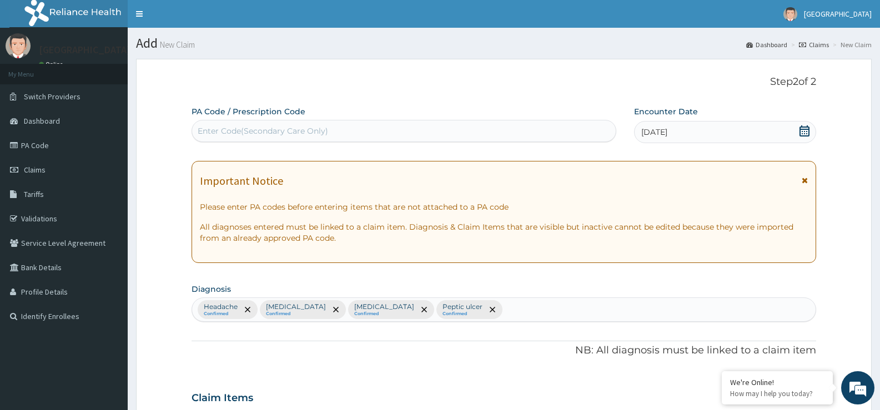
type input "7"
click at [205, 123] on div "Enter Code(Secondary Care Only)" at bounding box center [403, 131] width 423 height 18
type input "PA/EOFOEE"
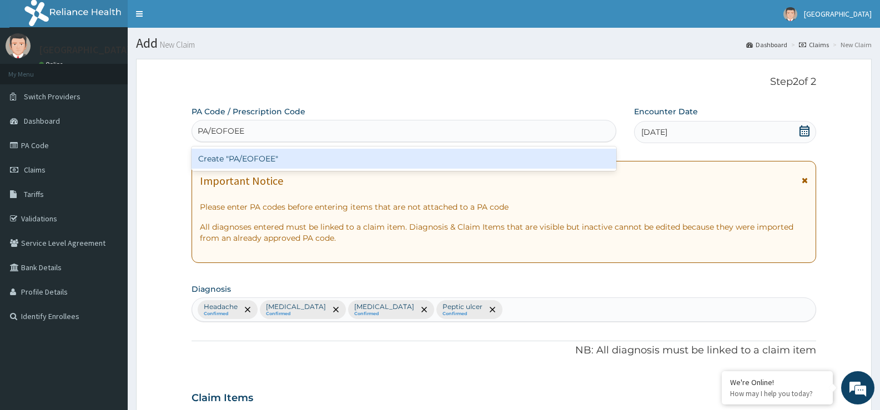
click at [328, 159] on div "Create "PA/EOFOEE"" at bounding box center [403, 159] width 425 height 20
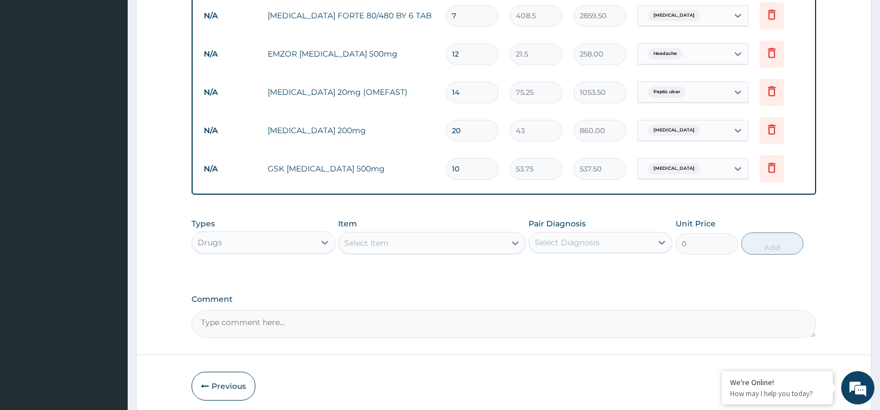
scroll to position [692, 0]
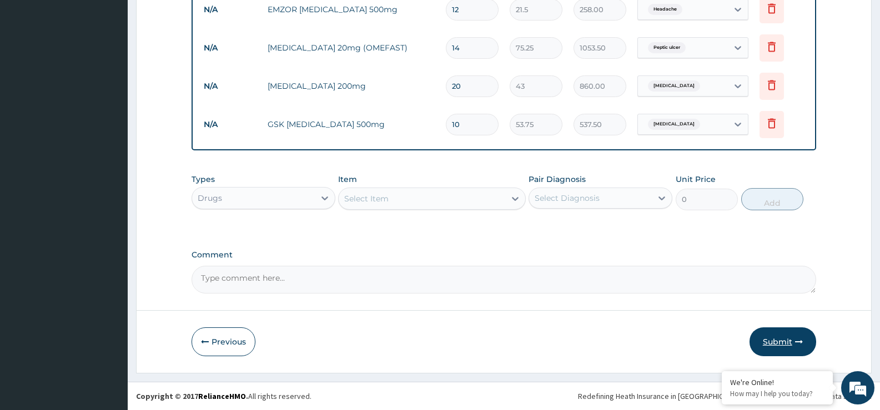
click at [793, 345] on button "Submit" at bounding box center [782, 341] width 67 height 29
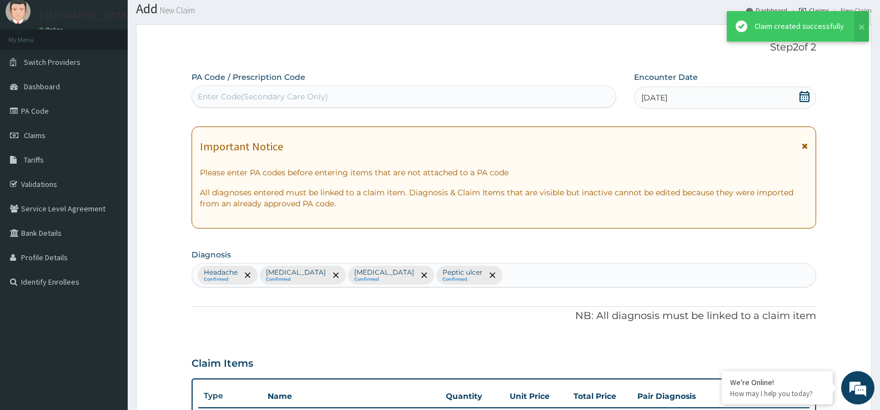
scroll to position [682, 0]
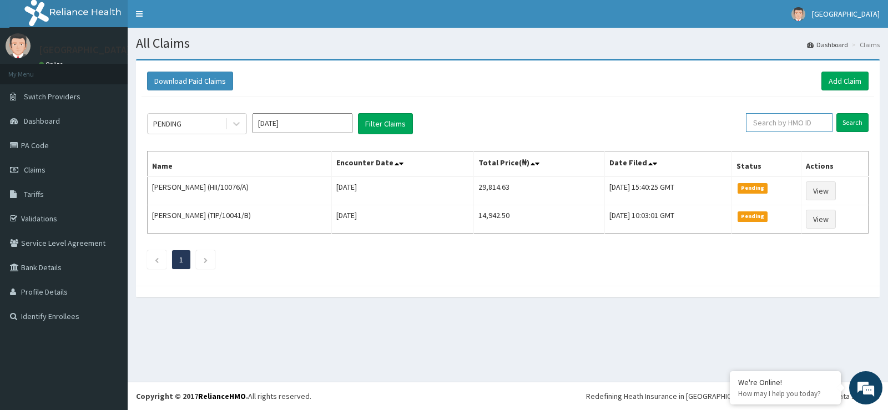
click at [796, 128] on input "text" at bounding box center [789, 122] width 87 height 19
type input "ERM/10248/B"
click at [847, 118] on input "Search" at bounding box center [852, 122] width 32 height 19
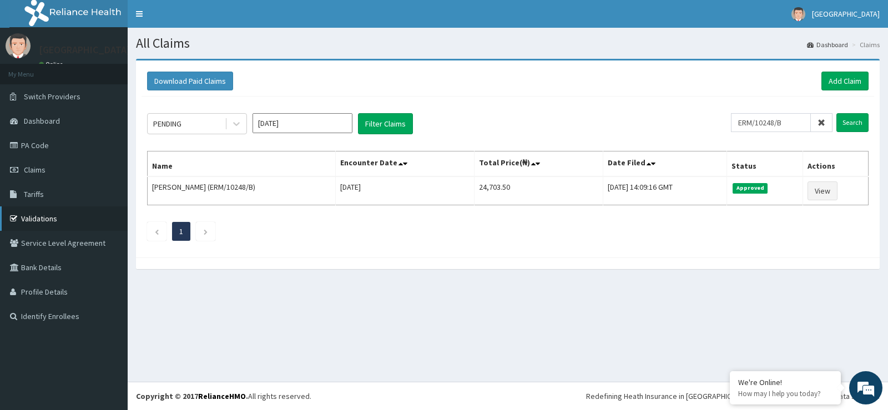
click at [63, 219] on link "Validations" at bounding box center [64, 218] width 128 height 24
